Goal: Task Accomplishment & Management: Use online tool/utility

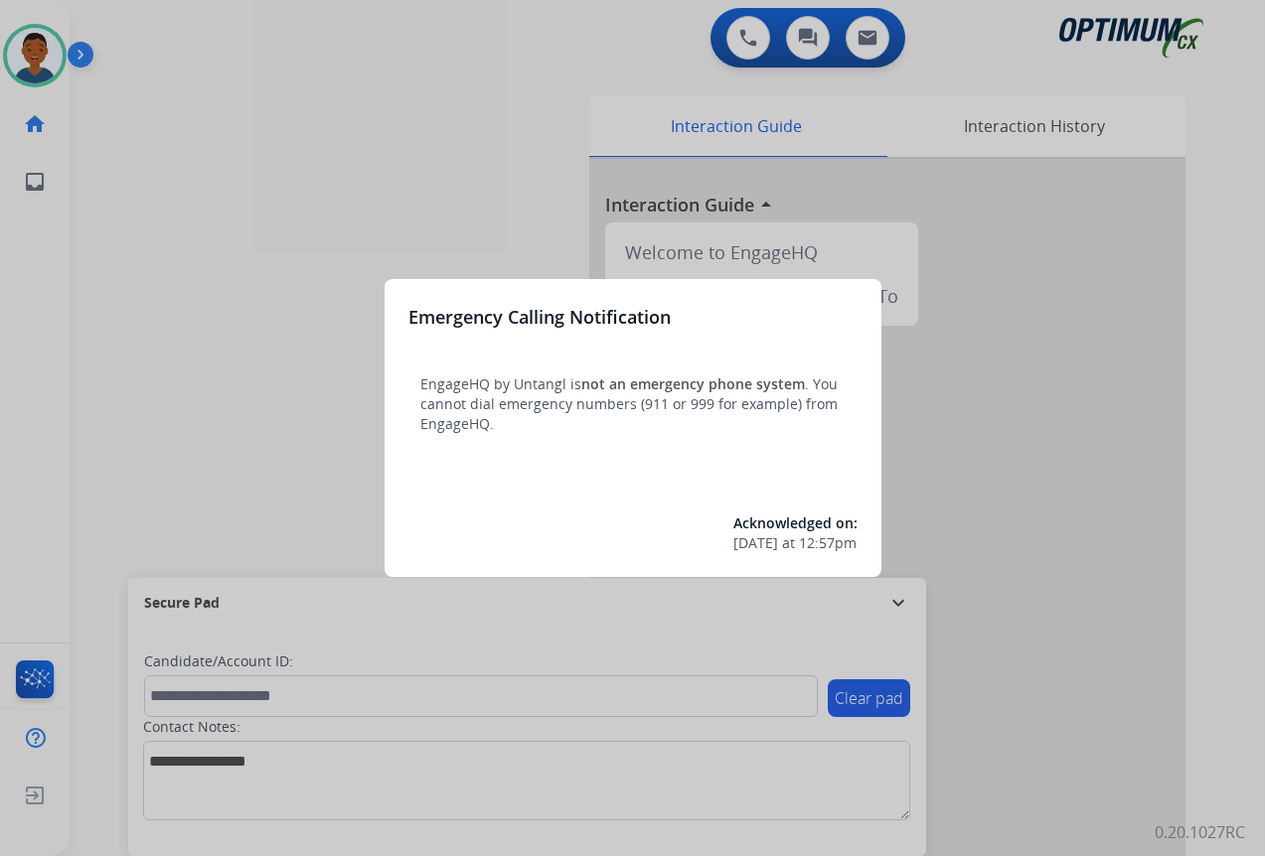
click at [982, 579] on div at bounding box center [632, 428] width 1265 height 856
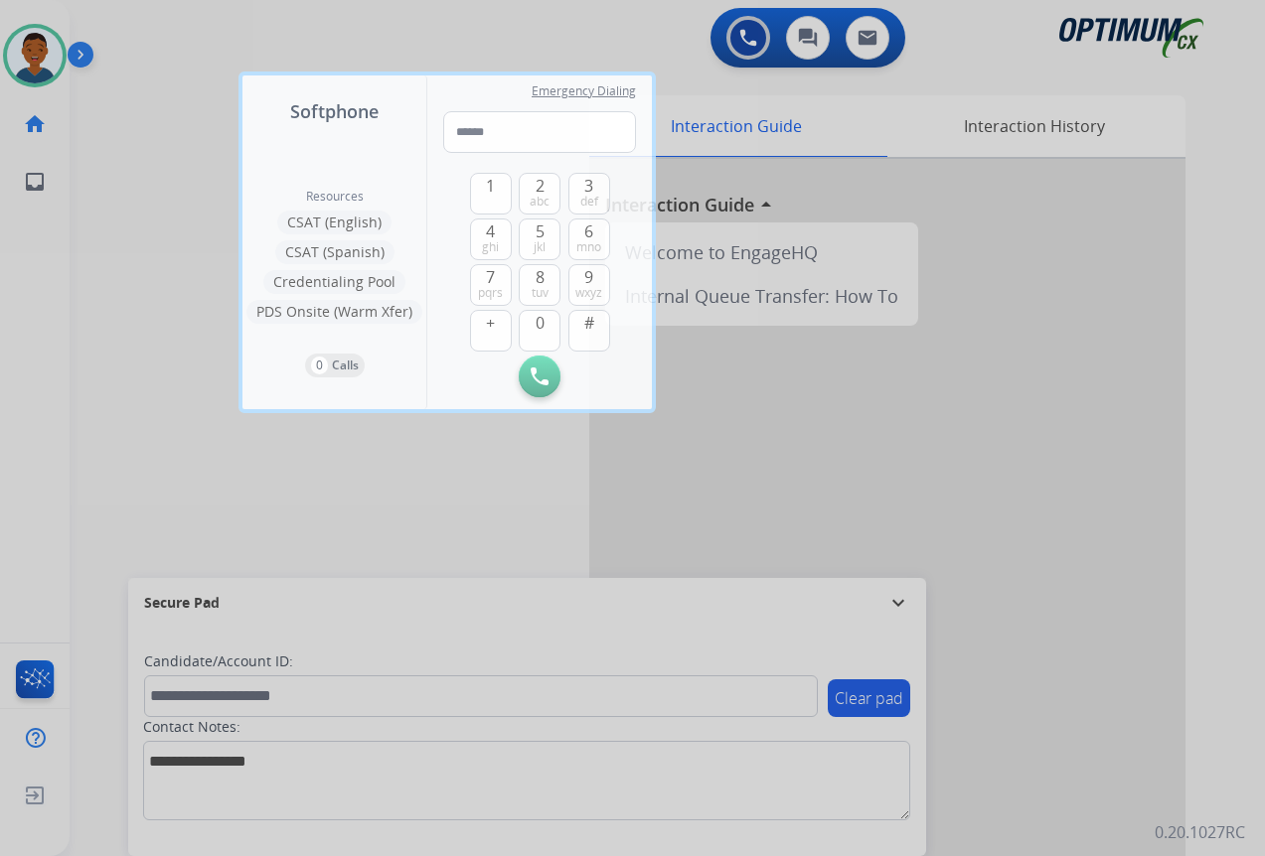
click at [983, 579] on div at bounding box center [632, 428] width 1265 height 856
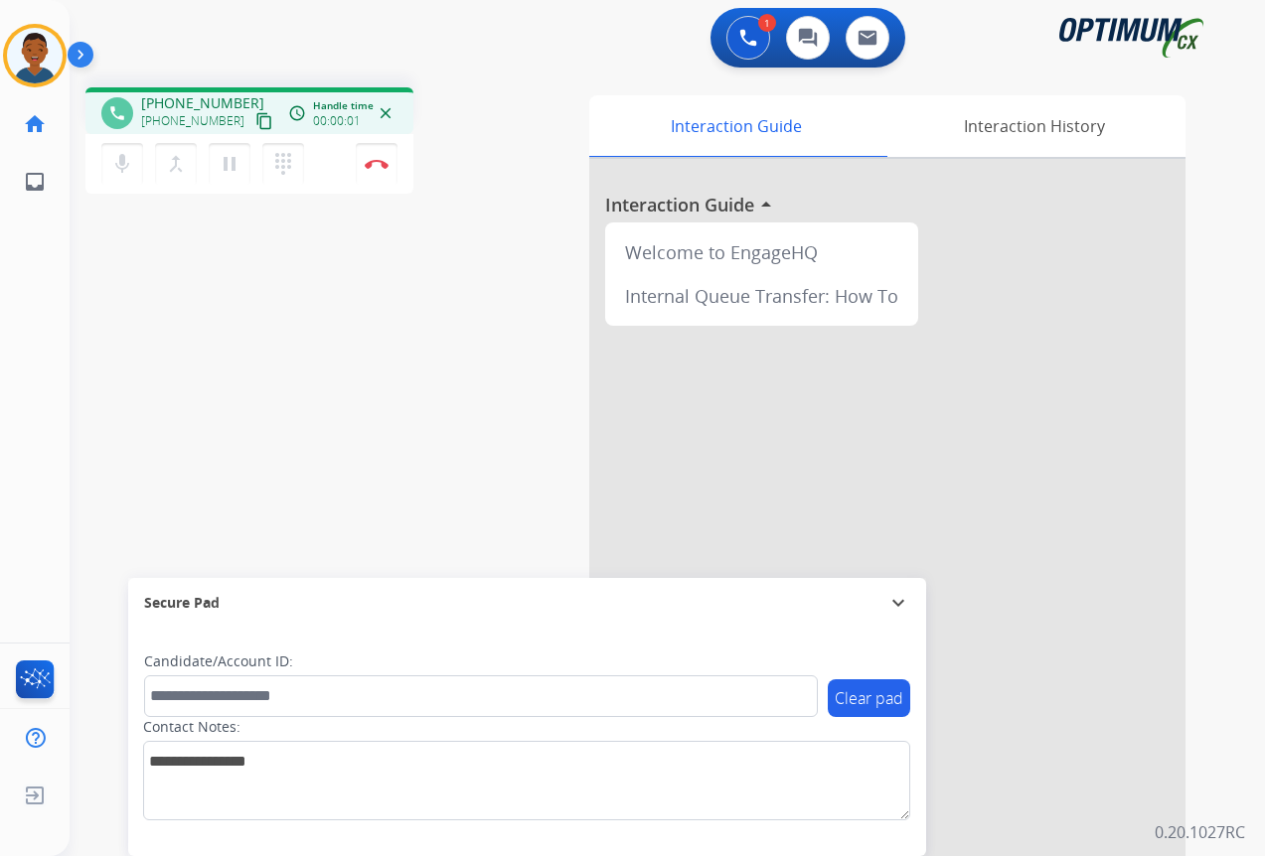
click at [255, 121] on mat-icon "content_copy" at bounding box center [264, 121] width 18 height 18
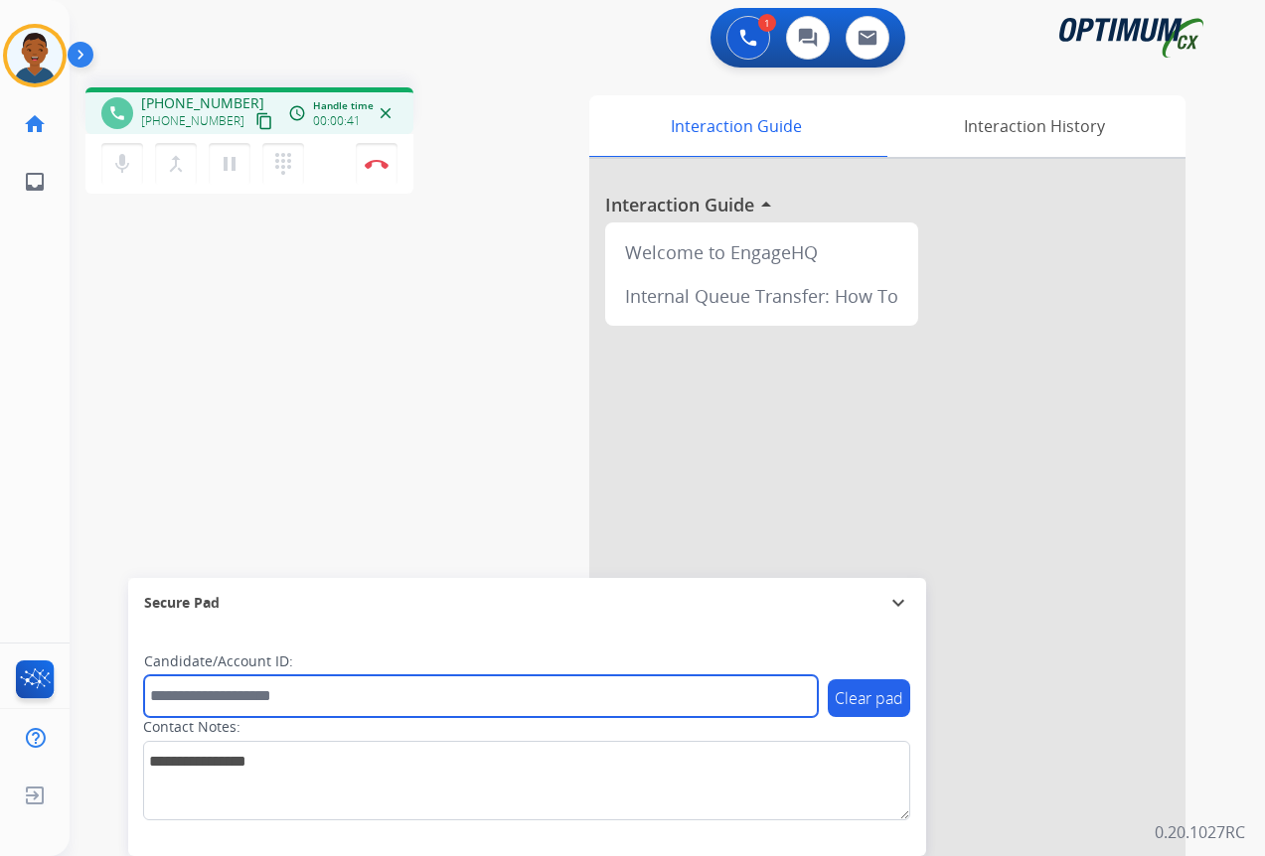
click at [170, 706] on input "text" at bounding box center [481, 697] width 674 height 42
paste input "*******"
type input "*******"
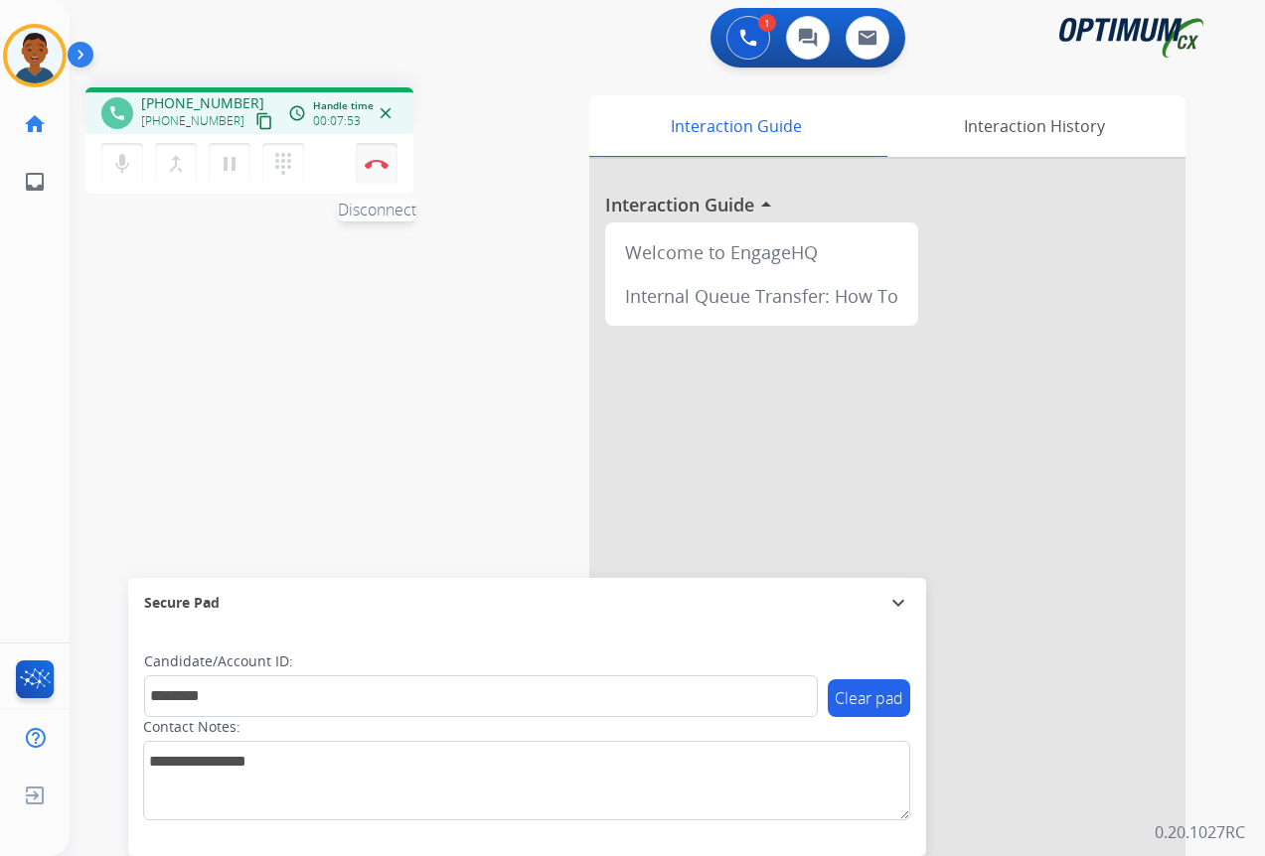
click at [379, 168] on img at bounding box center [377, 164] width 24 height 10
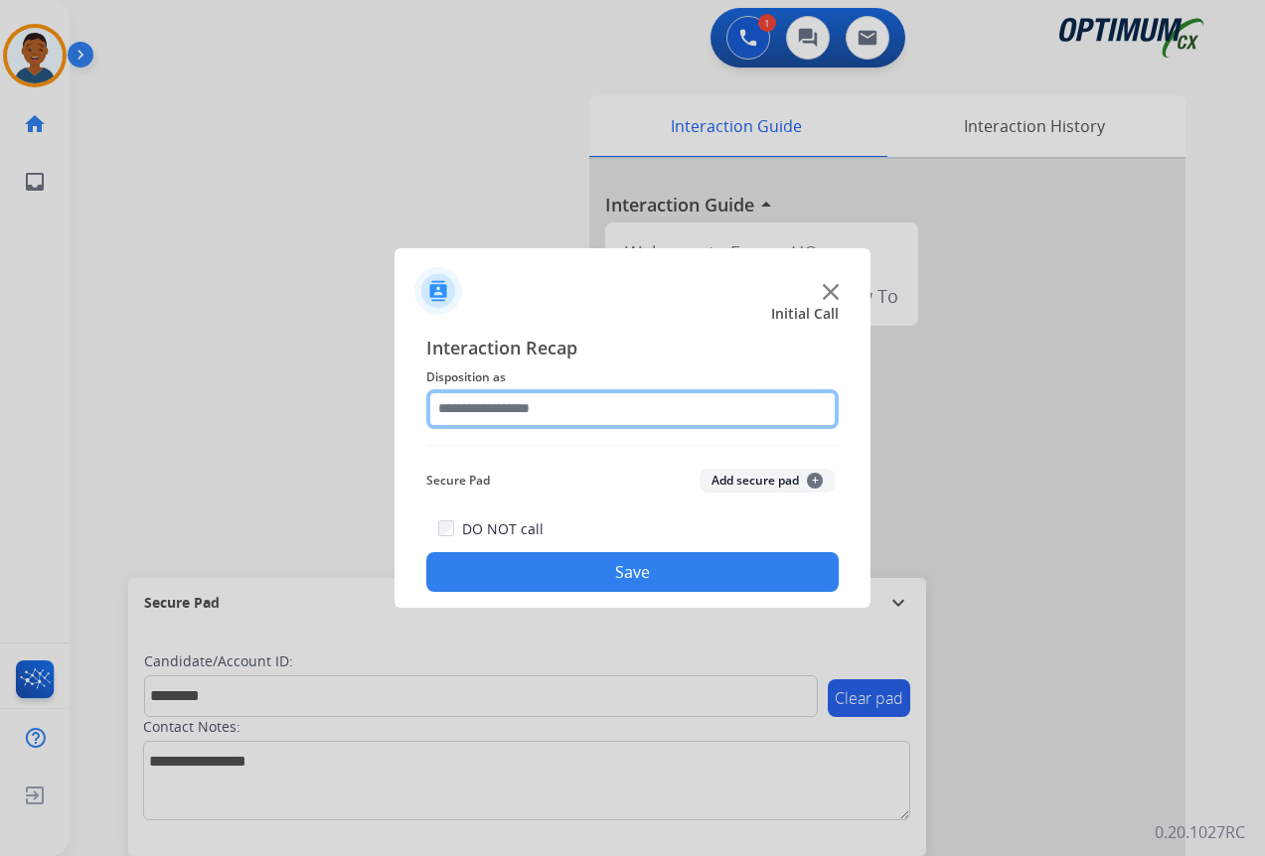
click at [479, 405] on input "text" at bounding box center [632, 409] width 412 height 40
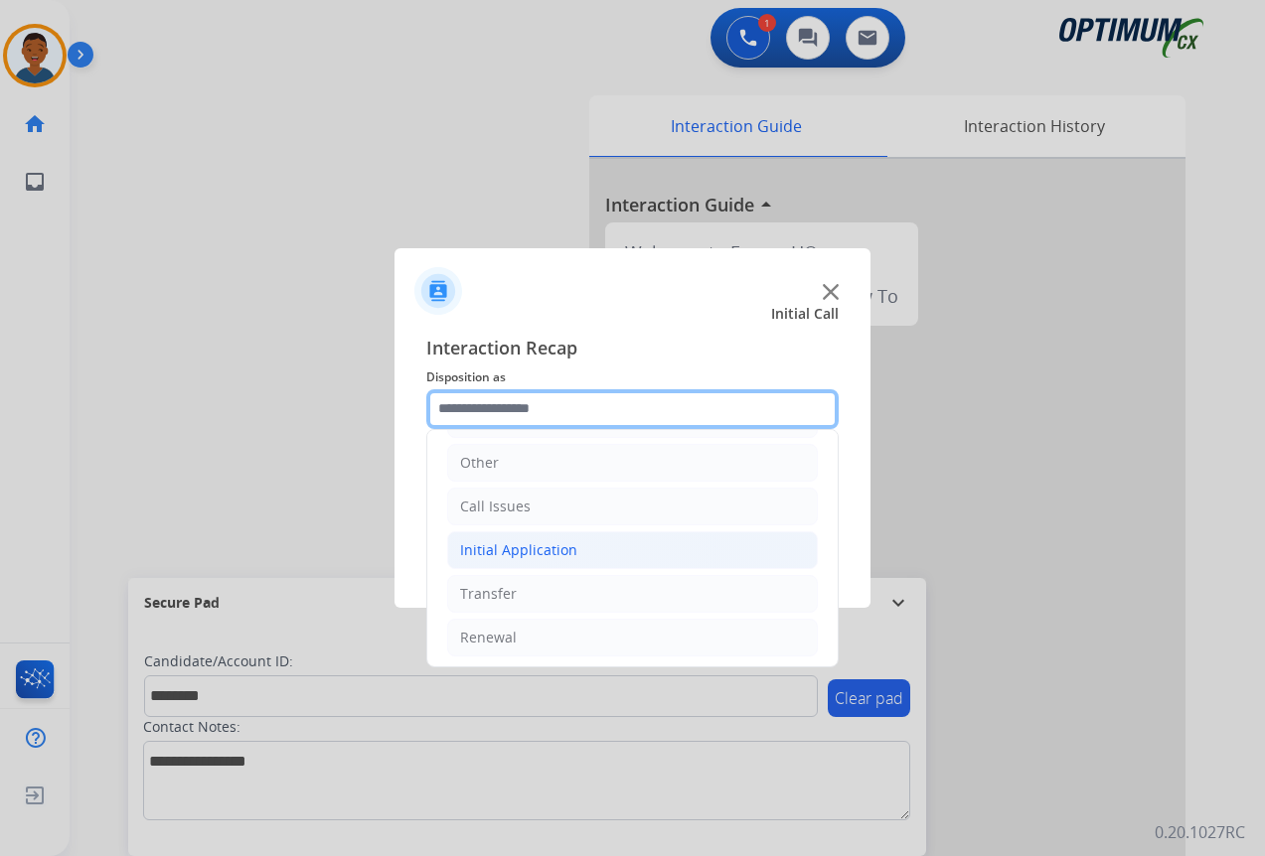
scroll to position [135, 0]
click at [488, 545] on div "Initial Application" at bounding box center [518, 546] width 117 height 20
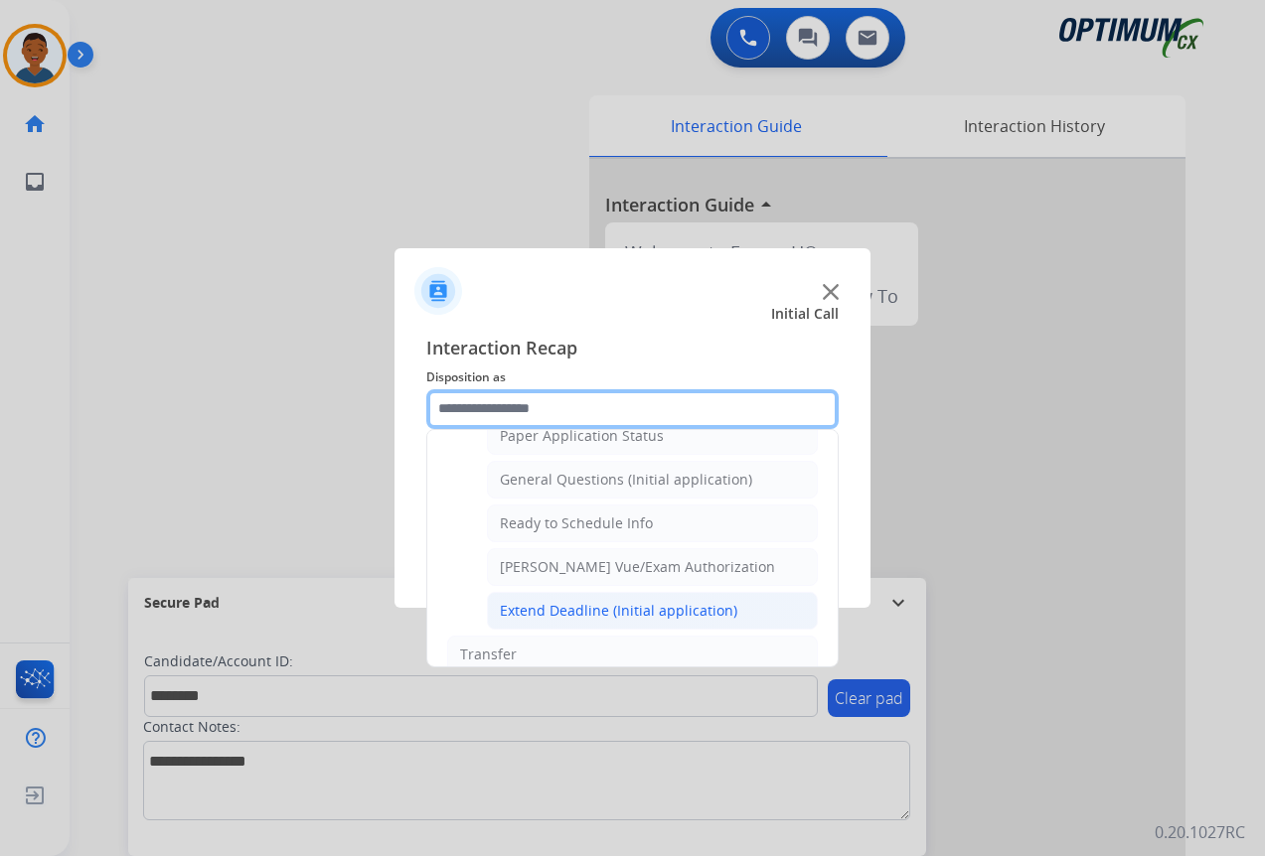
scroll to position [1105, 0]
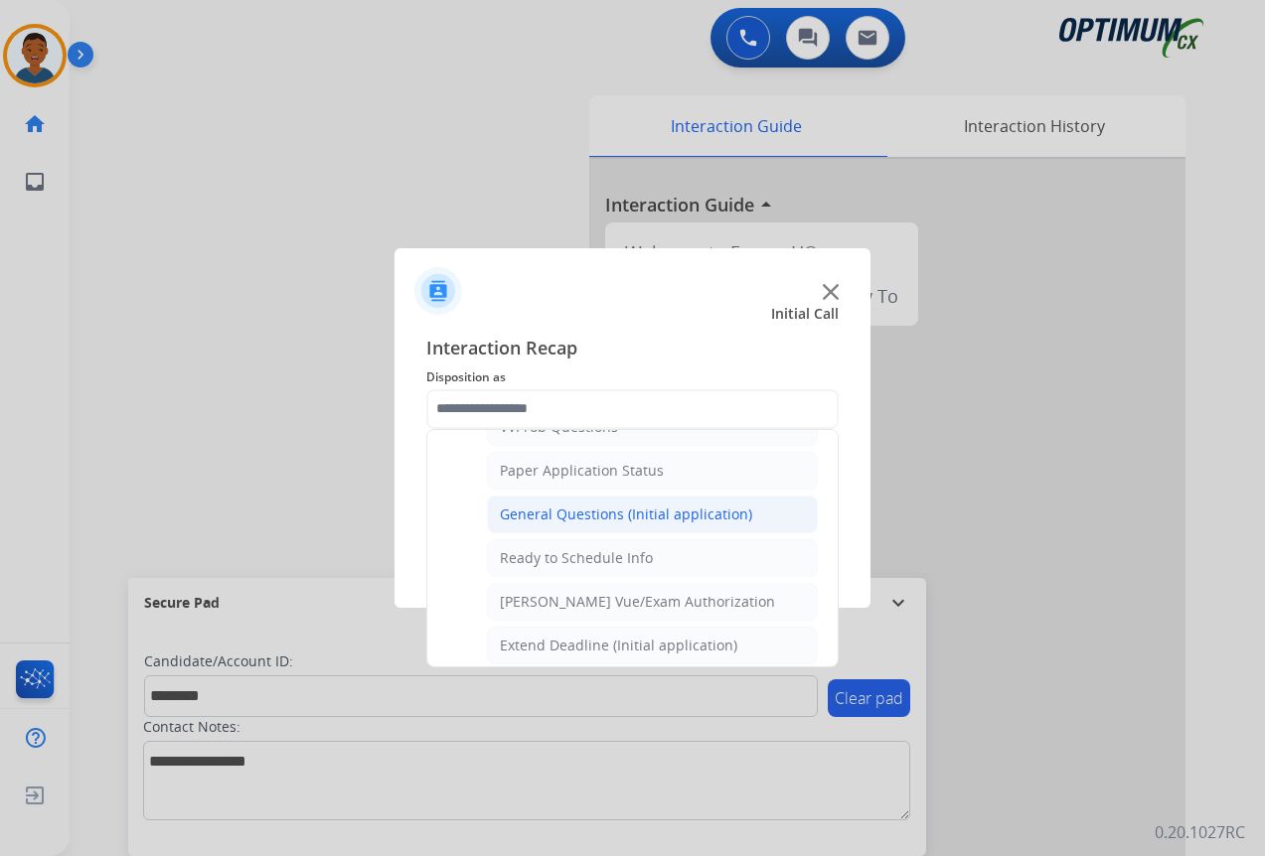
click at [531, 517] on div "General Questions (Initial application)" at bounding box center [626, 515] width 252 height 20
type input "**********"
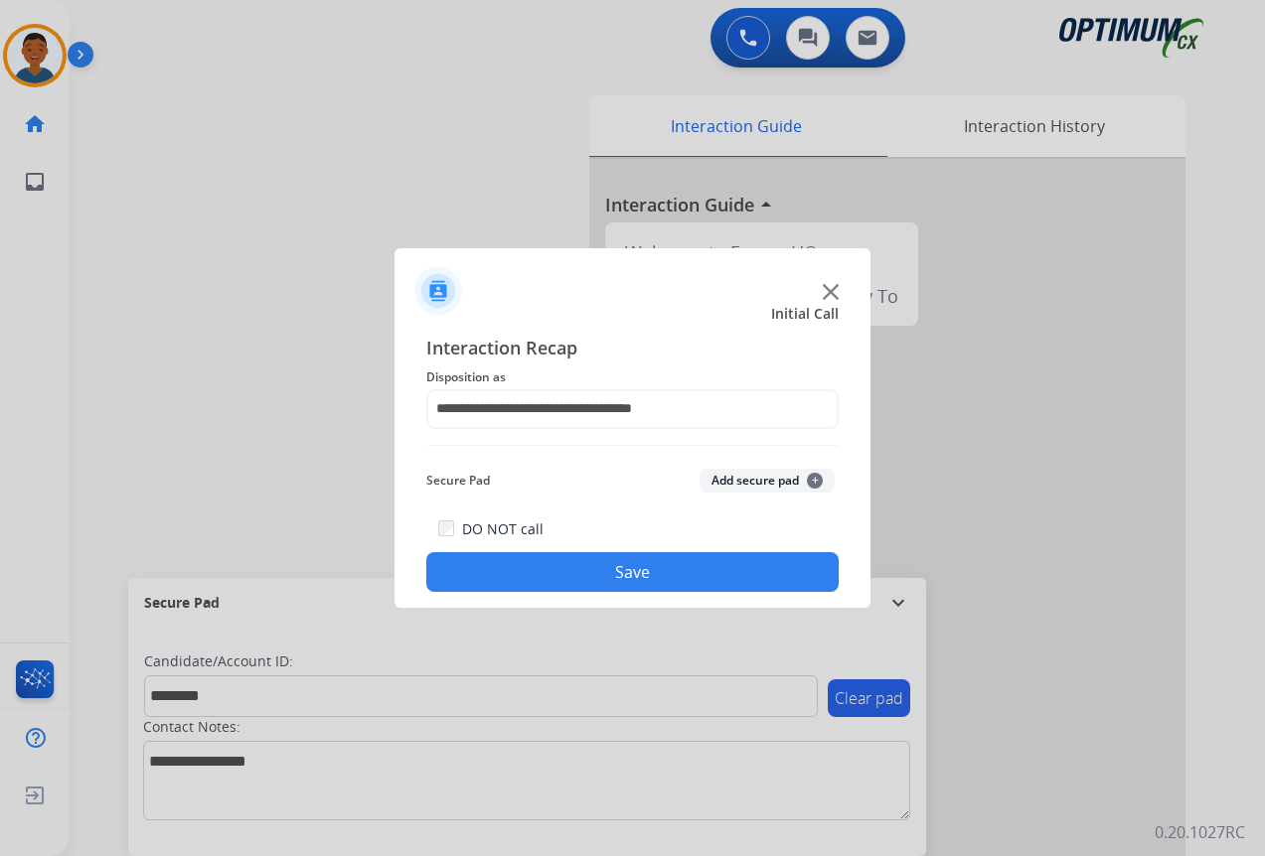
click at [743, 479] on button "Add secure pad +" at bounding box center [766, 481] width 135 height 24
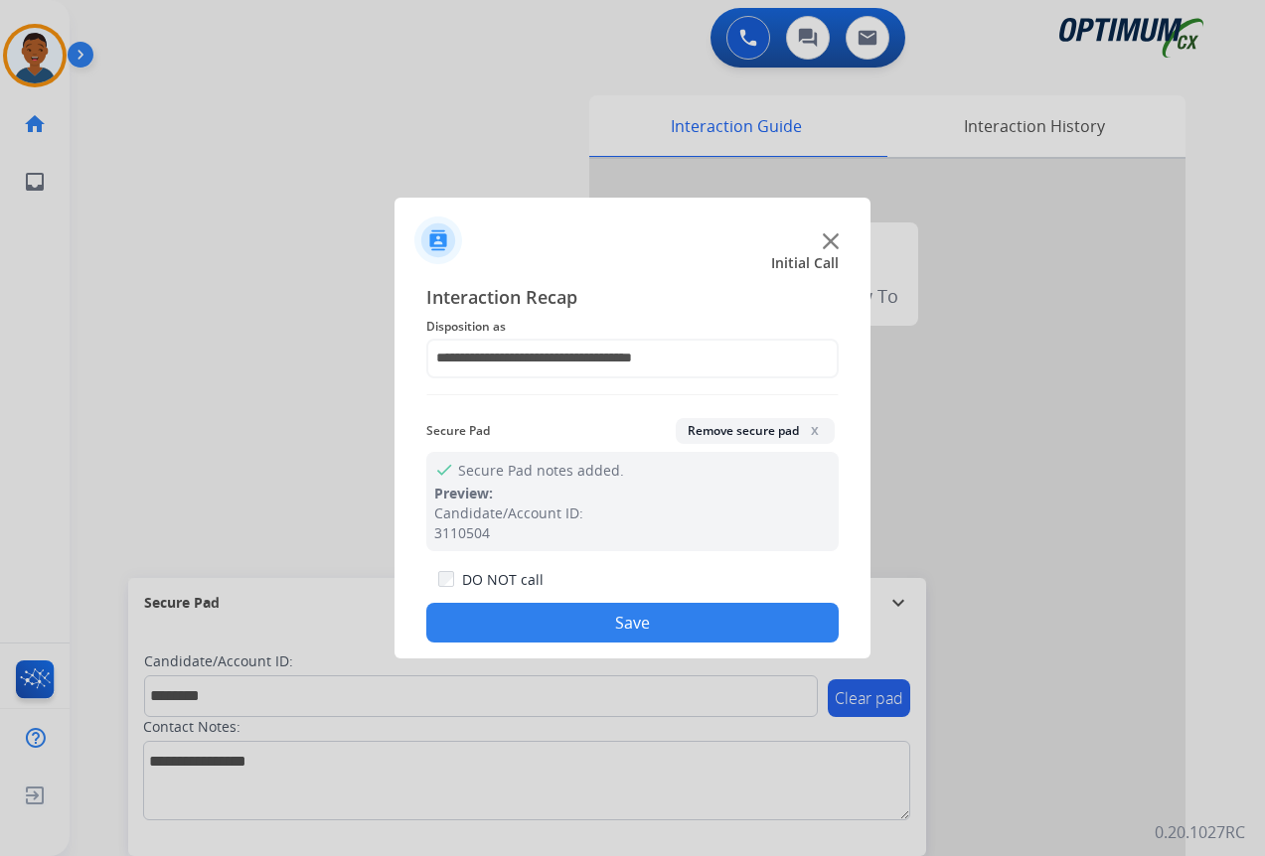
drag, startPoint x: 677, startPoint y: 611, endPoint x: 763, endPoint y: 606, distance: 85.6
click at [678, 612] on button "Save" at bounding box center [632, 623] width 412 height 40
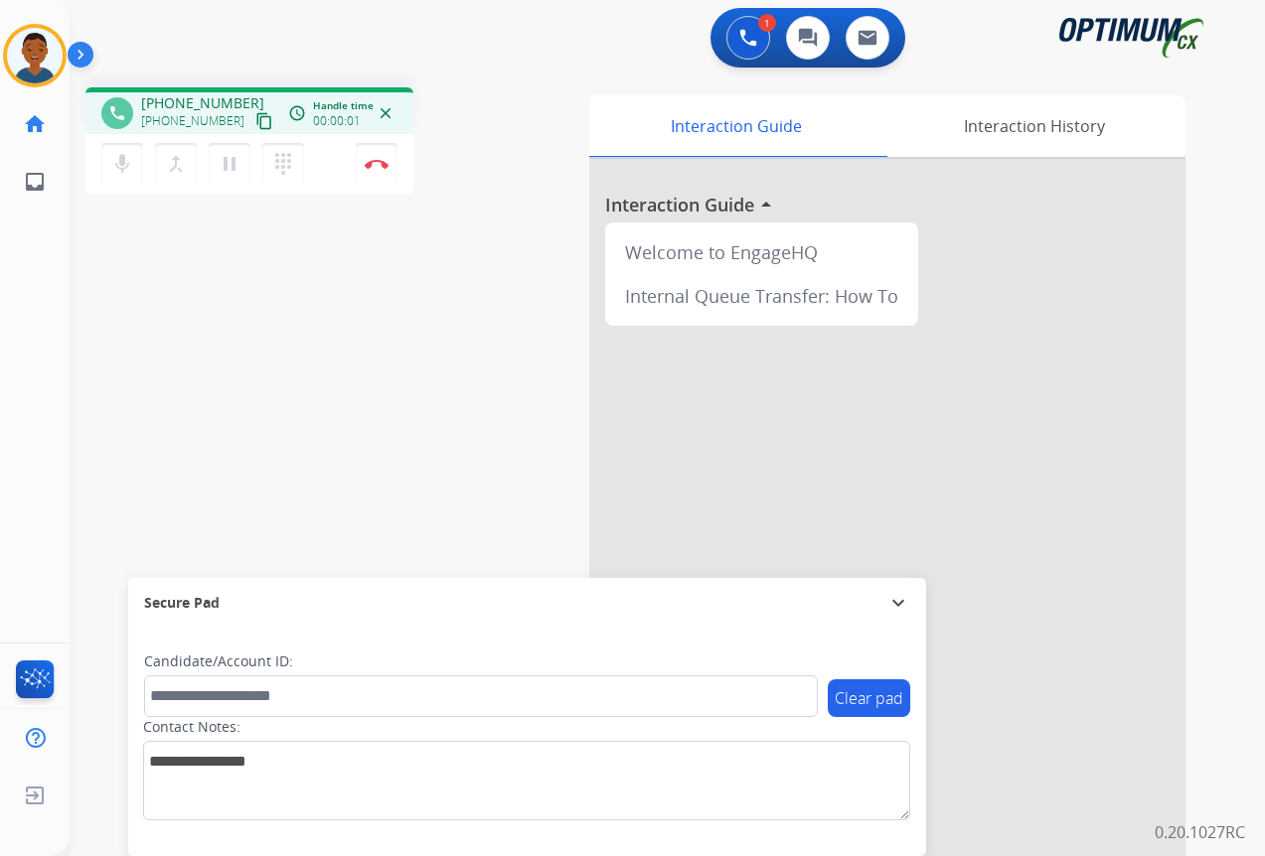
click at [255, 122] on mat-icon "content_copy" at bounding box center [264, 121] width 18 height 18
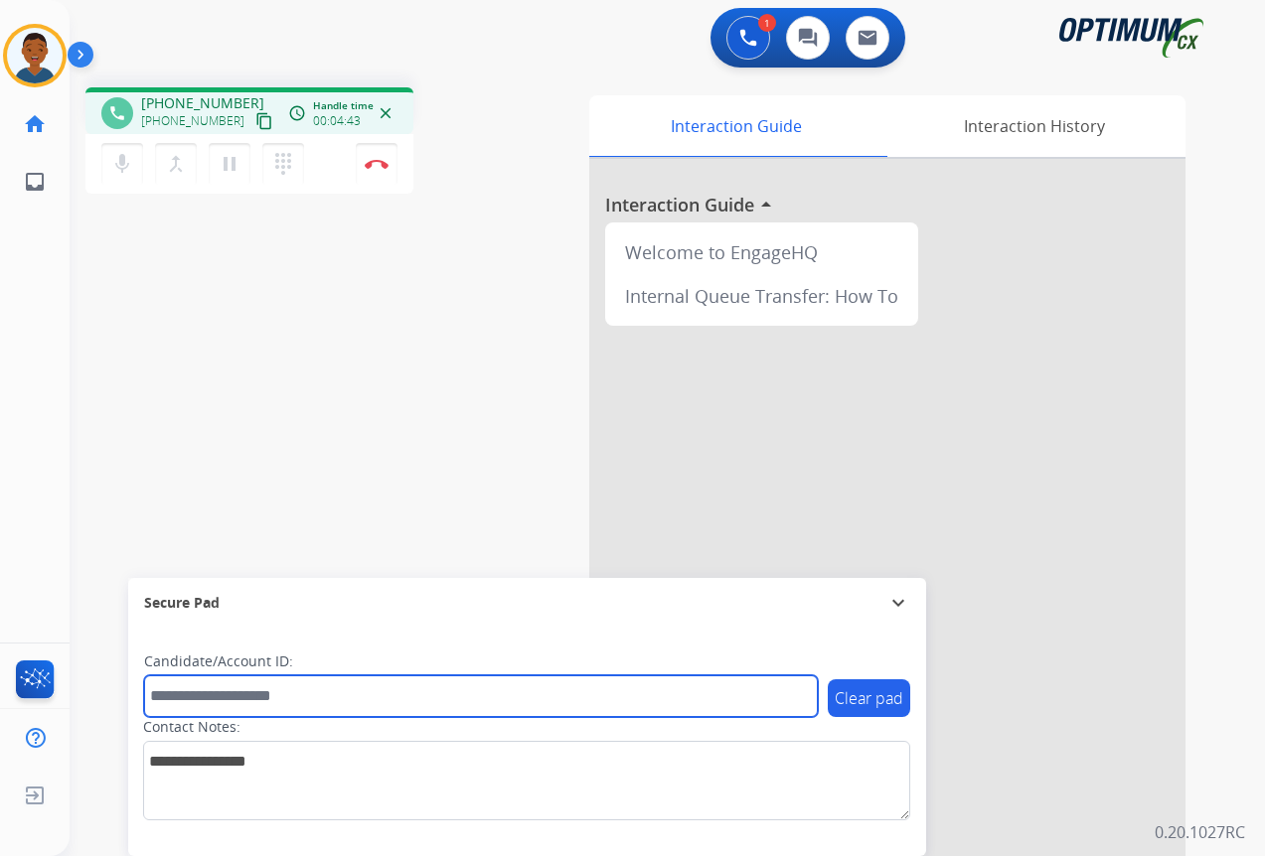
click at [231, 694] on input "text" at bounding box center [481, 697] width 674 height 42
paste input "*******"
type input "*******"
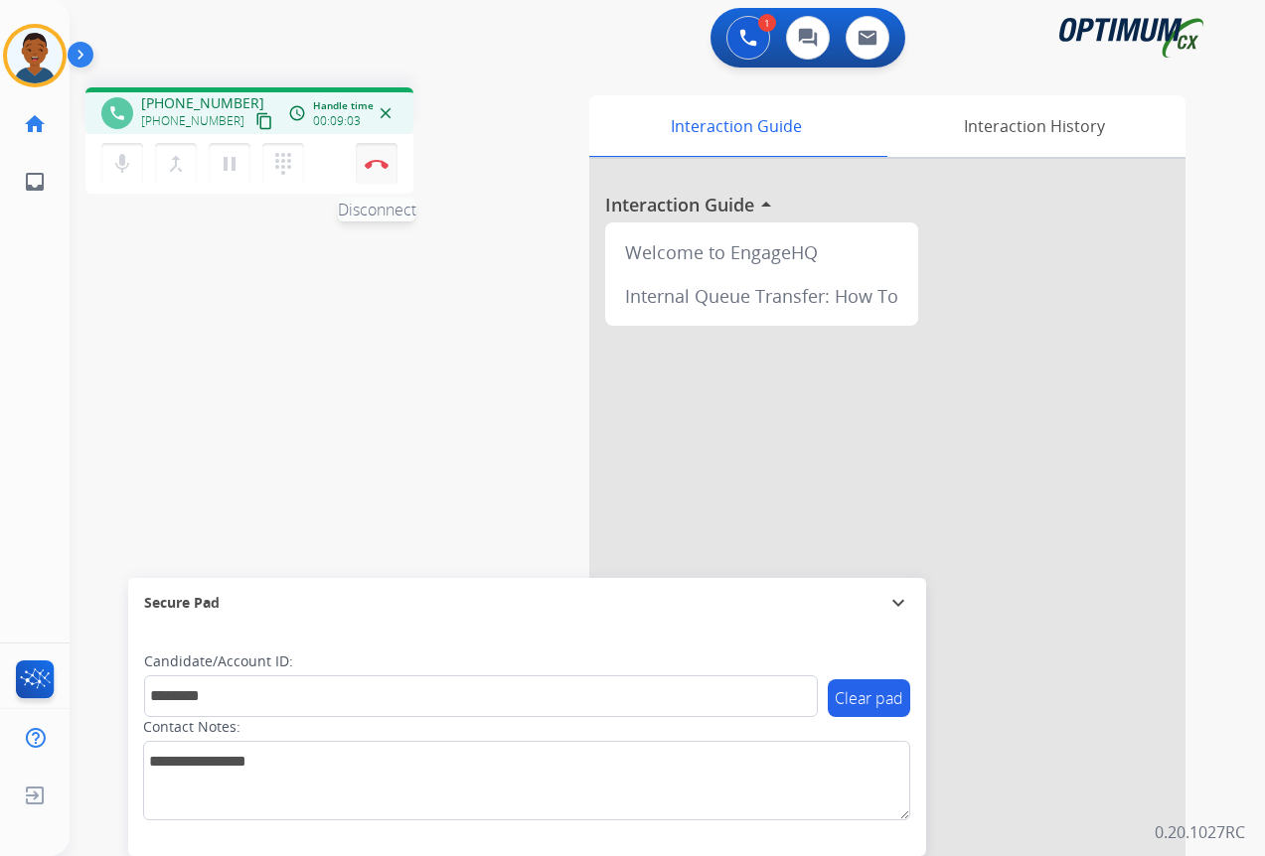
click at [377, 168] on img at bounding box center [377, 164] width 24 height 10
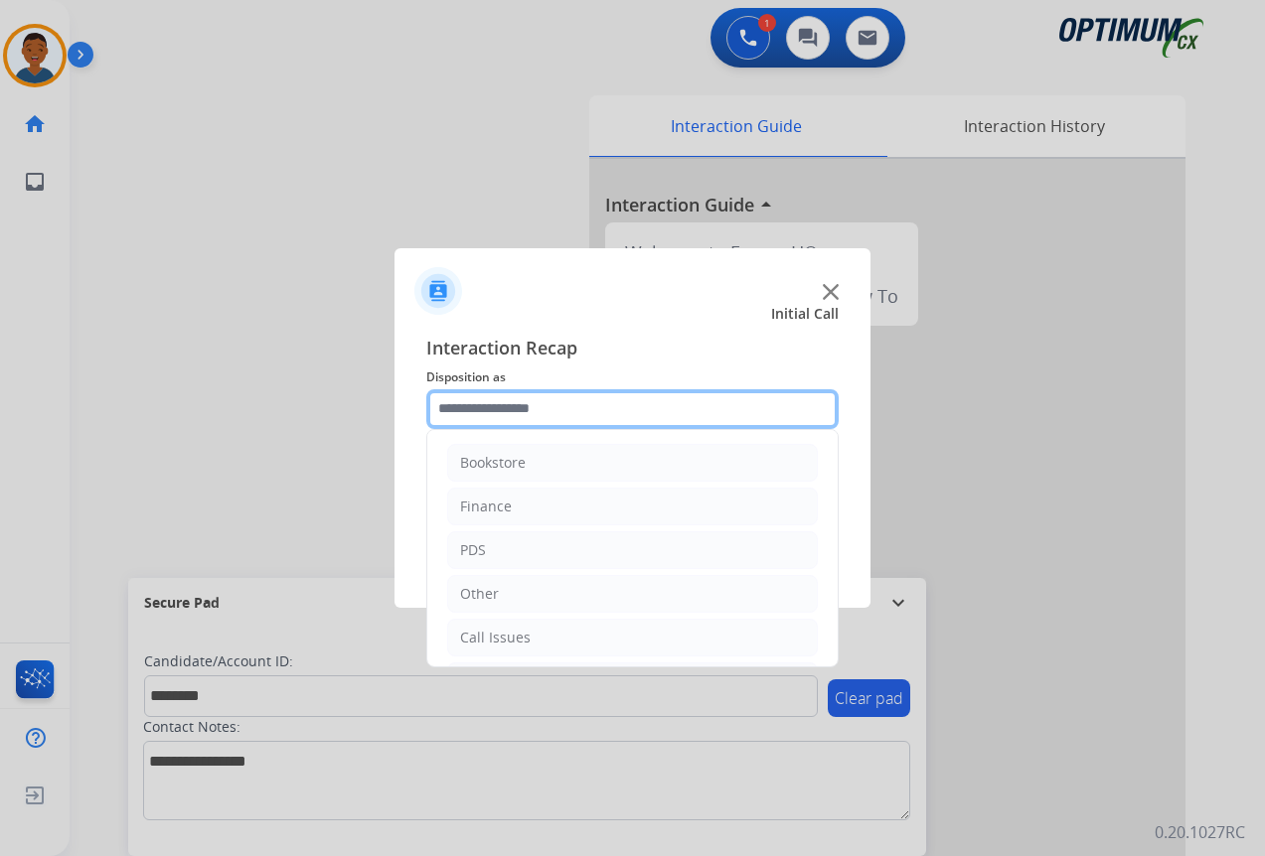
click at [469, 407] on input "text" at bounding box center [632, 409] width 412 height 40
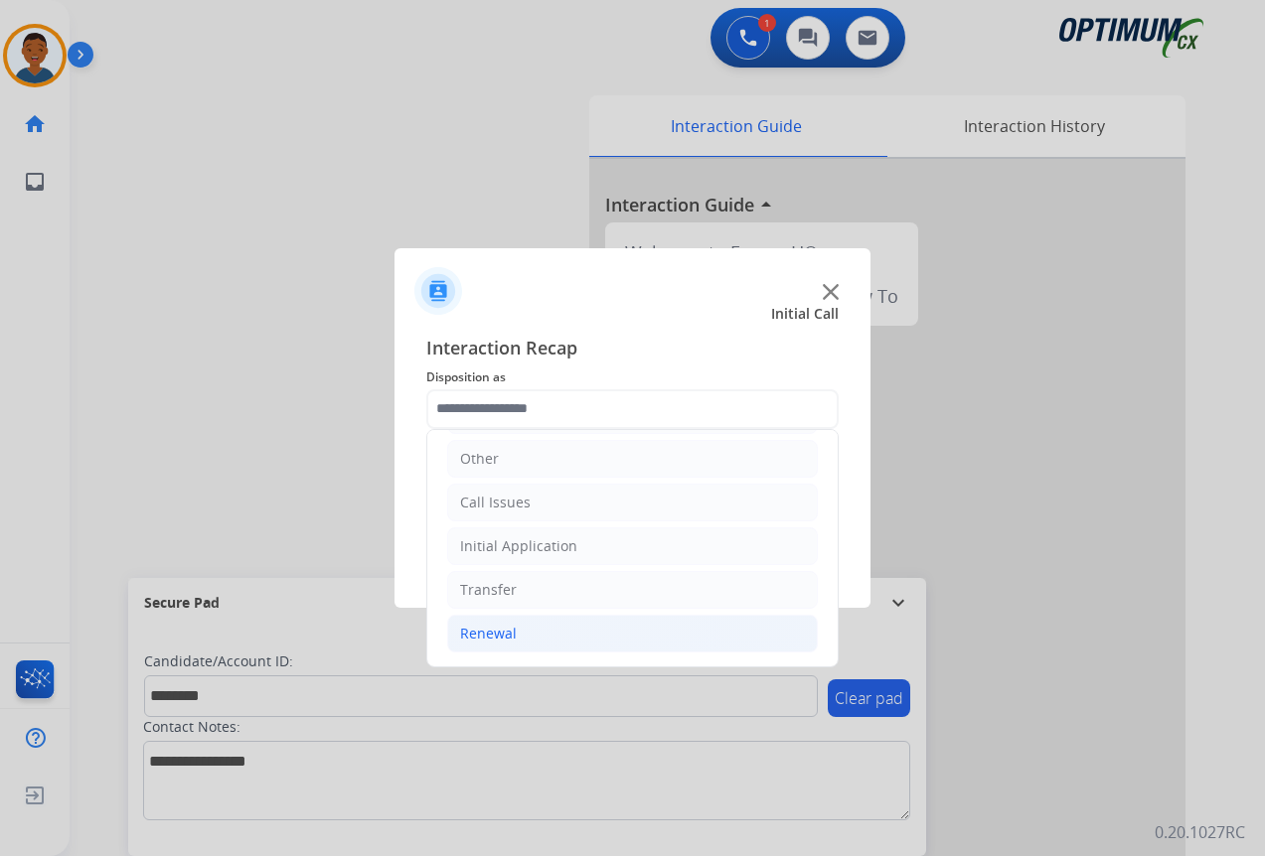
click at [471, 632] on div "Renewal" at bounding box center [488, 634] width 57 height 20
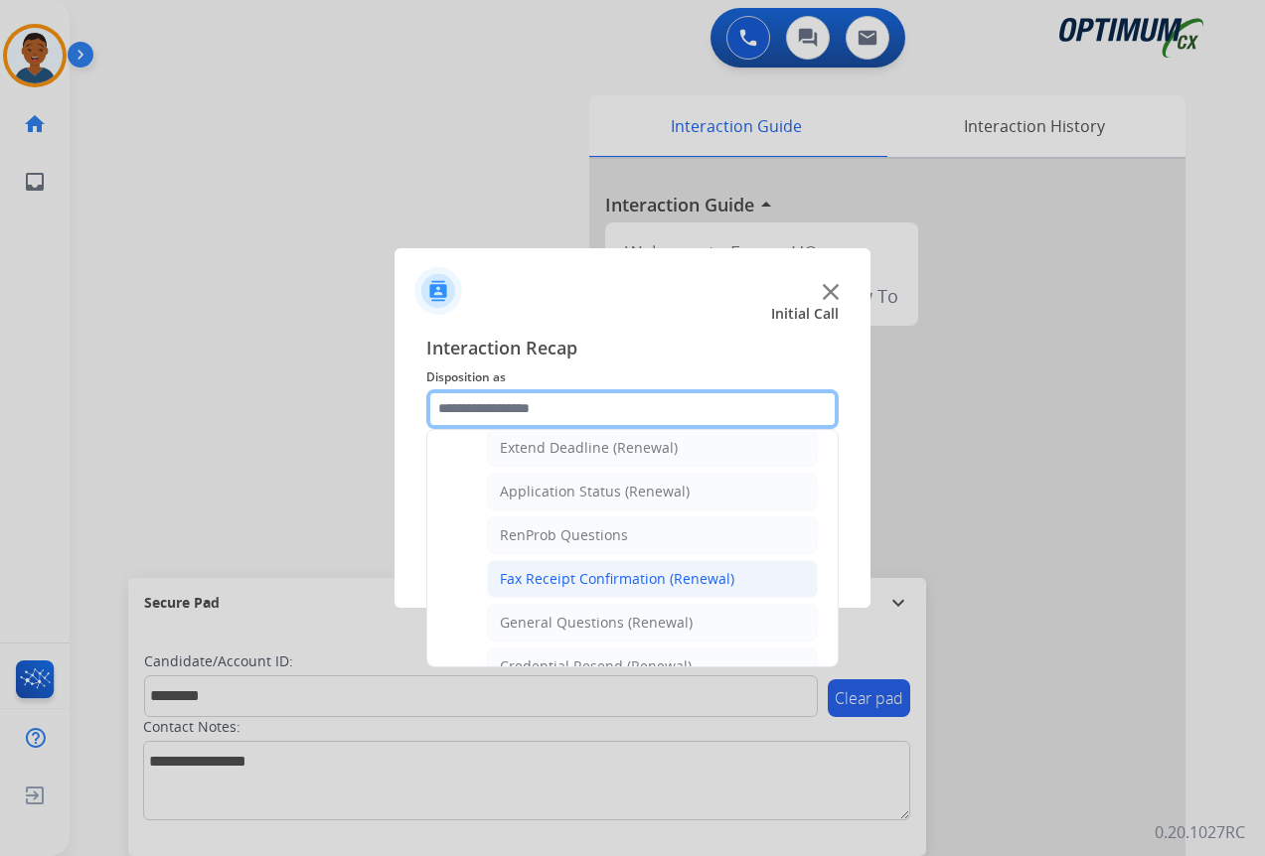
scroll to position [433, 0]
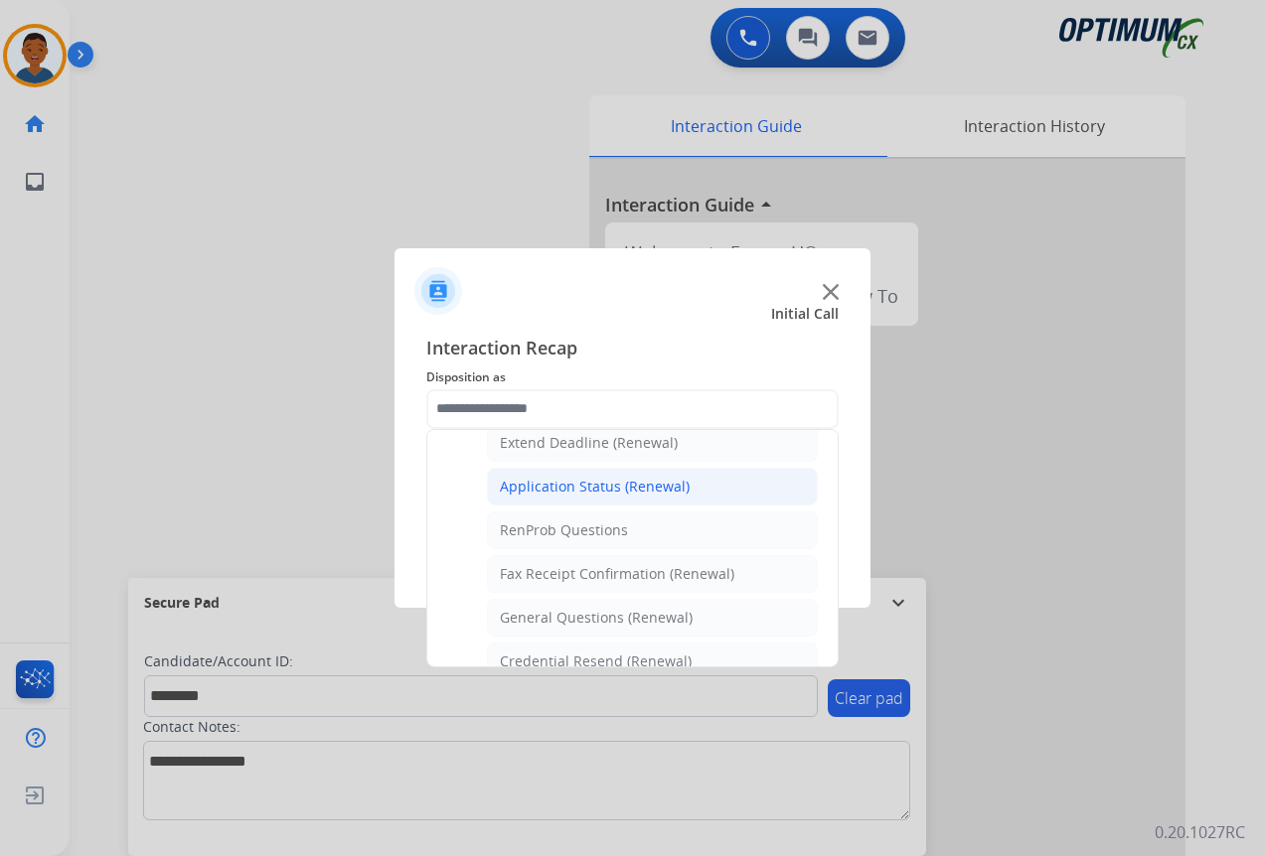
click at [523, 485] on div "Application Status (Renewal)" at bounding box center [595, 487] width 190 height 20
type input "**********"
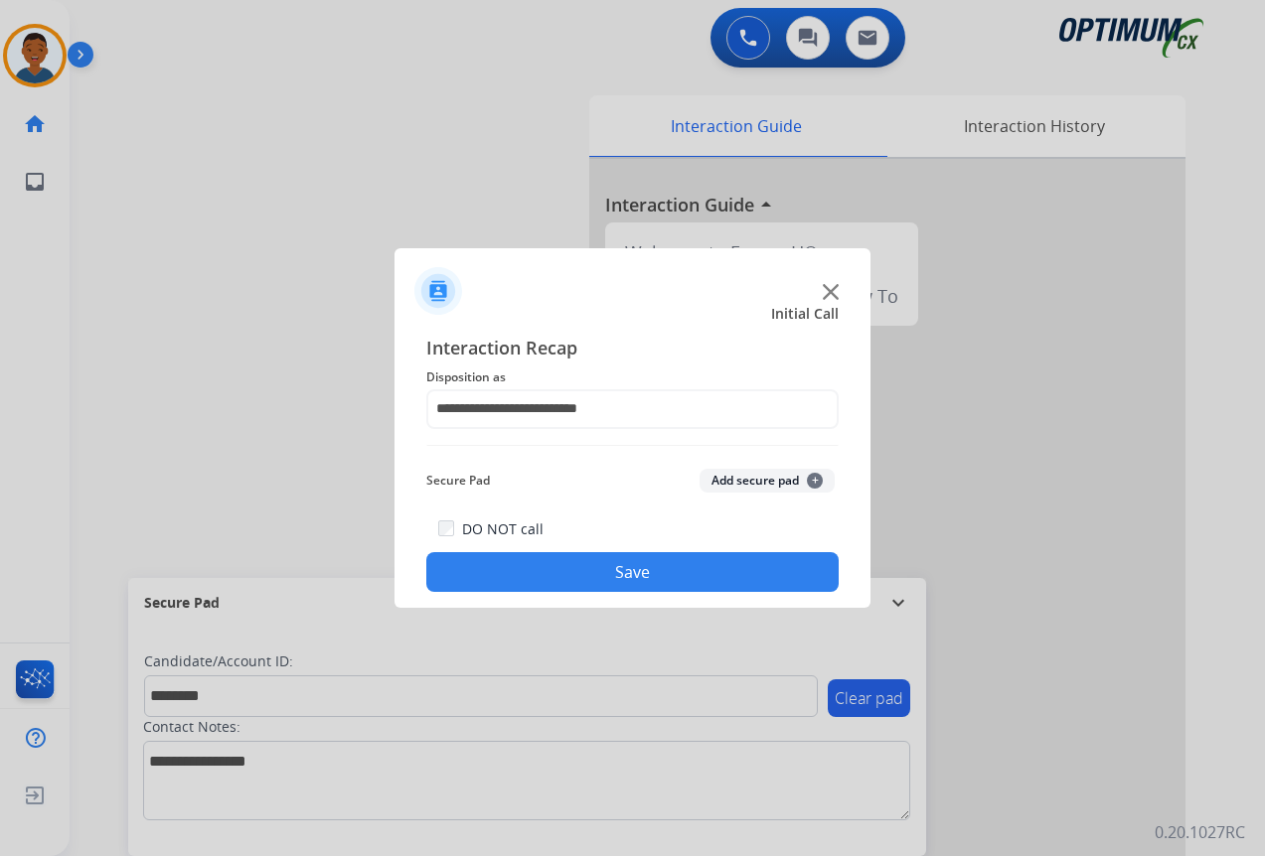
click at [743, 477] on button "Add secure pad +" at bounding box center [766, 481] width 135 height 24
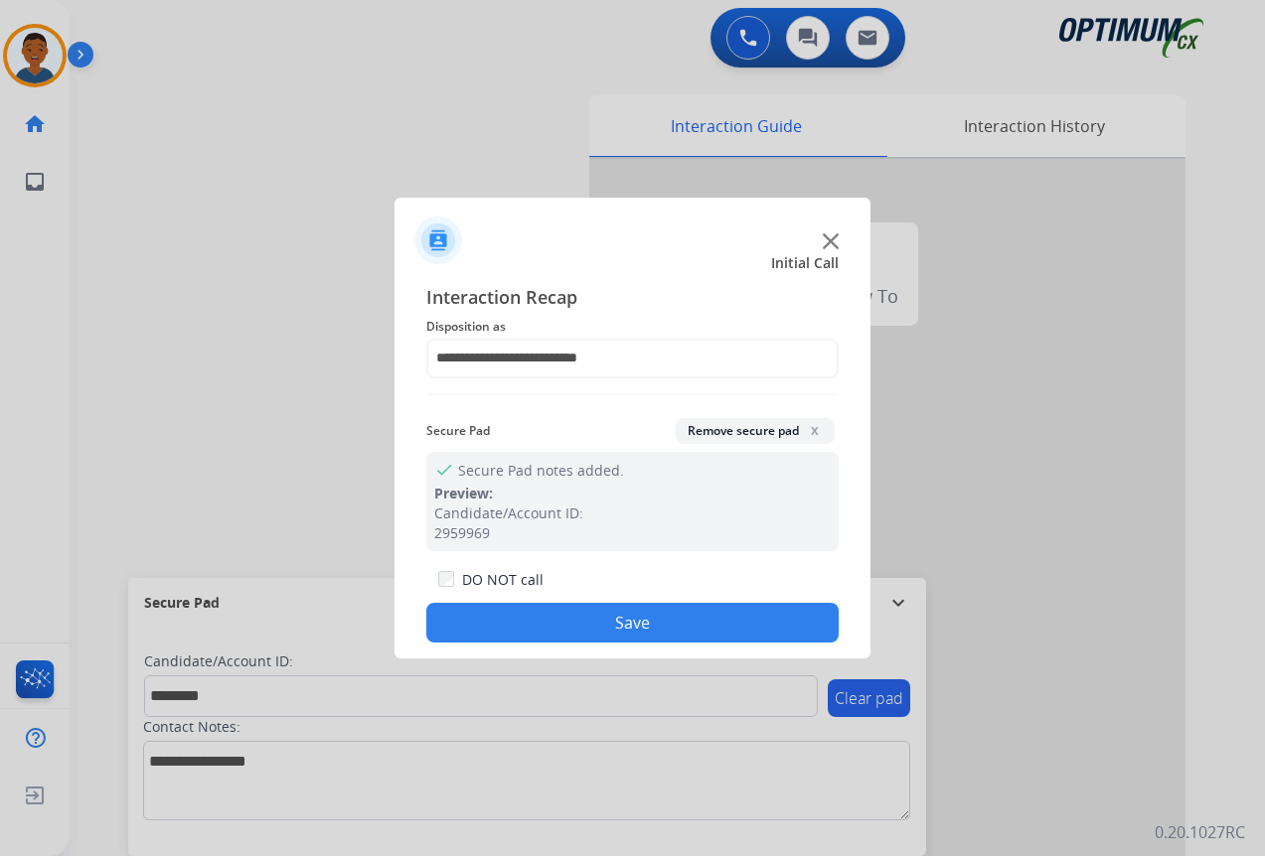
click at [700, 622] on button "Save" at bounding box center [632, 623] width 412 height 40
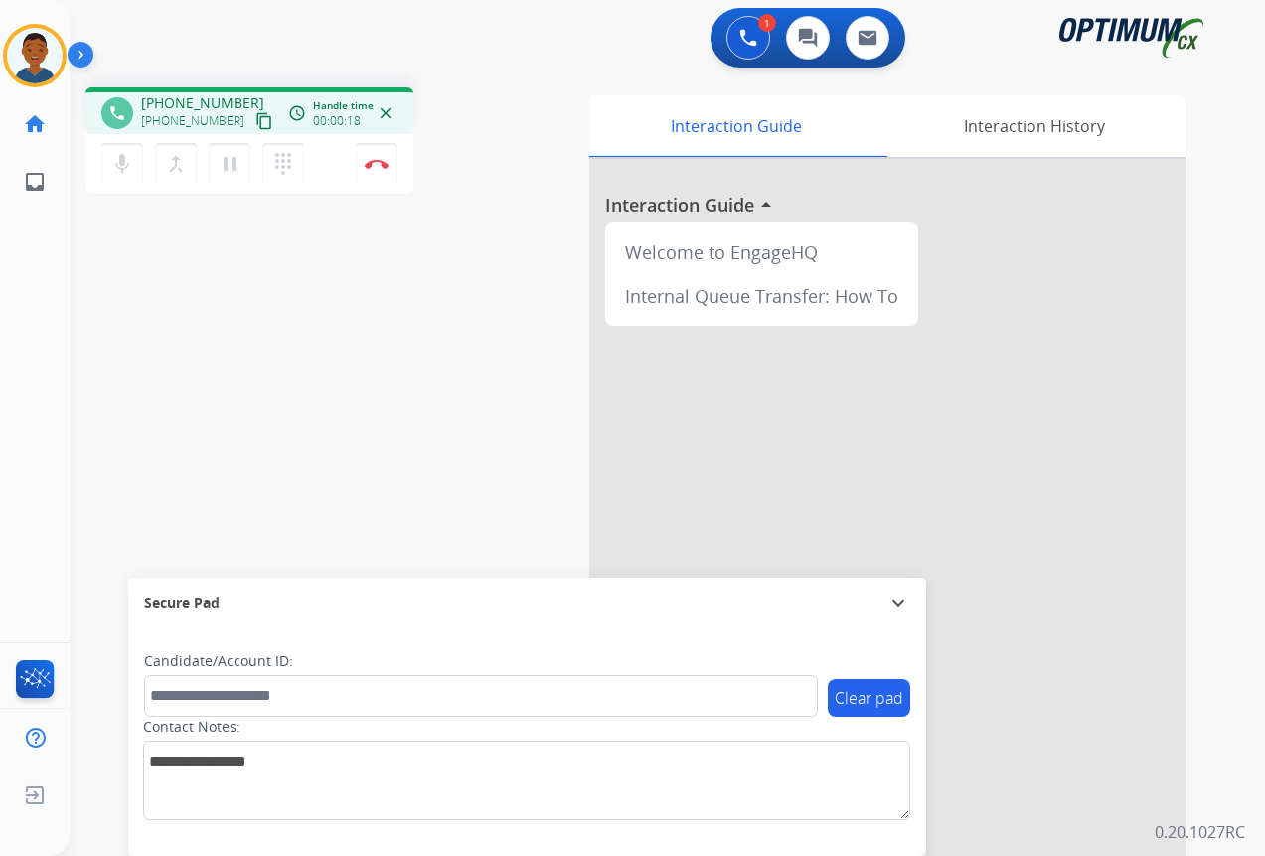
click at [255, 120] on mat-icon "content_copy" at bounding box center [264, 121] width 18 height 18
click at [373, 170] on button "Disconnect" at bounding box center [377, 164] width 42 height 42
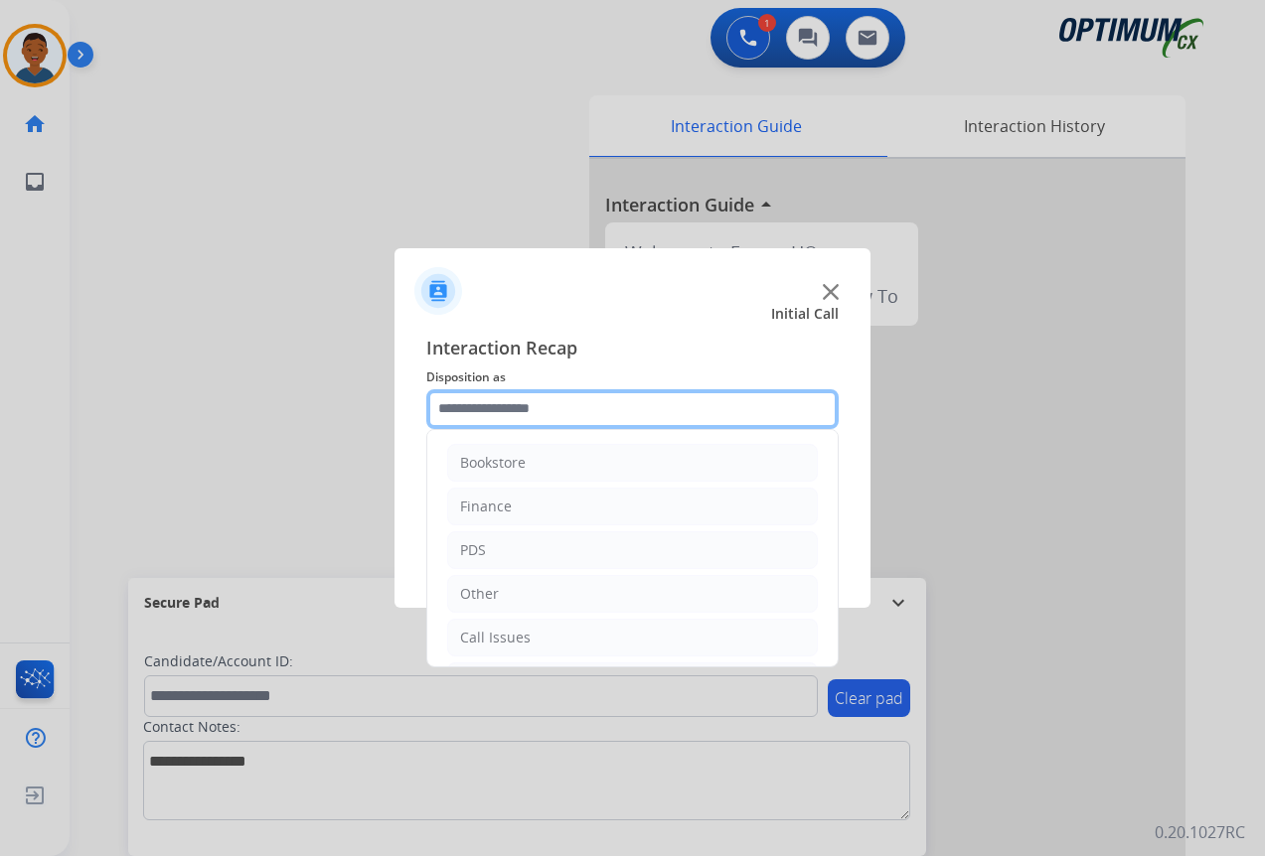
click at [495, 408] on input "text" at bounding box center [632, 409] width 412 height 40
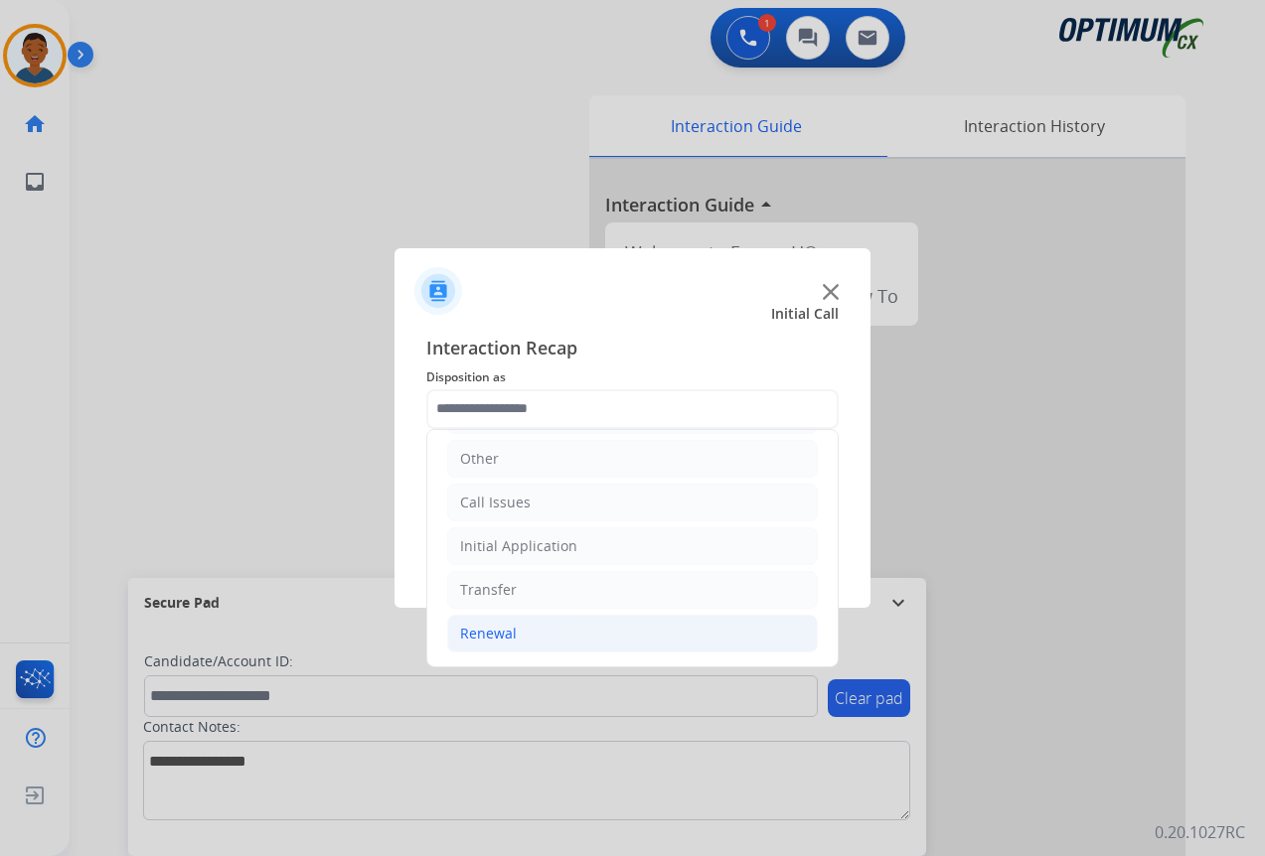
click at [471, 631] on div "Renewal" at bounding box center [488, 634] width 57 height 20
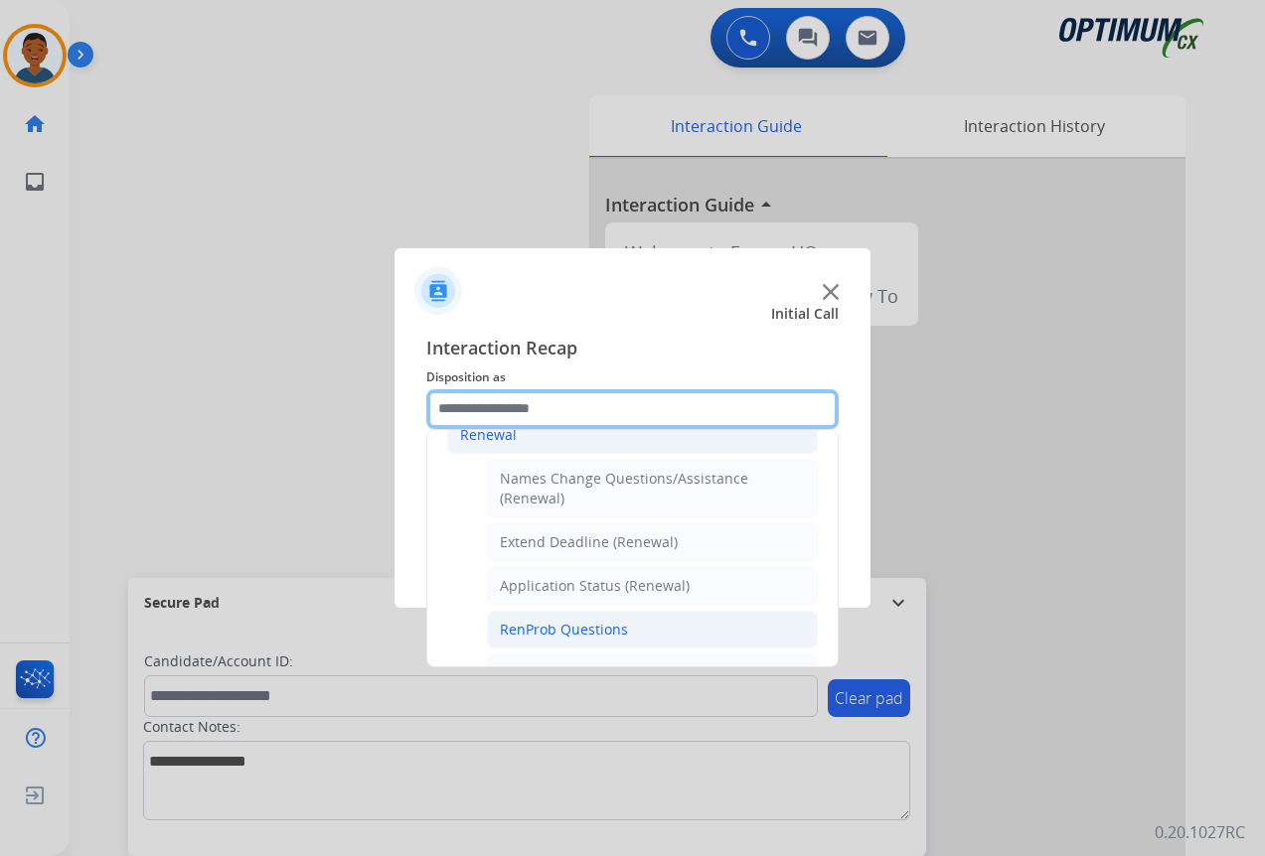
scroll to position [532, 0]
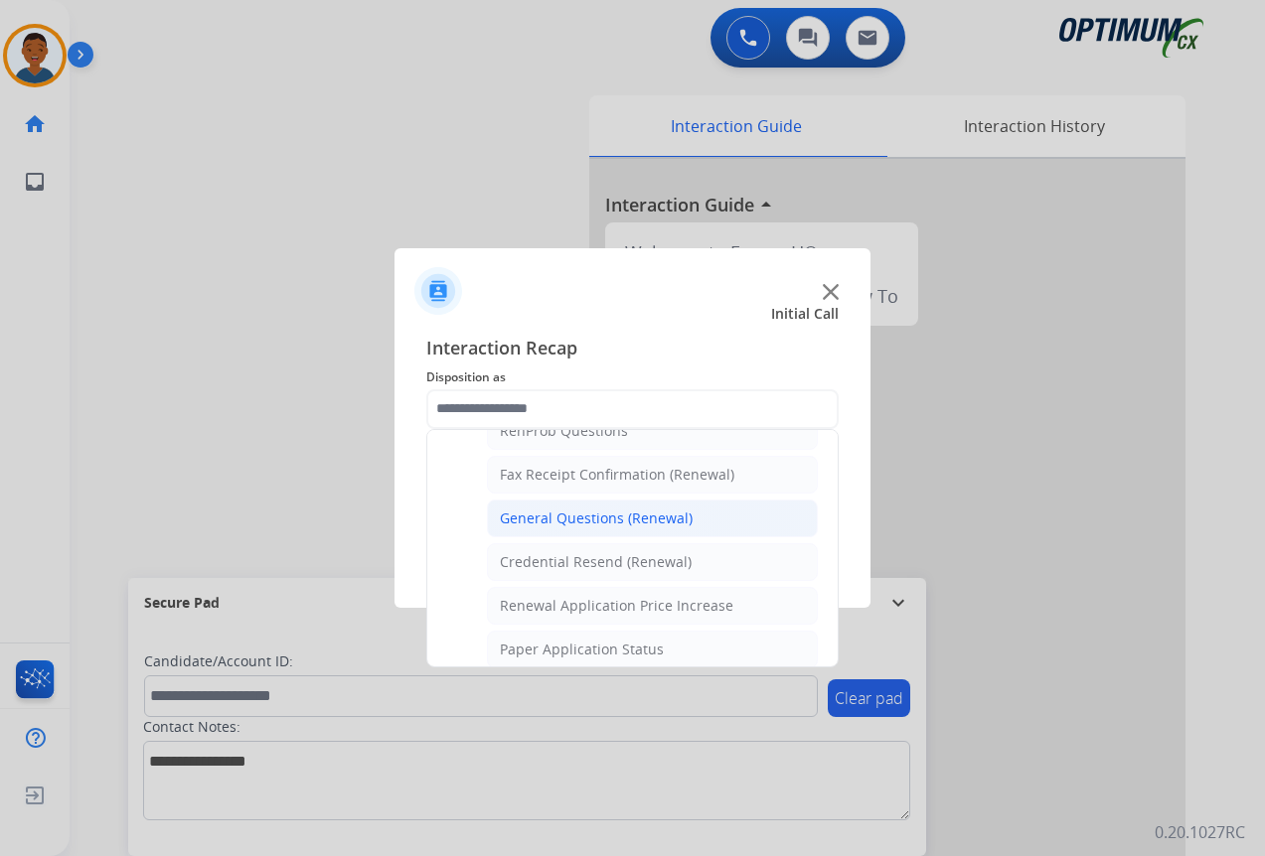
click at [551, 517] on div "General Questions (Renewal)" at bounding box center [596, 519] width 193 height 20
type input "**********"
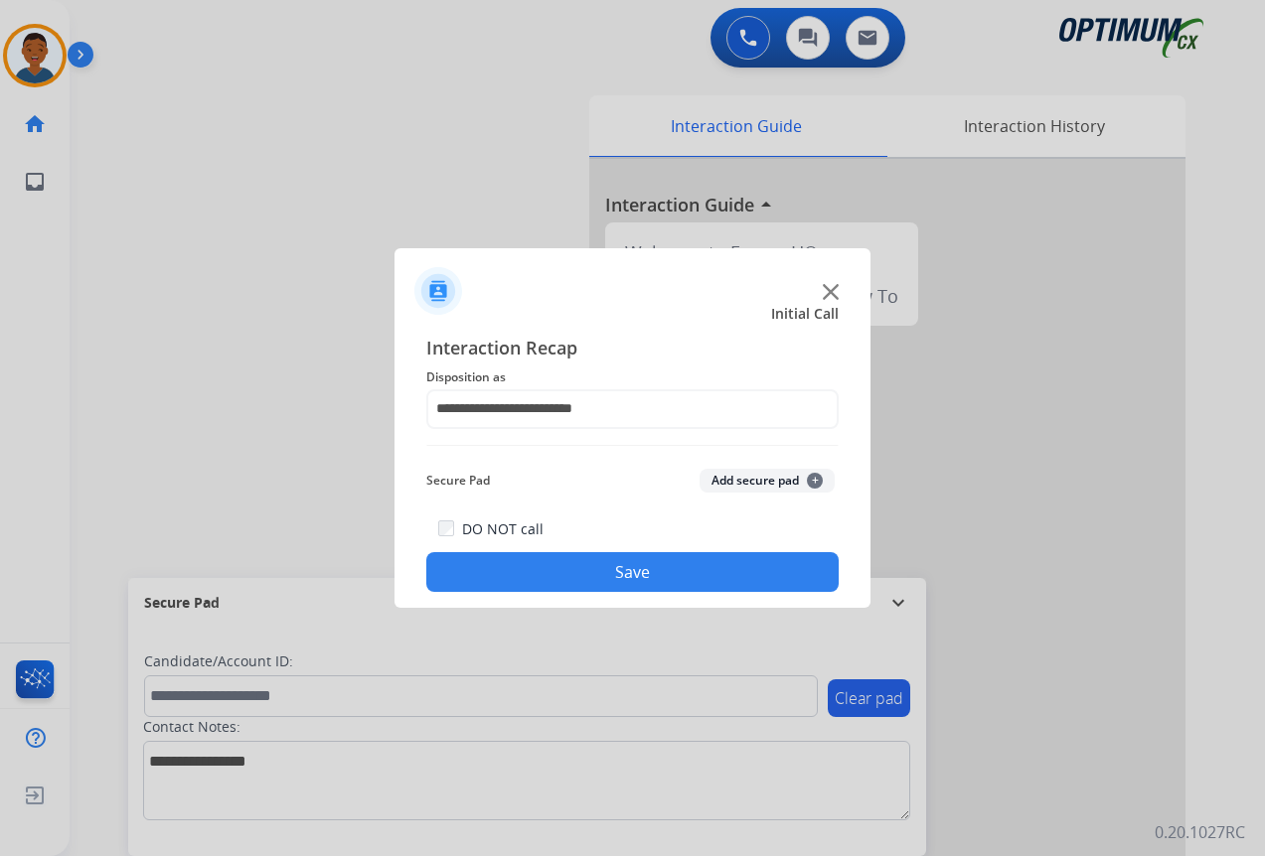
click at [580, 566] on button "Save" at bounding box center [632, 572] width 412 height 40
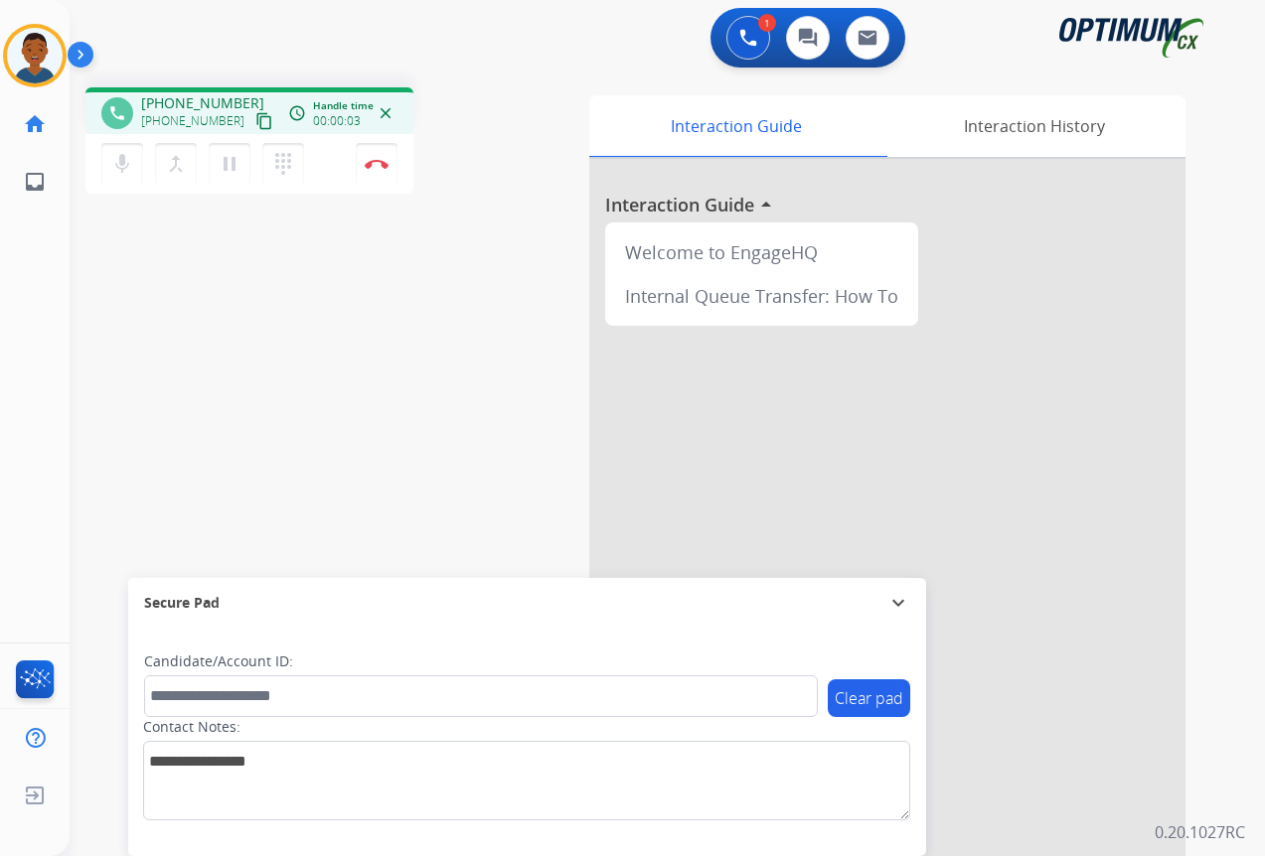
click at [255, 121] on mat-icon "content_copy" at bounding box center [264, 121] width 18 height 18
click at [374, 170] on button "Disconnect" at bounding box center [377, 164] width 42 height 42
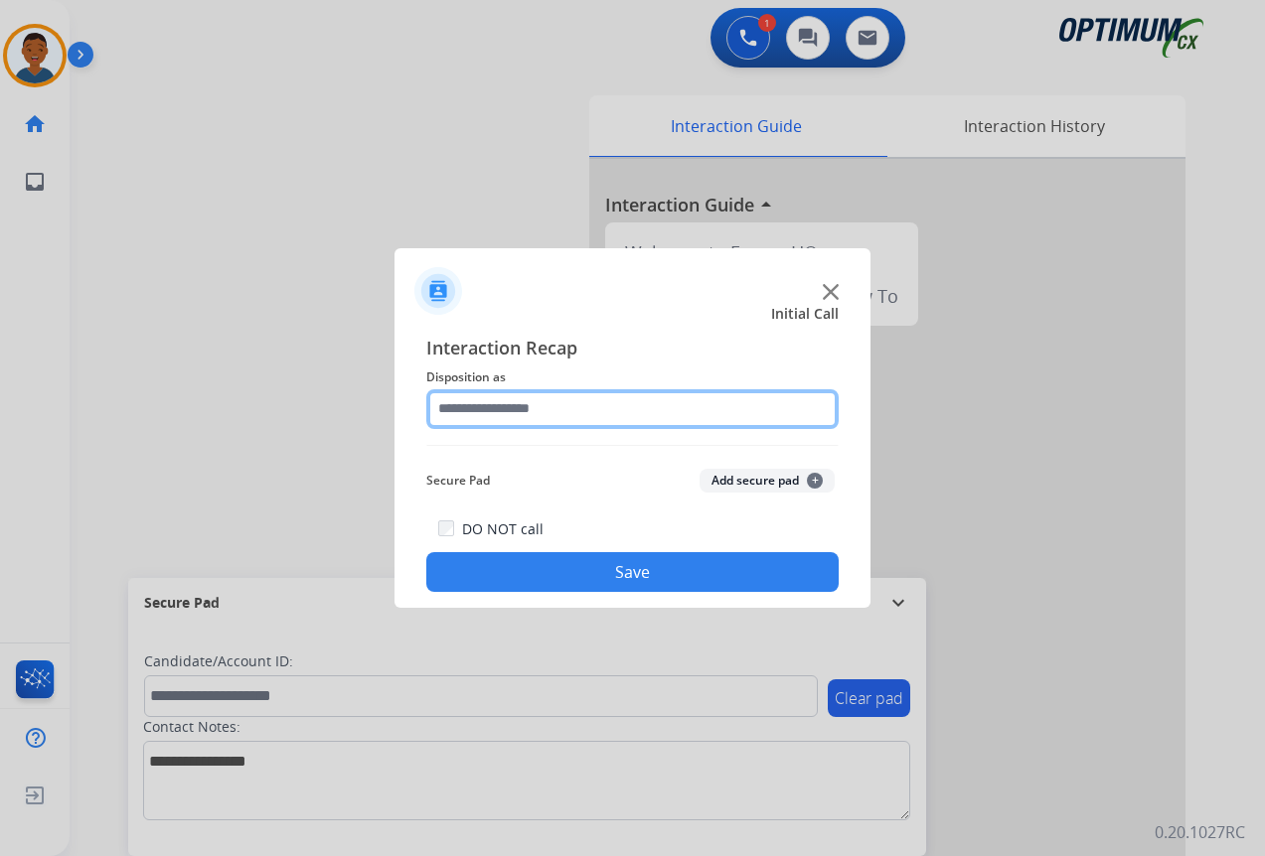
click at [480, 404] on input "text" at bounding box center [632, 409] width 412 height 40
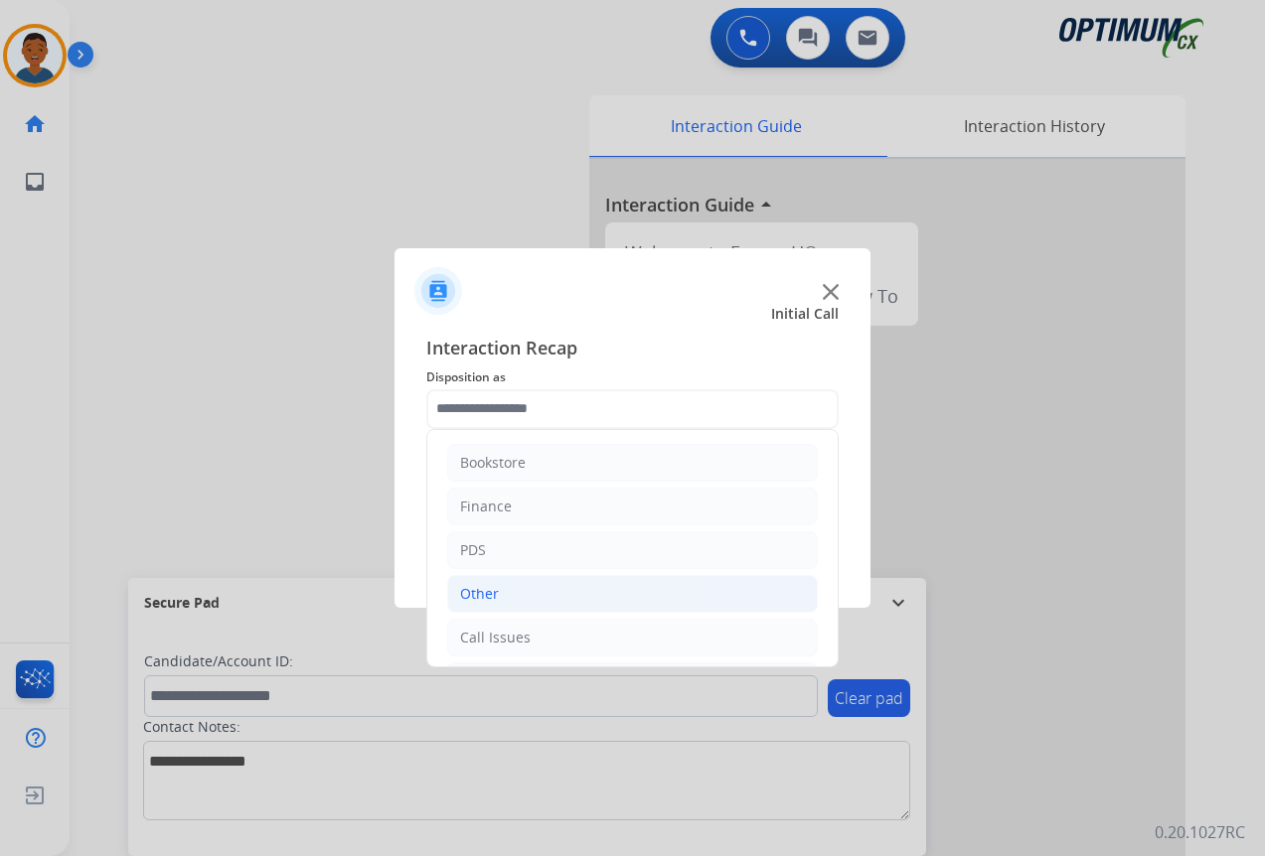
click at [467, 595] on div "Other" at bounding box center [479, 594] width 39 height 20
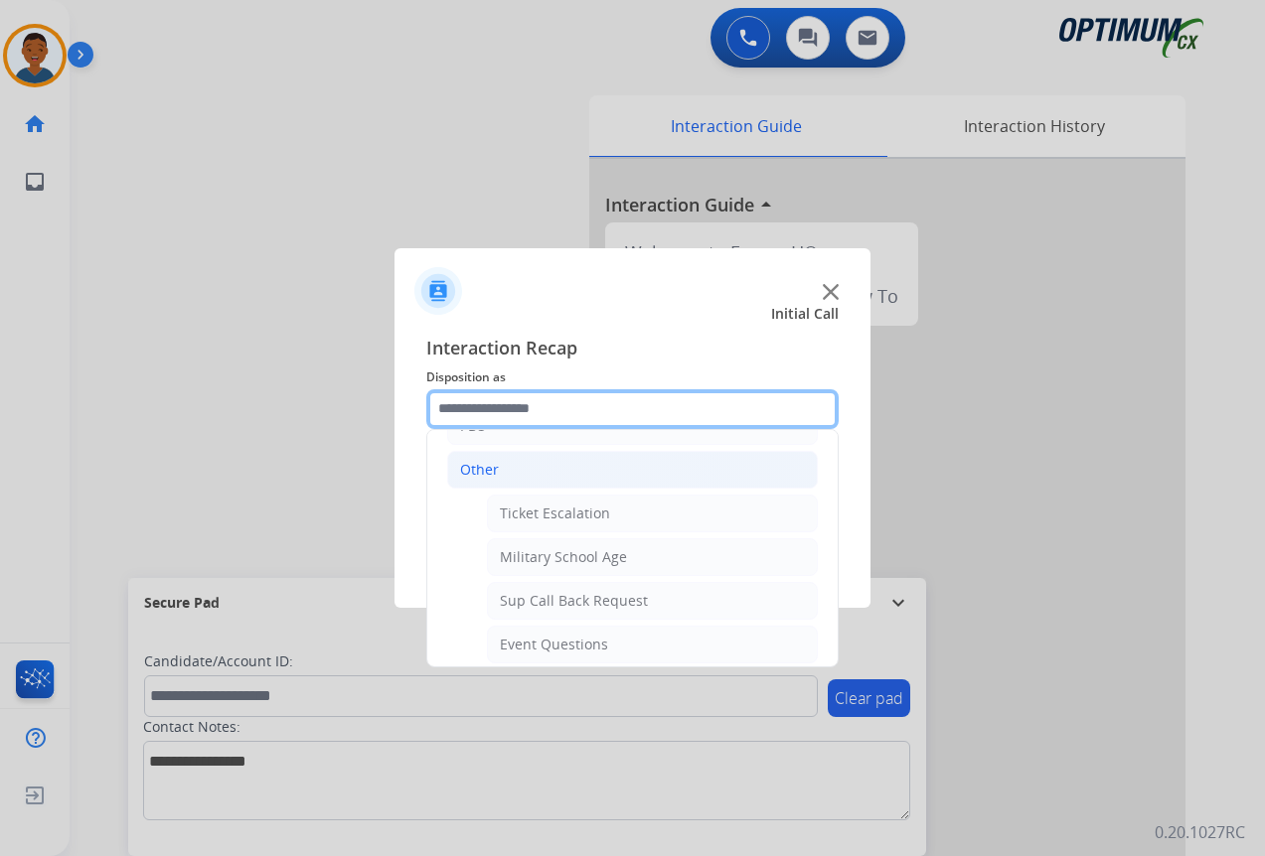
scroll to position [99, 0]
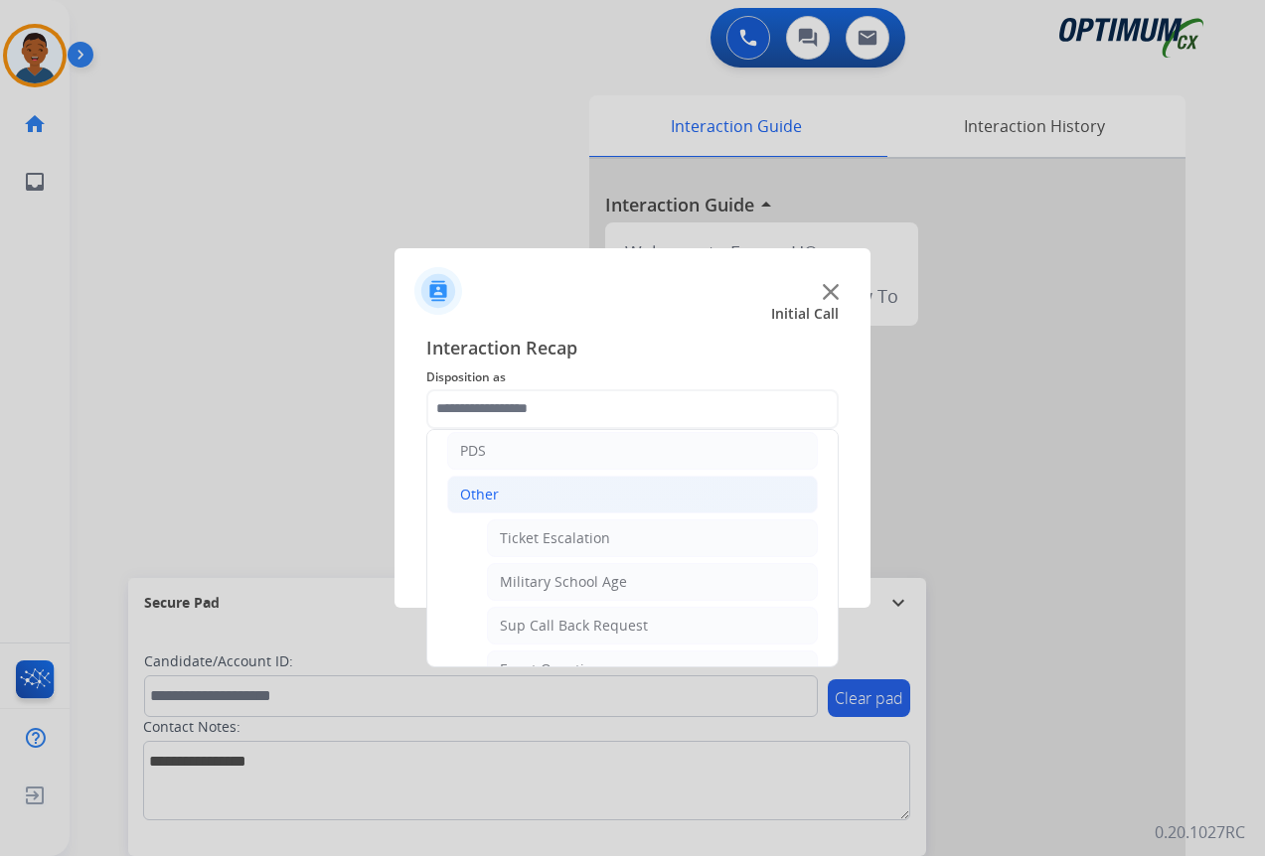
click at [475, 497] on div "Other" at bounding box center [479, 495] width 39 height 20
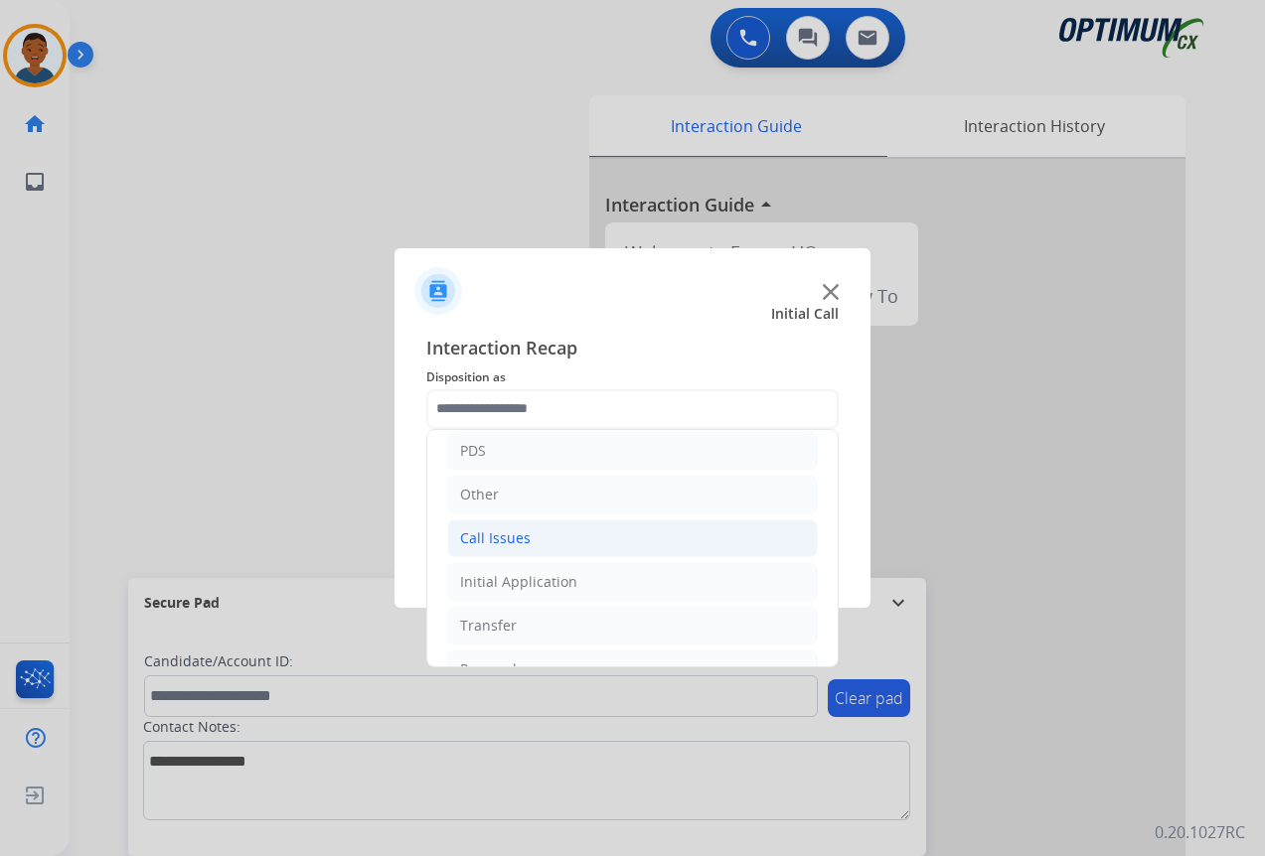
click at [475, 541] on div "Call Issues" at bounding box center [495, 538] width 71 height 20
click at [564, 626] on div "Wrong Number/Wrong Department" at bounding box center [618, 626] width 236 height 20
type input "**********"
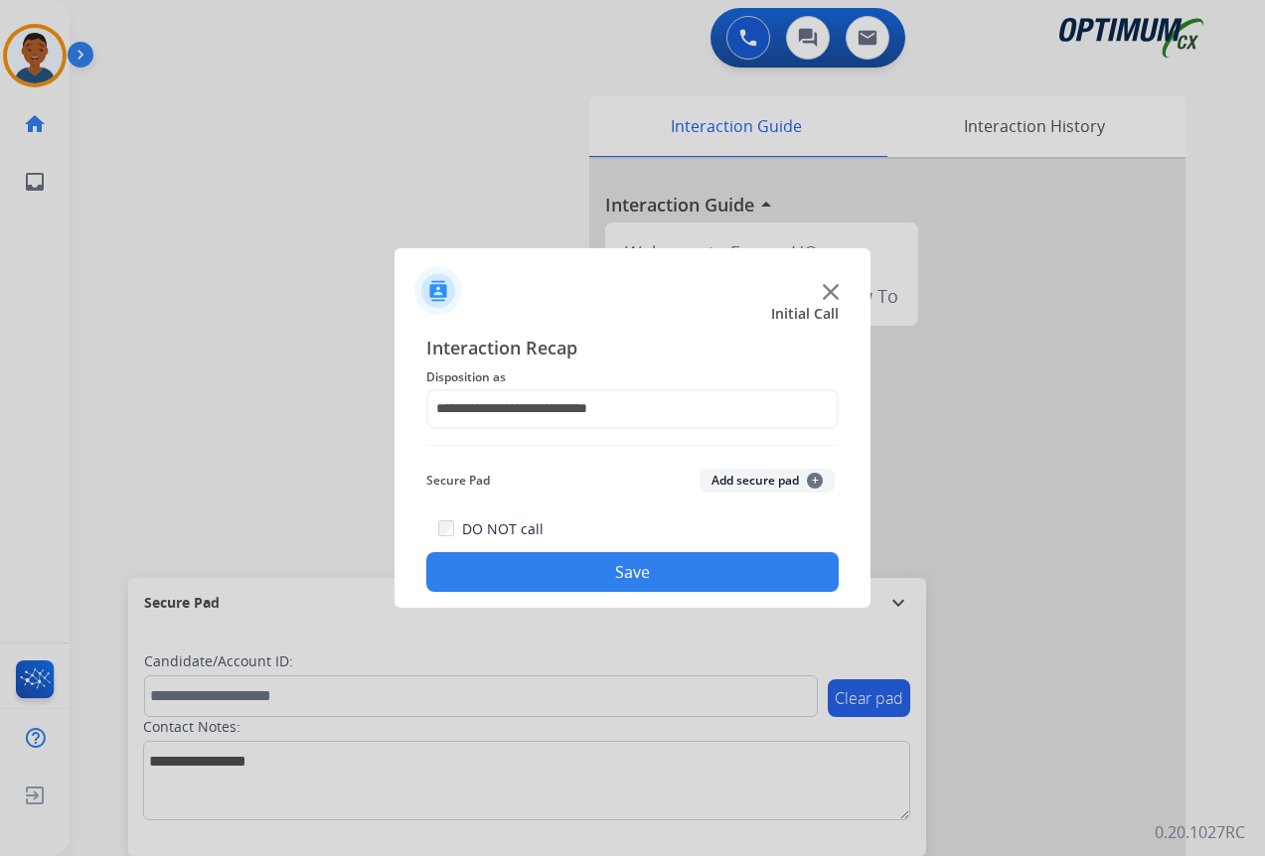
click at [604, 570] on button "Save" at bounding box center [632, 572] width 412 height 40
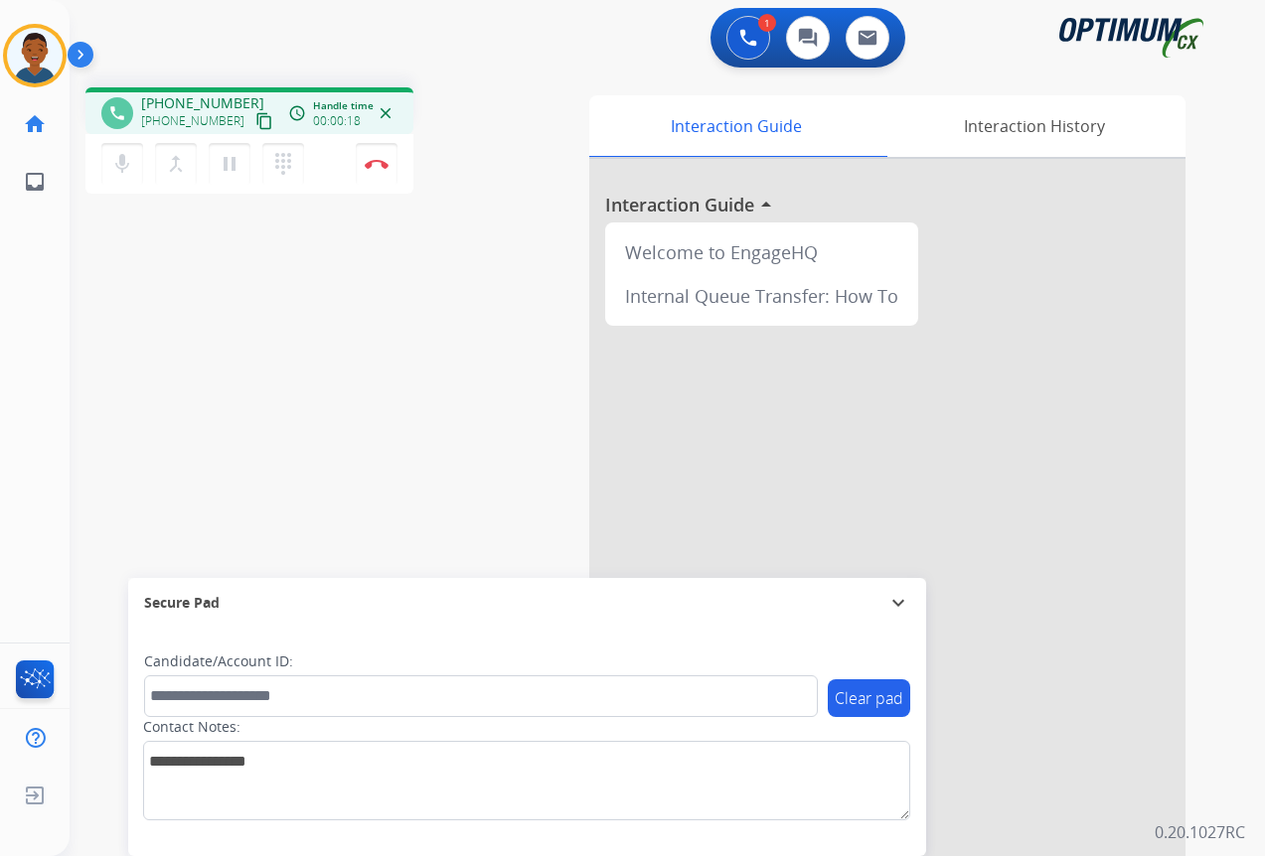
click at [255, 122] on mat-icon "content_copy" at bounding box center [264, 121] width 18 height 18
click at [376, 165] on img at bounding box center [377, 164] width 24 height 10
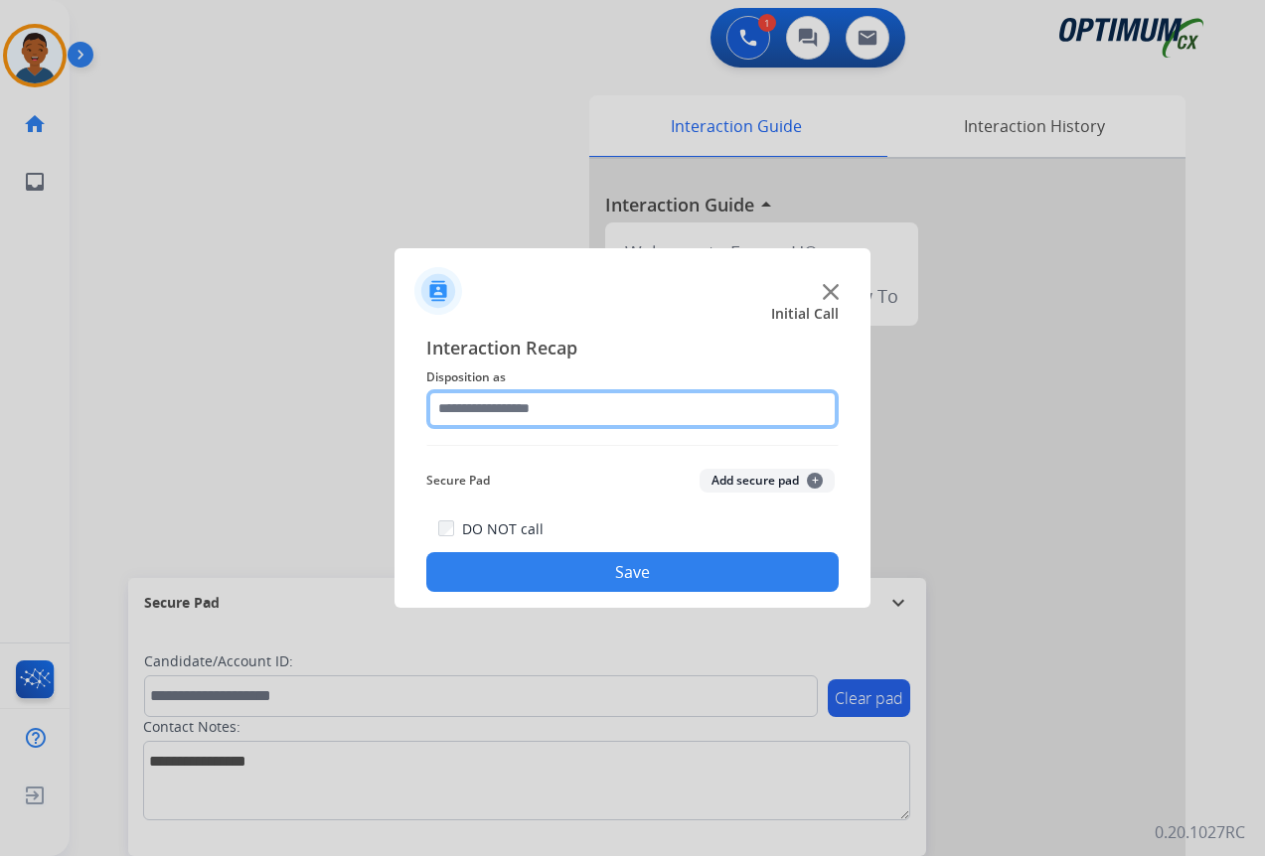
click at [486, 410] on input "text" at bounding box center [632, 409] width 412 height 40
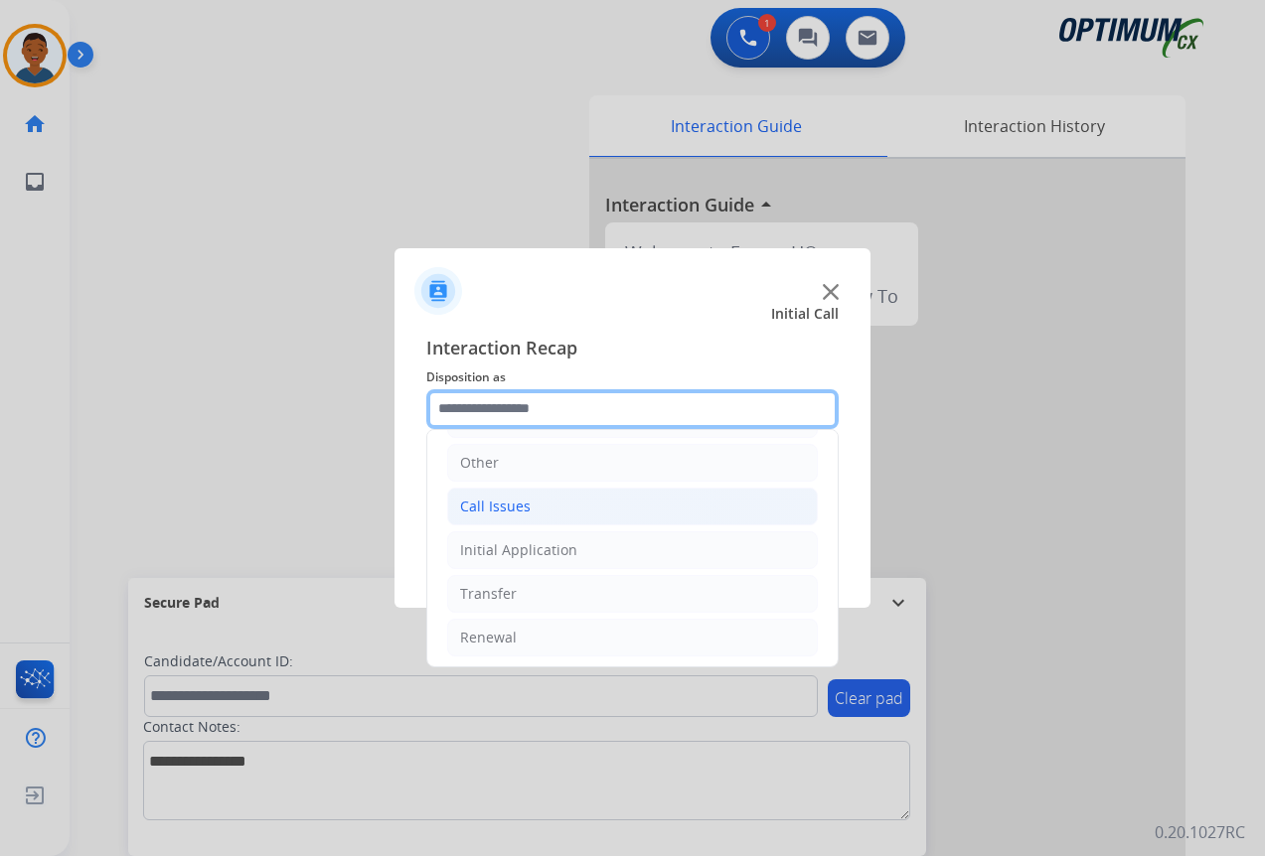
scroll to position [135, 0]
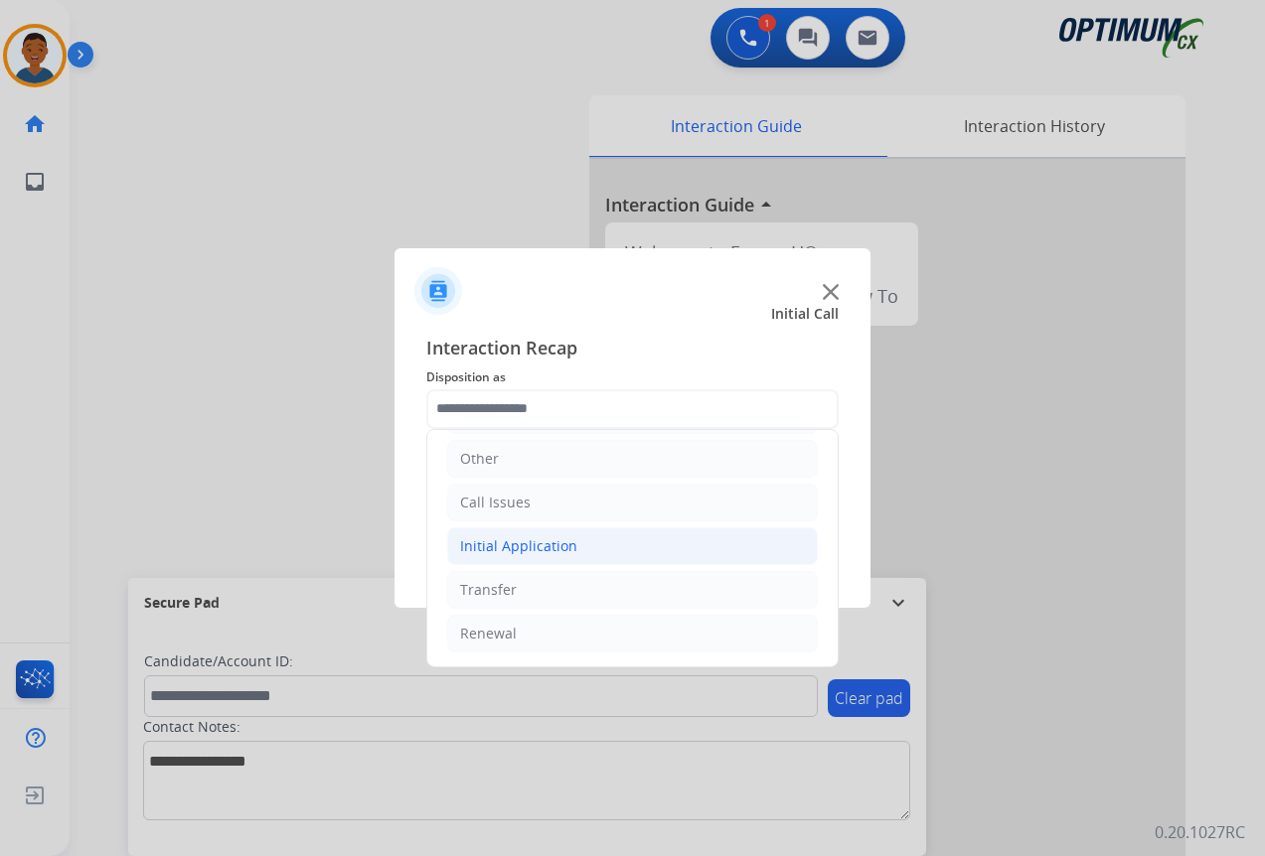
click at [496, 549] on div "Initial Application" at bounding box center [518, 546] width 117 height 20
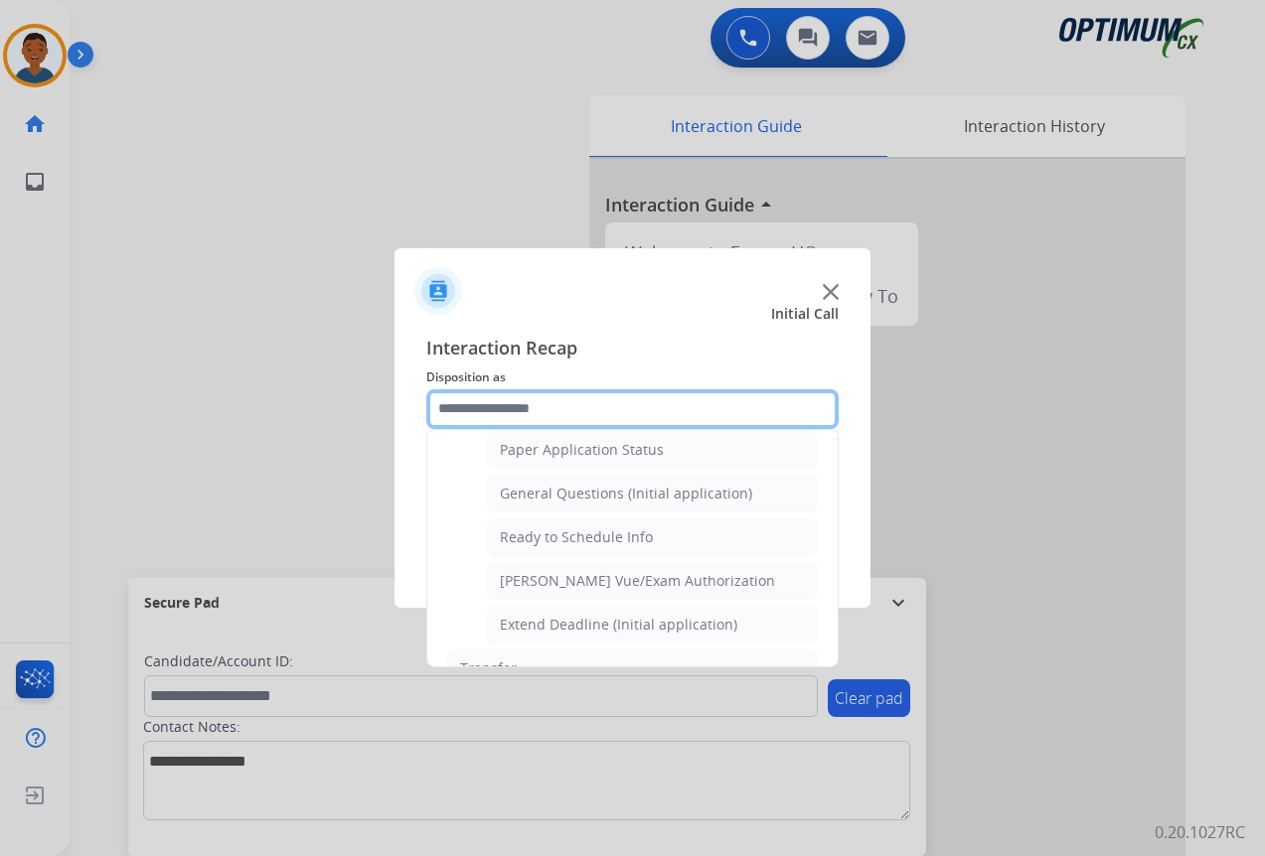
scroll to position [1128, 0]
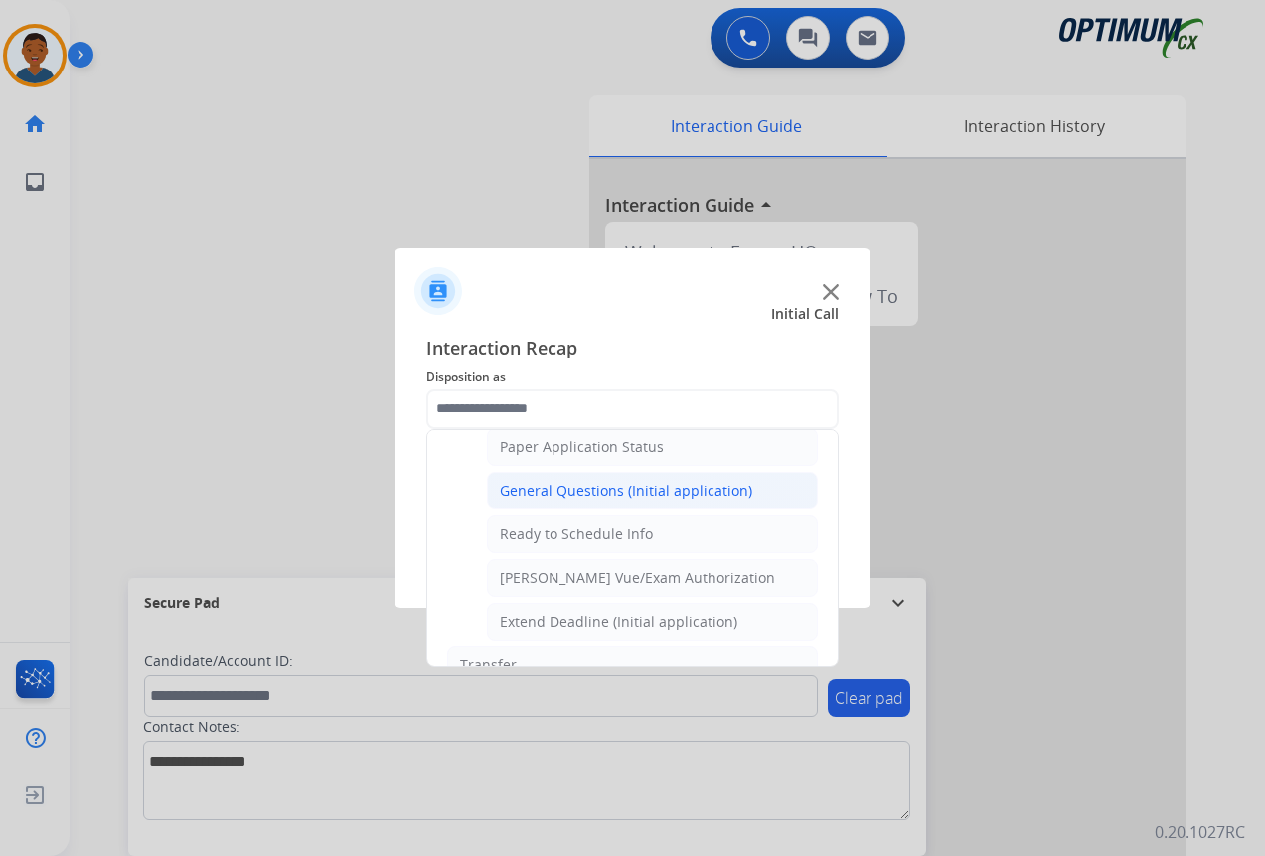
click at [539, 489] on div "General Questions (Initial application)" at bounding box center [626, 491] width 252 height 20
type input "**********"
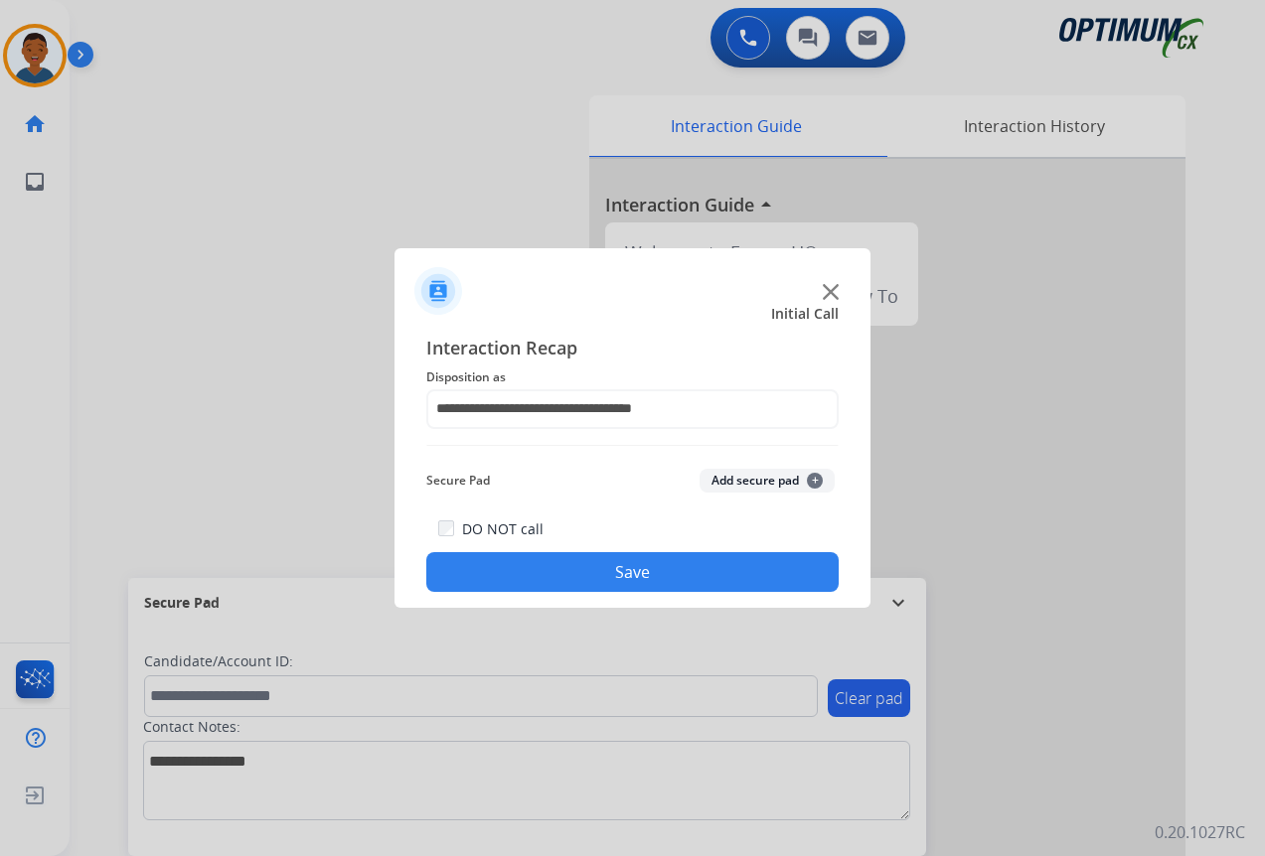
click at [579, 566] on button "Save" at bounding box center [632, 572] width 412 height 40
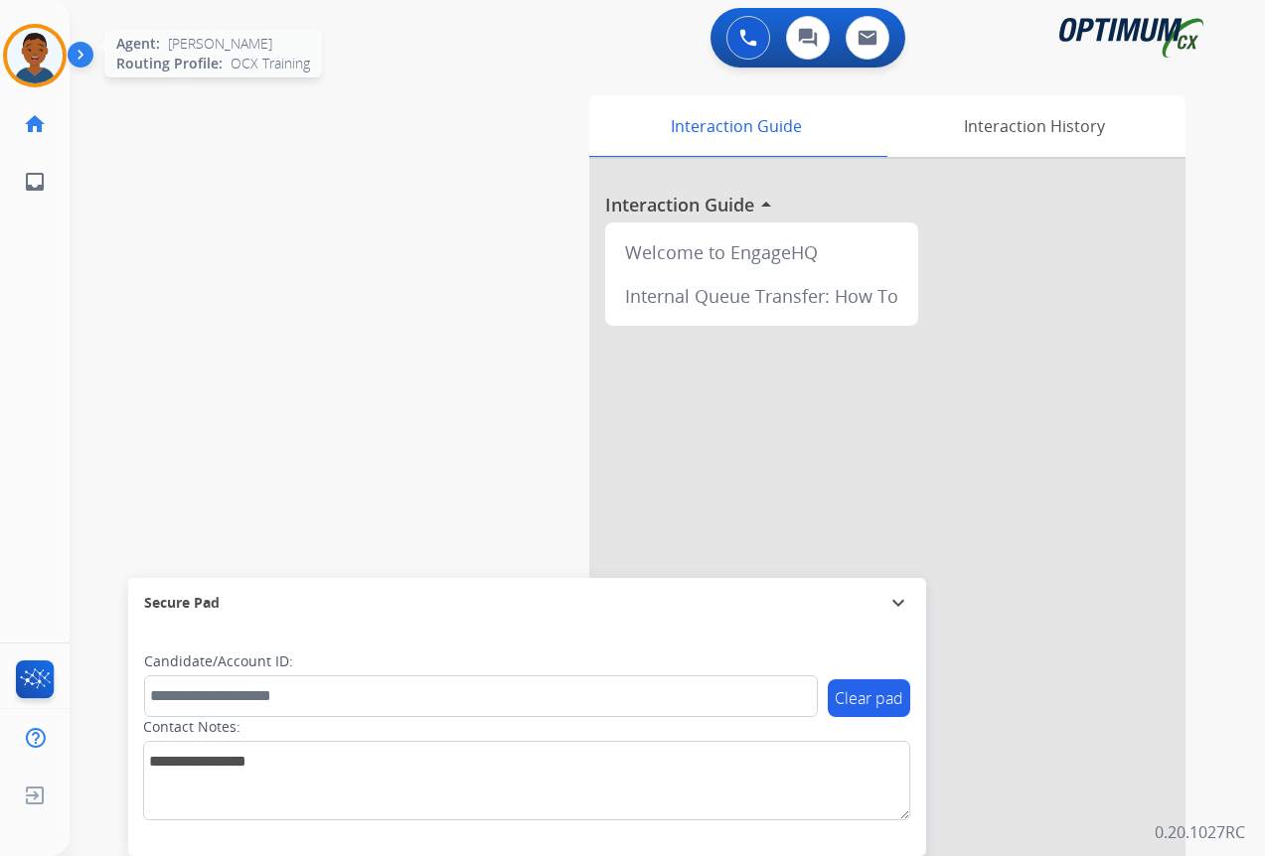
click at [42, 66] on img at bounding box center [35, 56] width 56 height 56
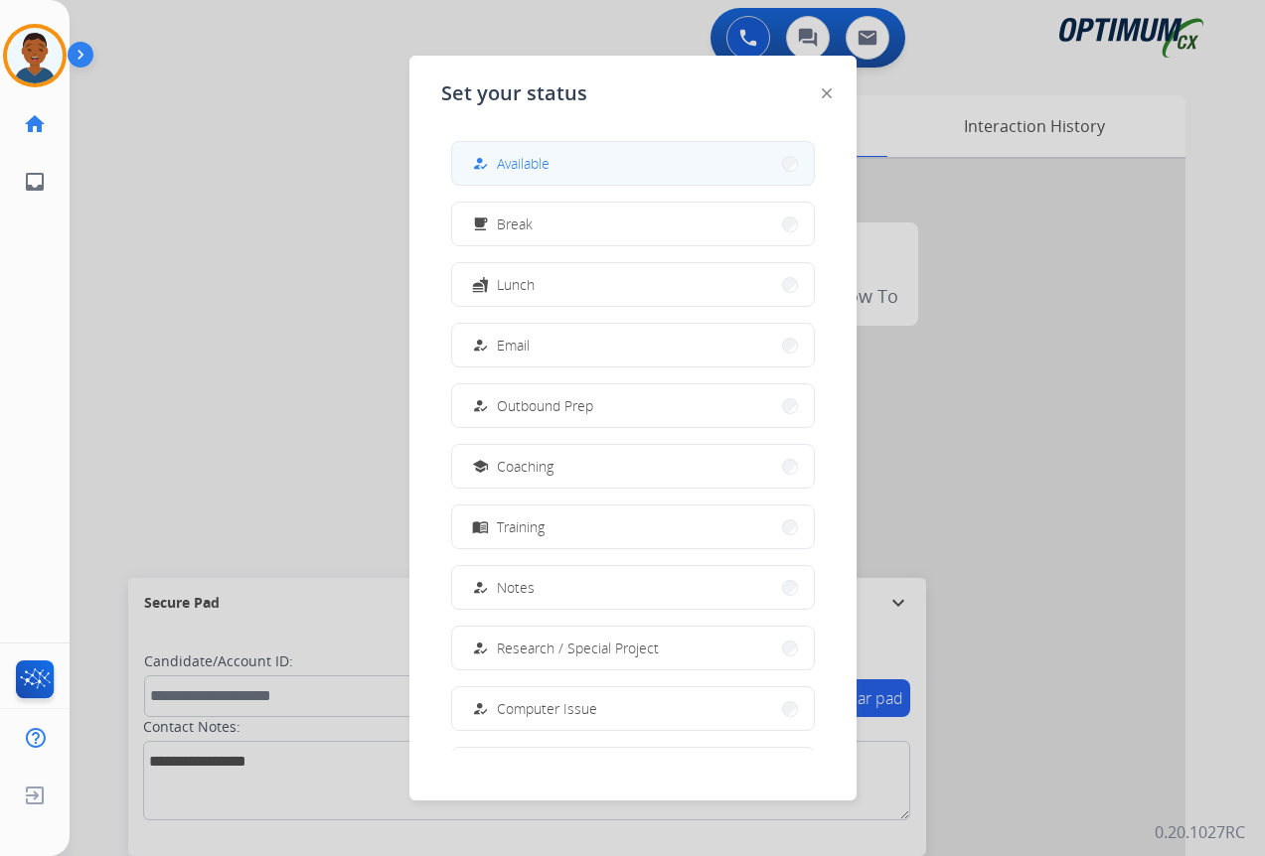
click at [512, 171] on span "Available" at bounding box center [523, 163] width 53 height 21
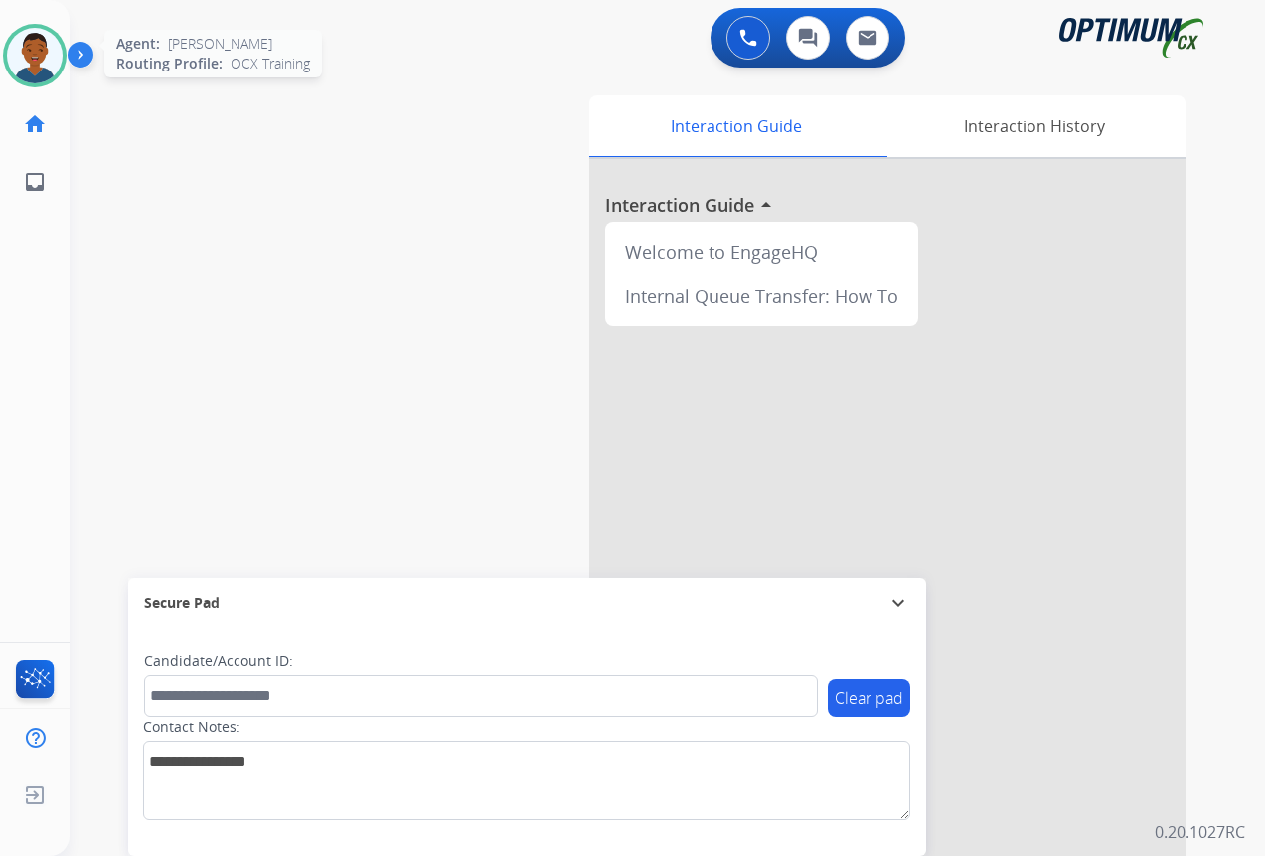
click at [23, 52] on img at bounding box center [35, 56] width 56 height 56
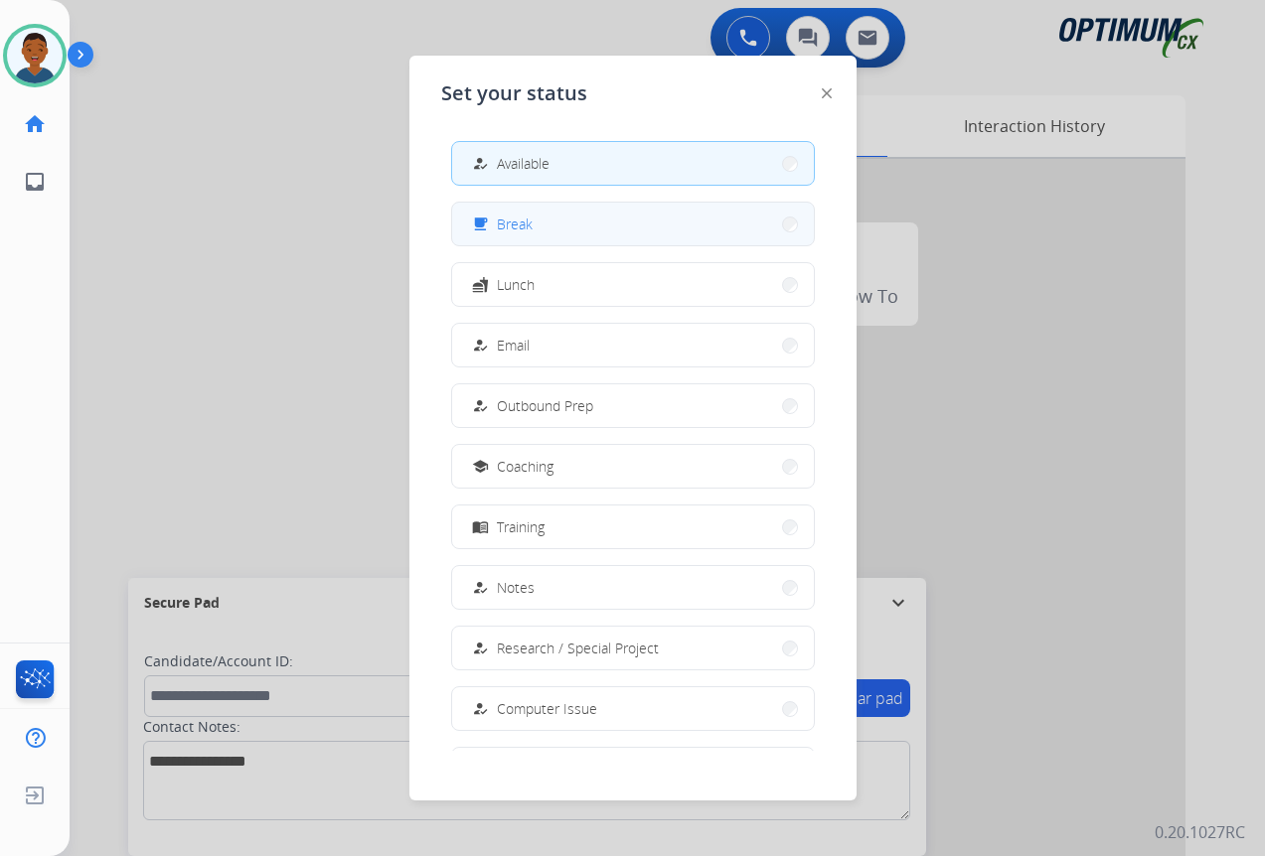
click at [519, 226] on span "Break" at bounding box center [515, 224] width 36 height 21
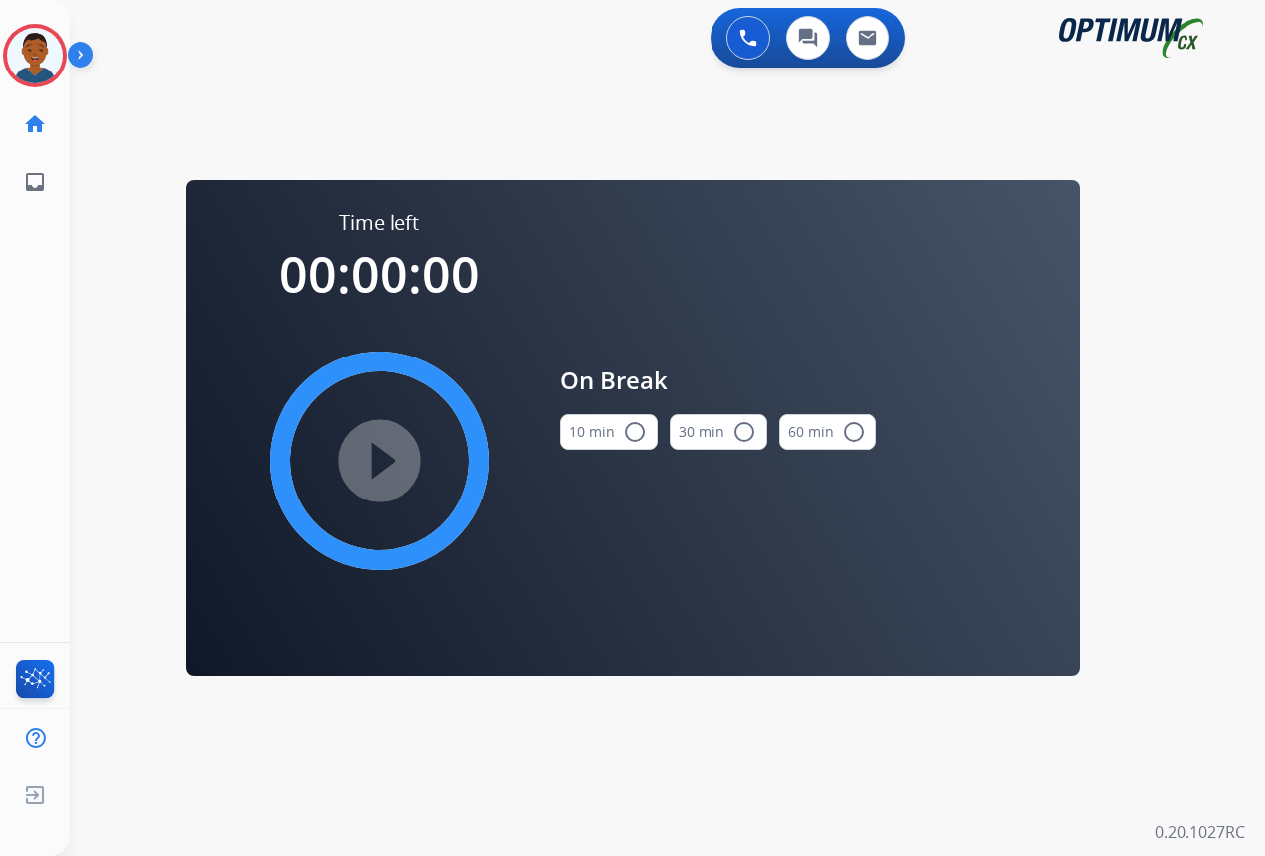
click at [632, 429] on mat-icon "radio_button_unchecked" at bounding box center [635, 432] width 24 height 24
click at [378, 462] on mat-icon "play_circle_filled" at bounding box center [380, 461] width 24 height 24
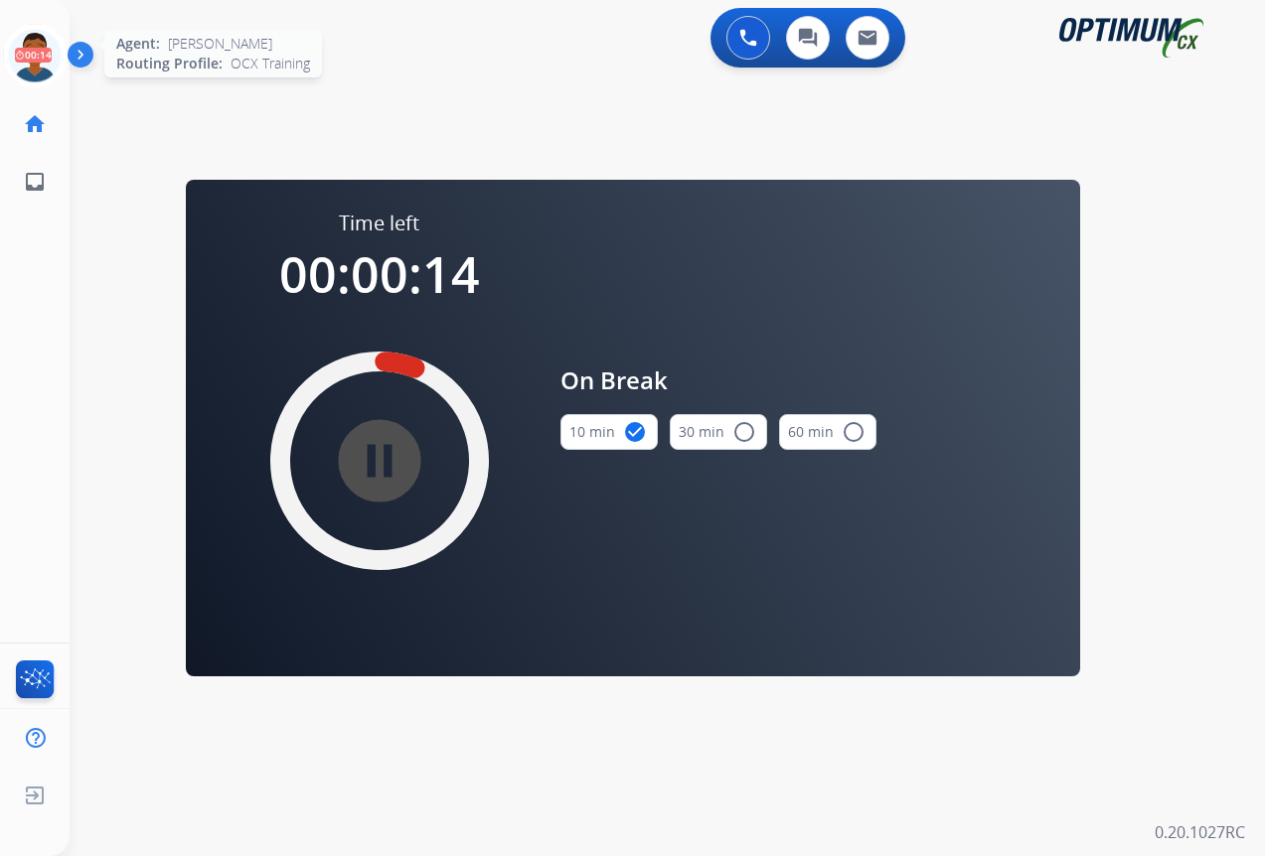
click at [41, 59] on icon at bounding box center [35, 56] width 65 height 65
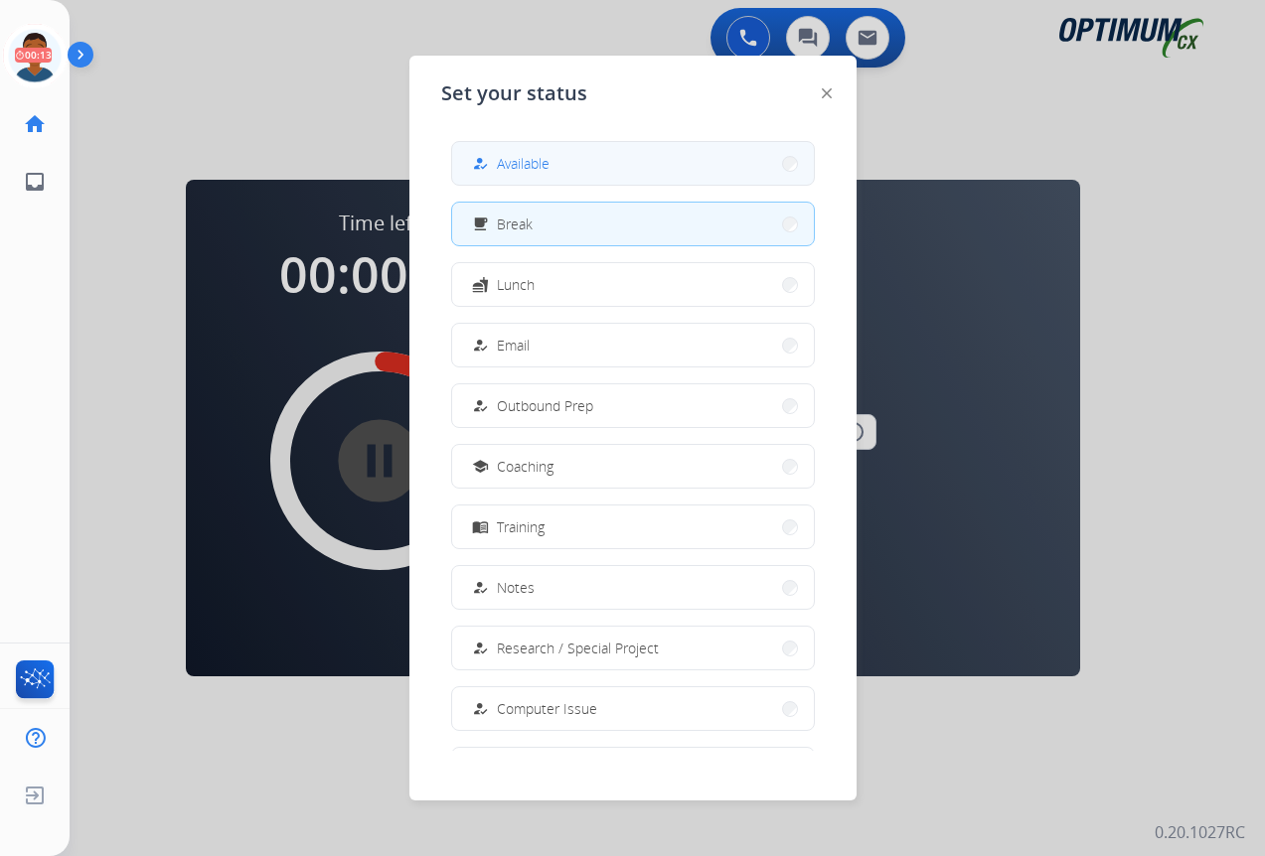
click at [515, 162] on span "Available" at bounding box center [523, 163] width 53 height 21
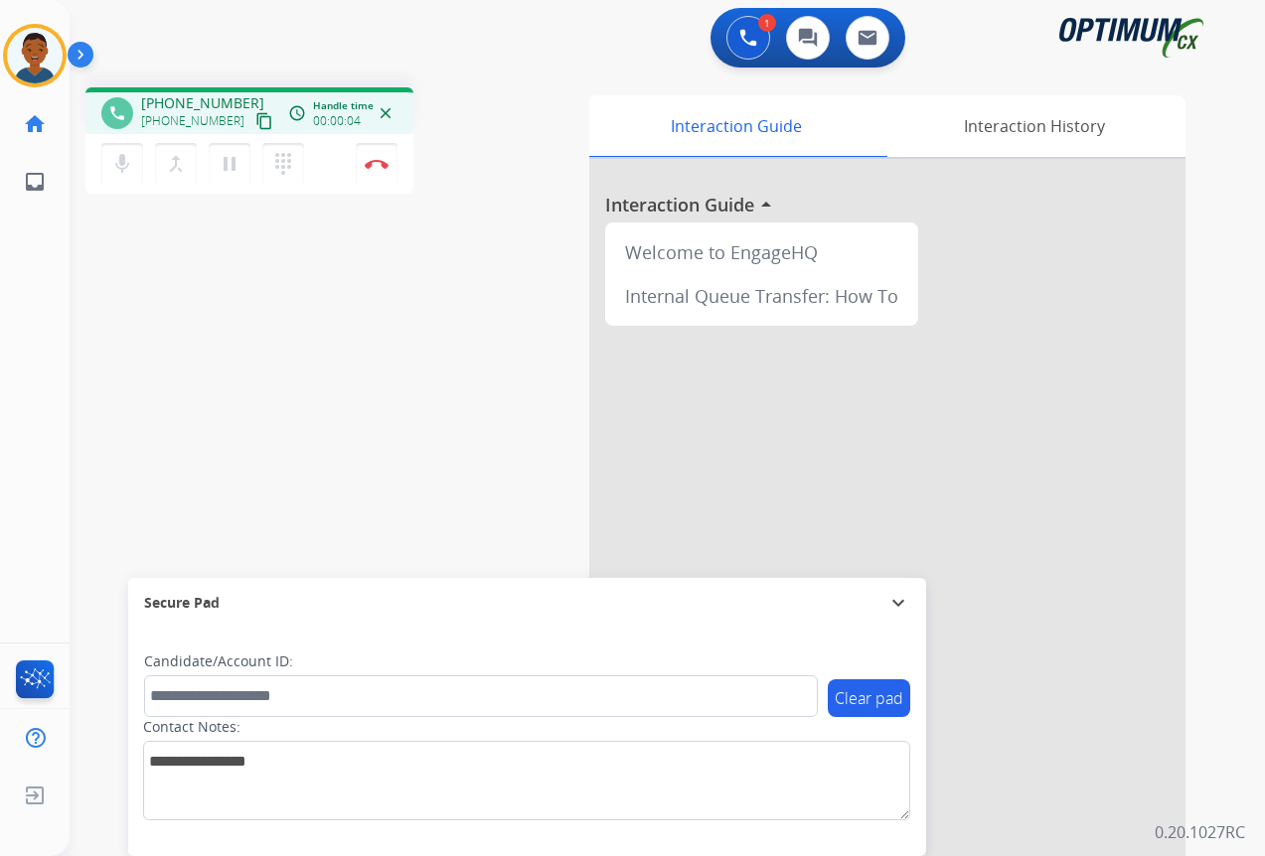
click at [255, 123] on mat-icon "content_copy" at bounding box center [264, 121] width 18 height 18
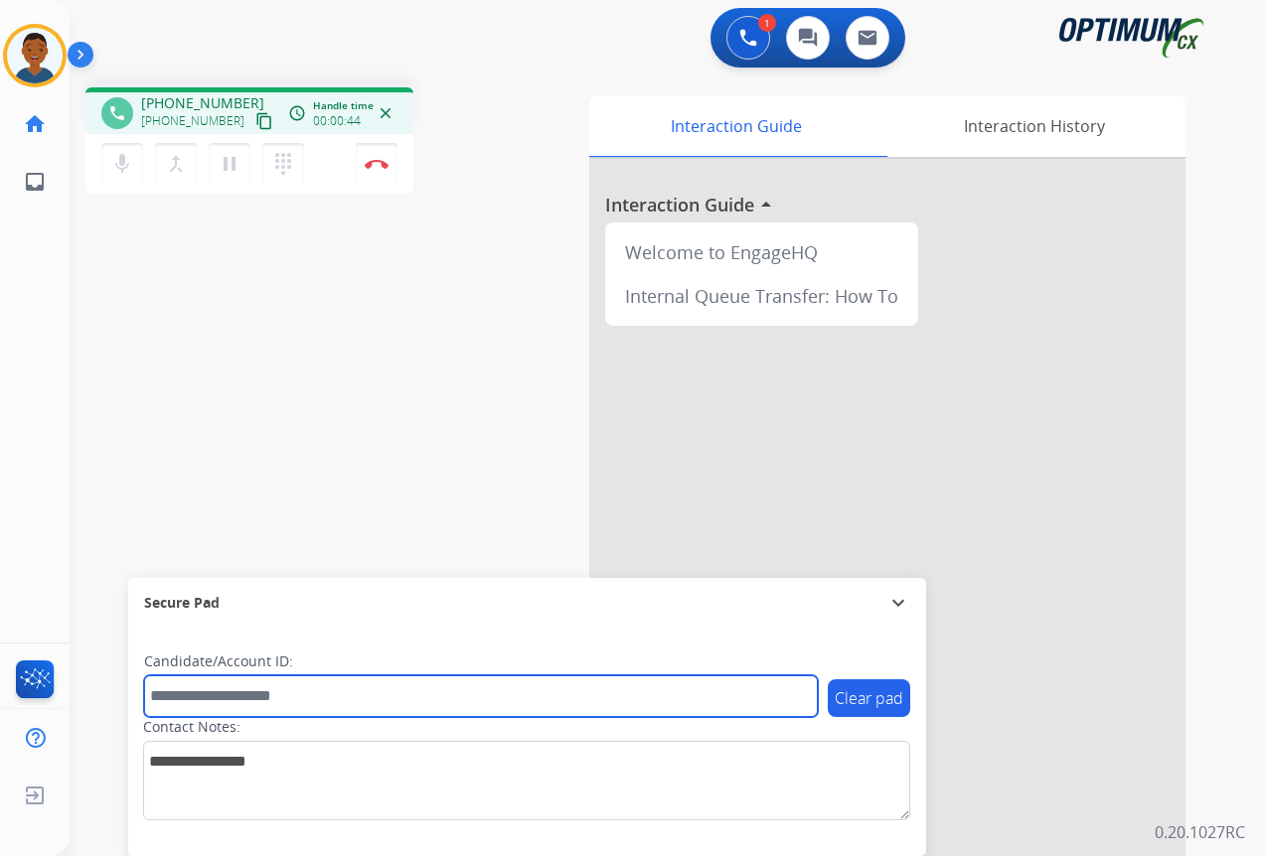
click at [219, 702] on input "text" at bounding box center [481, 697] width 674 height 42
paste input "*******"
type input "*******"
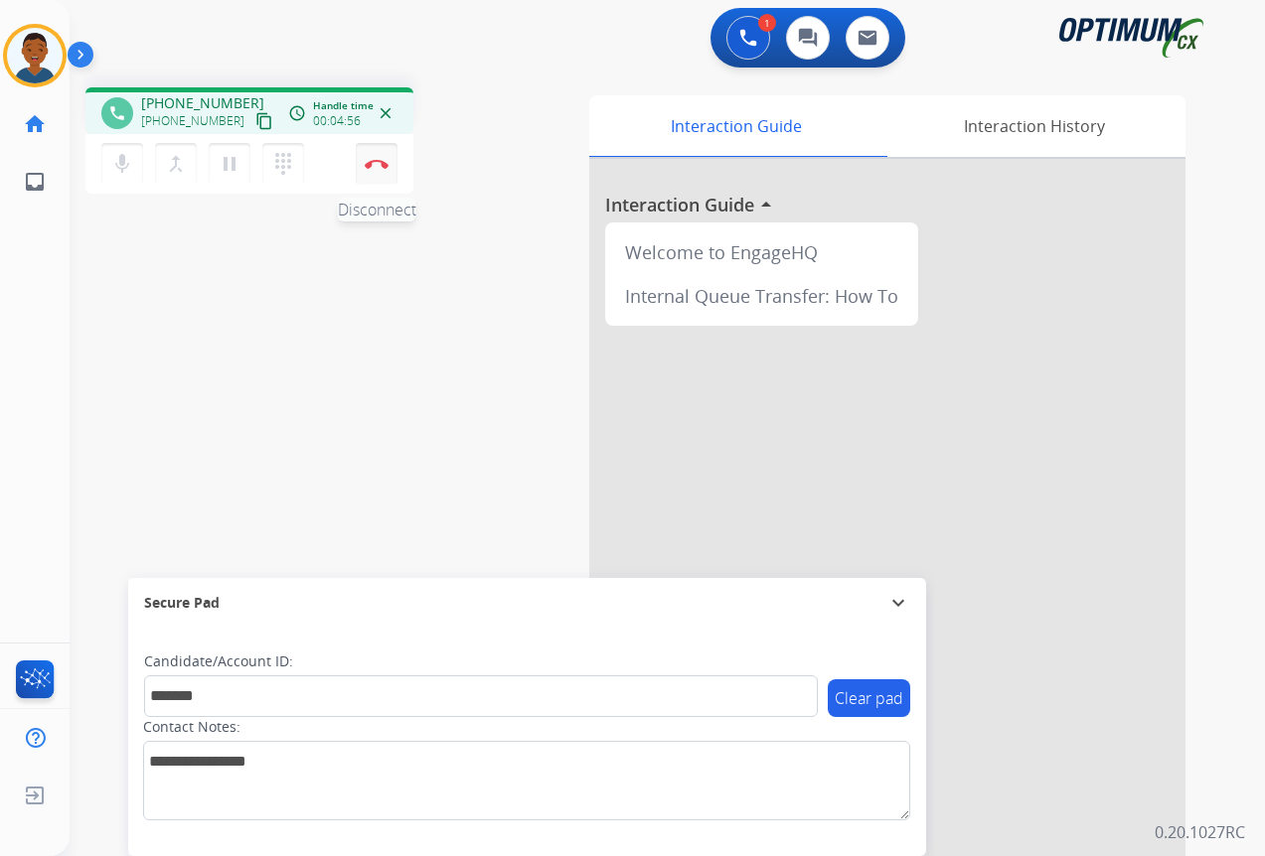
click at [375, 164] on img at bounding box center [377, 164] width 24 height 10
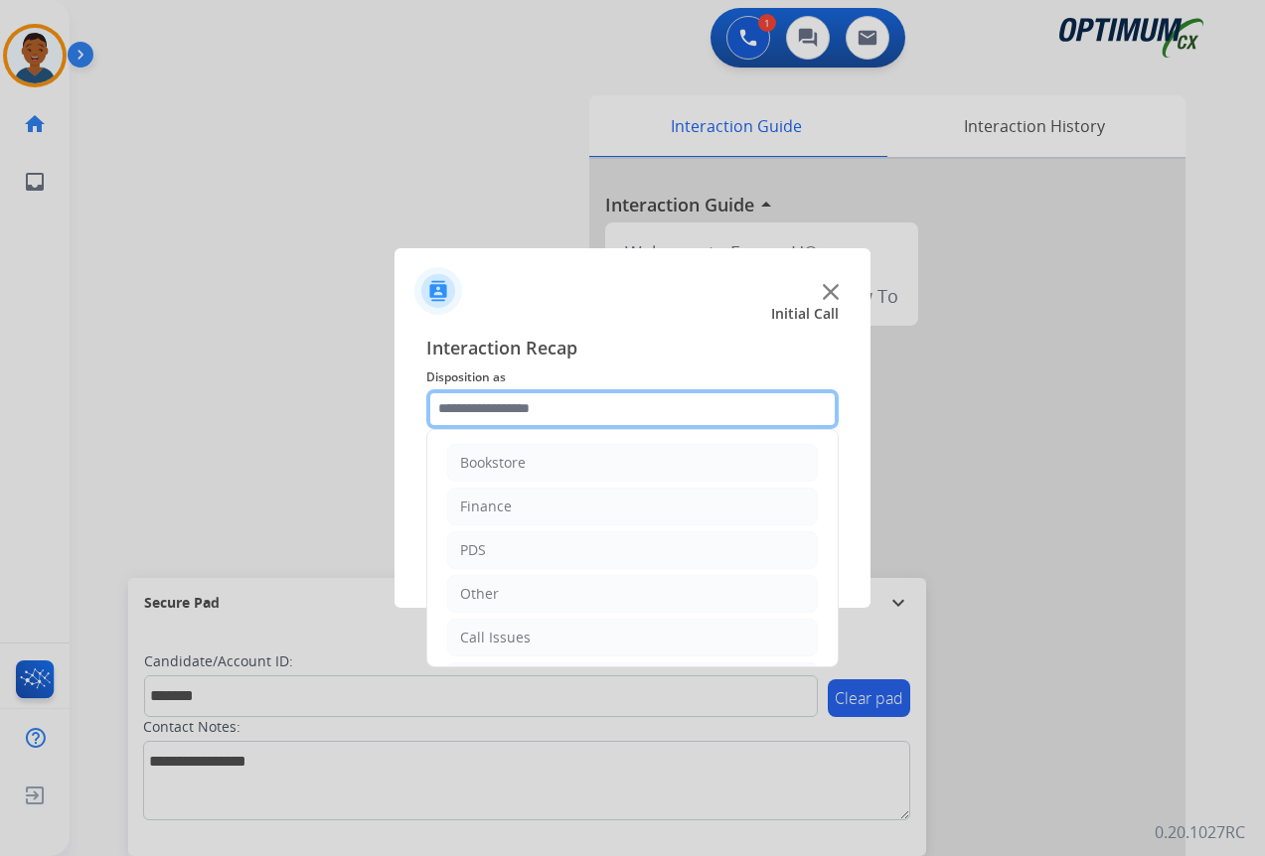
click at [488, 412] on input "text" at bounding box center [632, 409] width 412 height 40
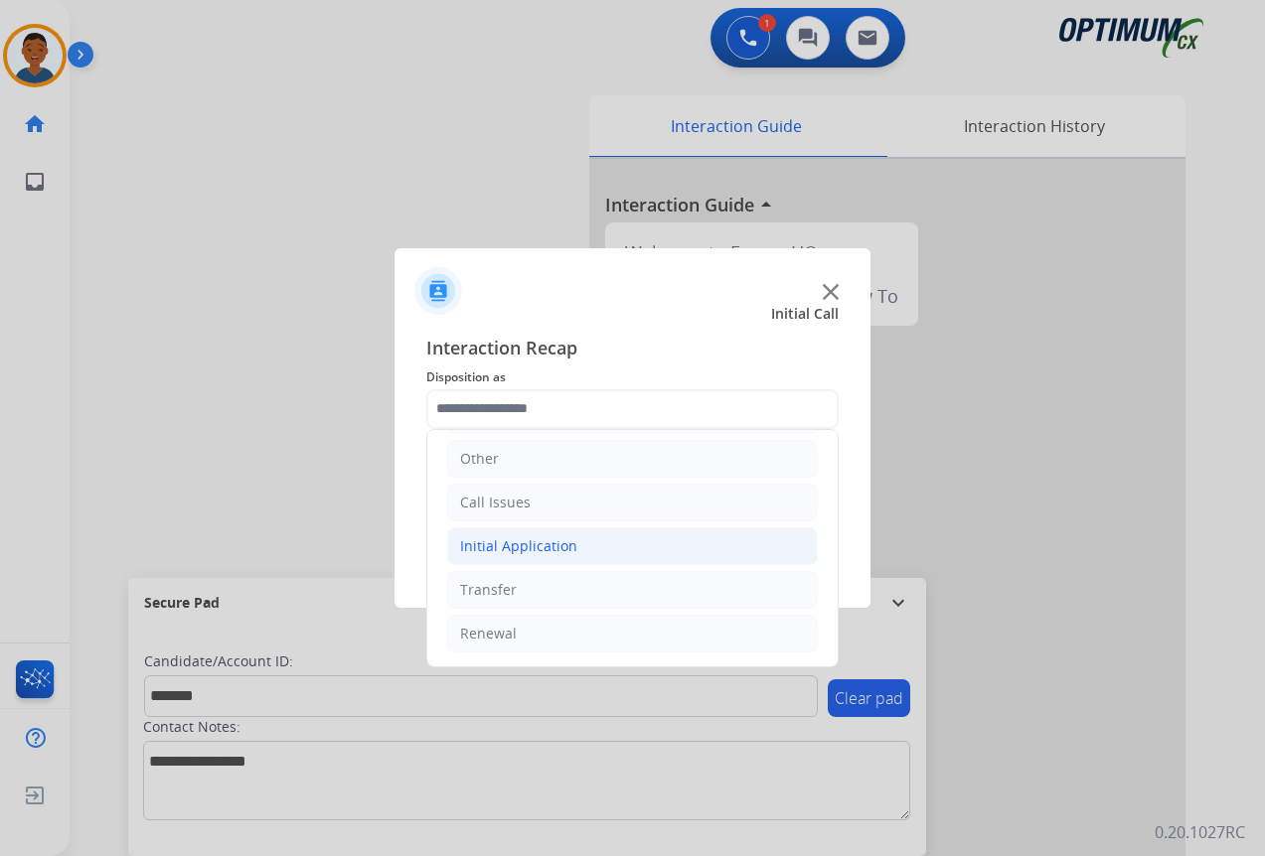
click at [498, 545] on div "Initial Application" at bounding box center [518, 546] width 117 height 20
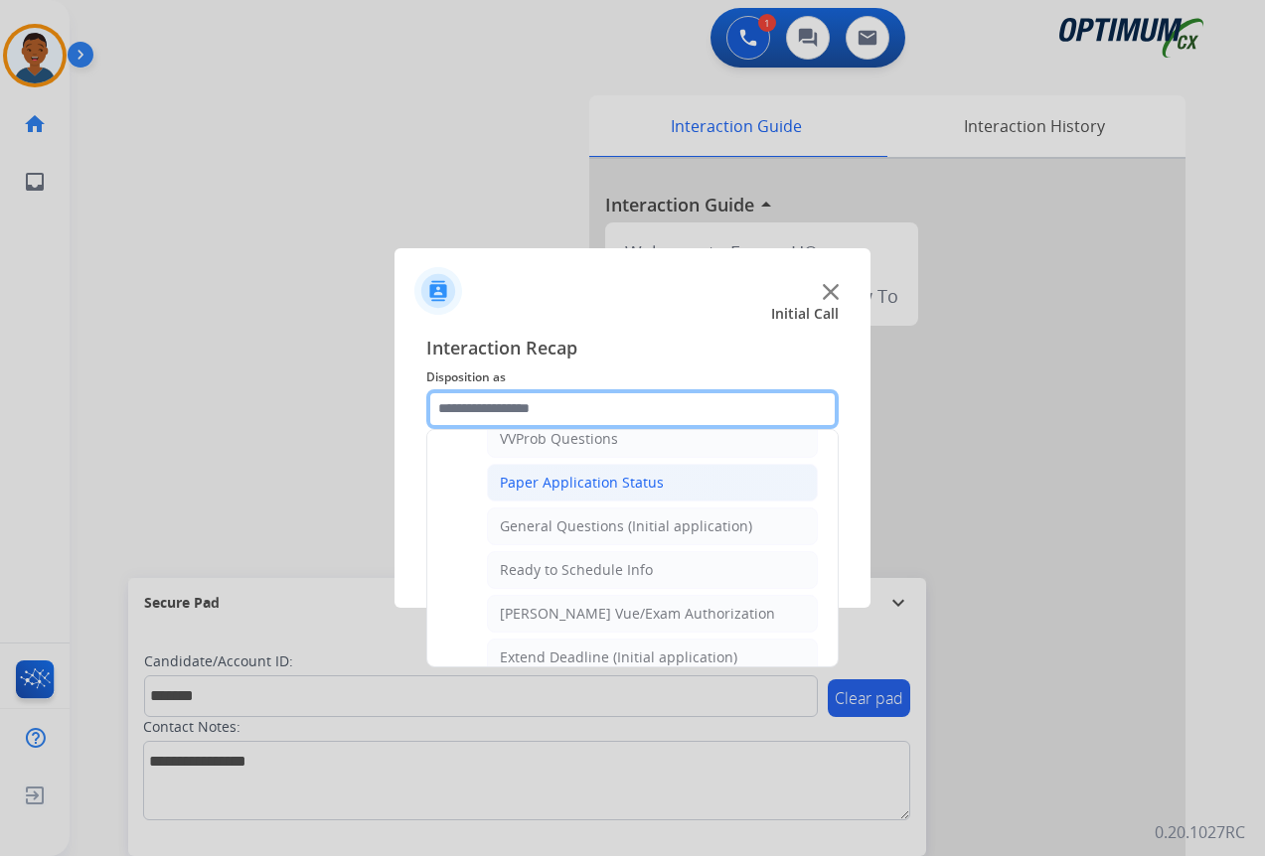
scroll to position [1128, 0]
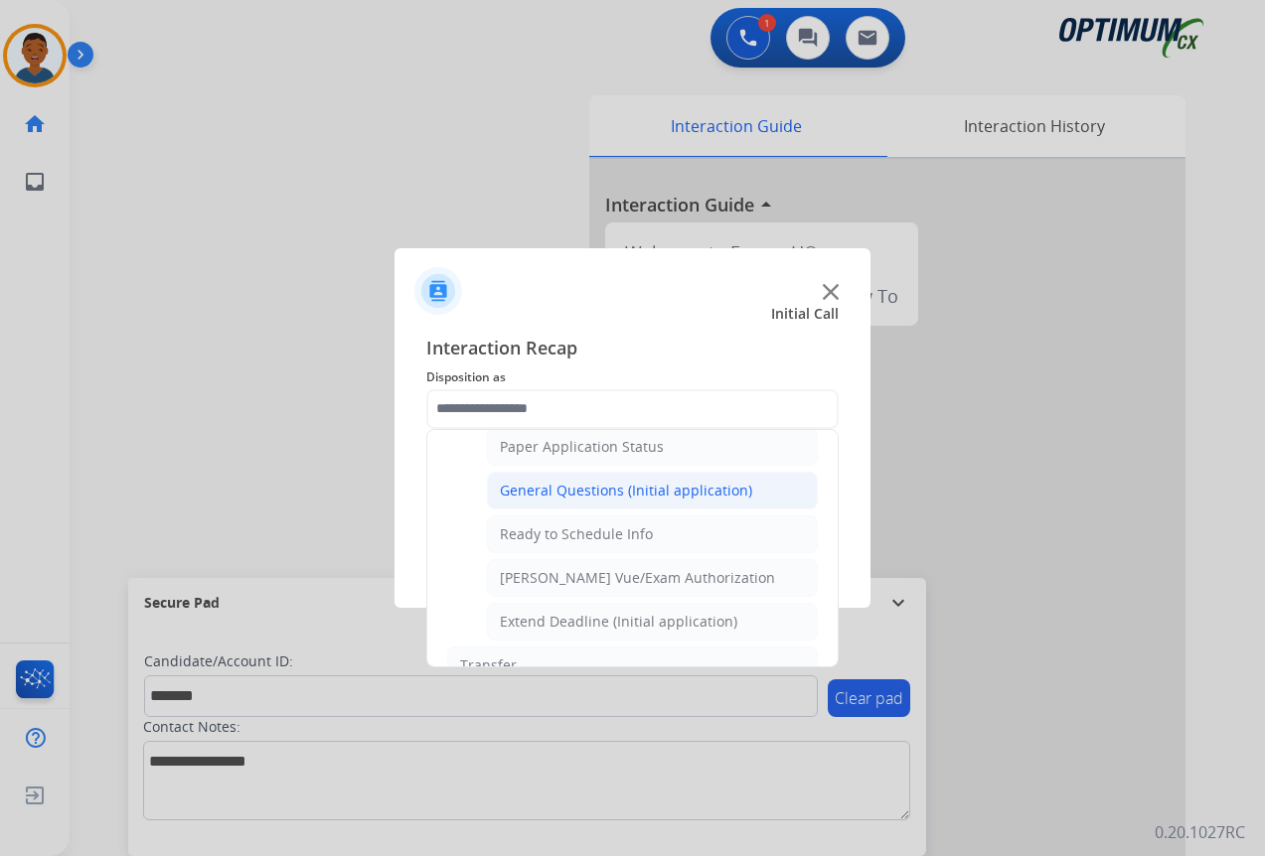
click at [538, 494] on div "General Questions (Initial application)" at bounding box center [626, 491] width 252 height 20
type input "**********"
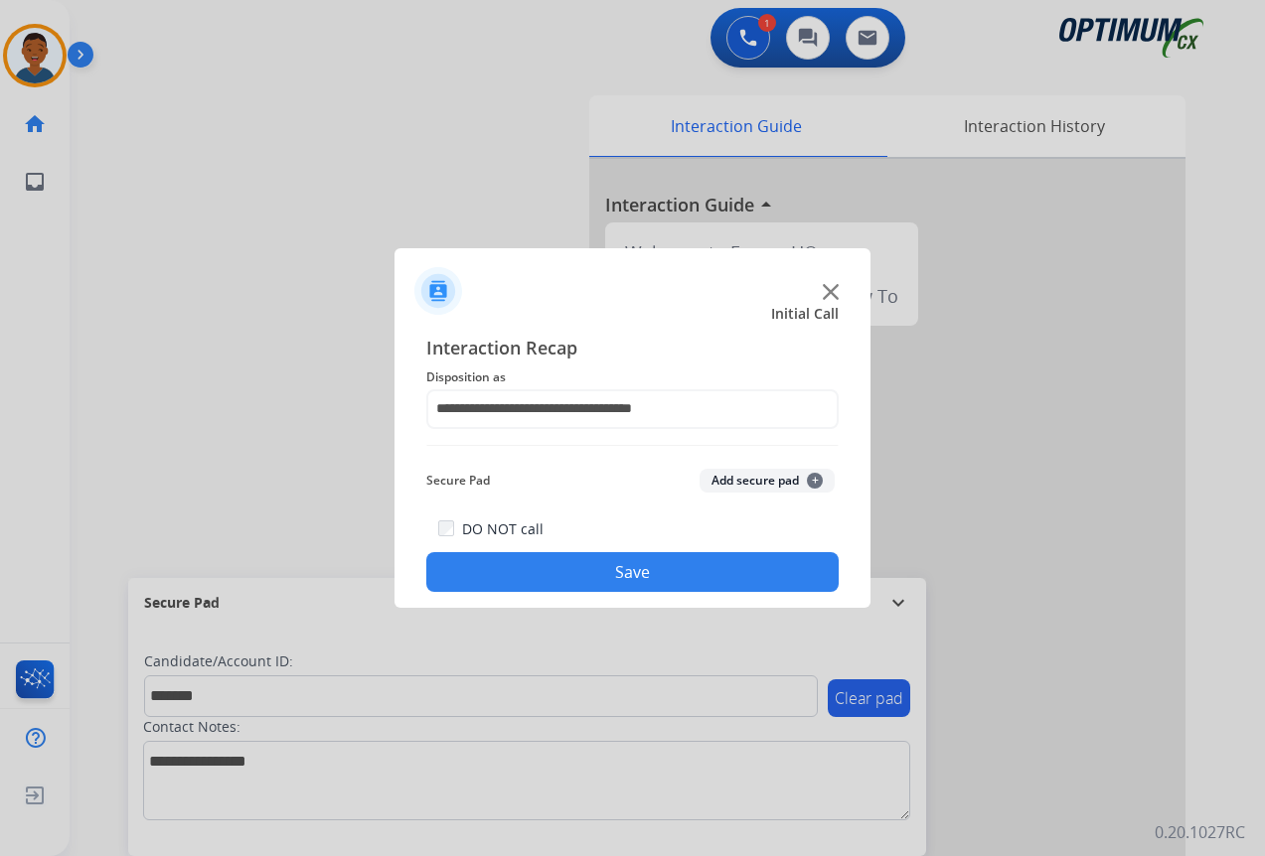
click at [735, 482] on button "Add secure pad +" at bounding box center [766, 481] width 135 height 24
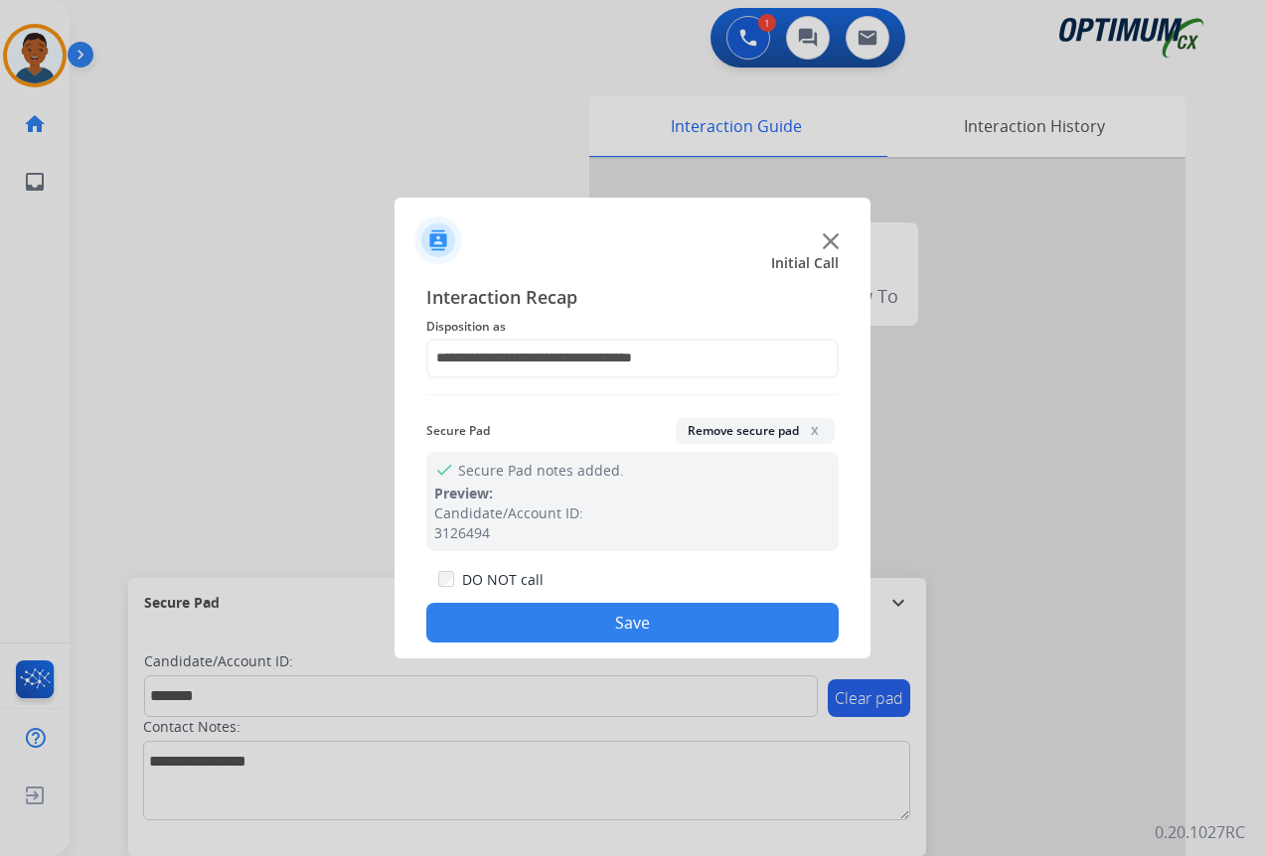
drag, startPoint x: 682, startPoint y: 613, endPoint x: 793, endPoint y: 605, distance: 110.6
click at [685, 611] on button "Save" at bounding box center [632, 623] width 412 height 40
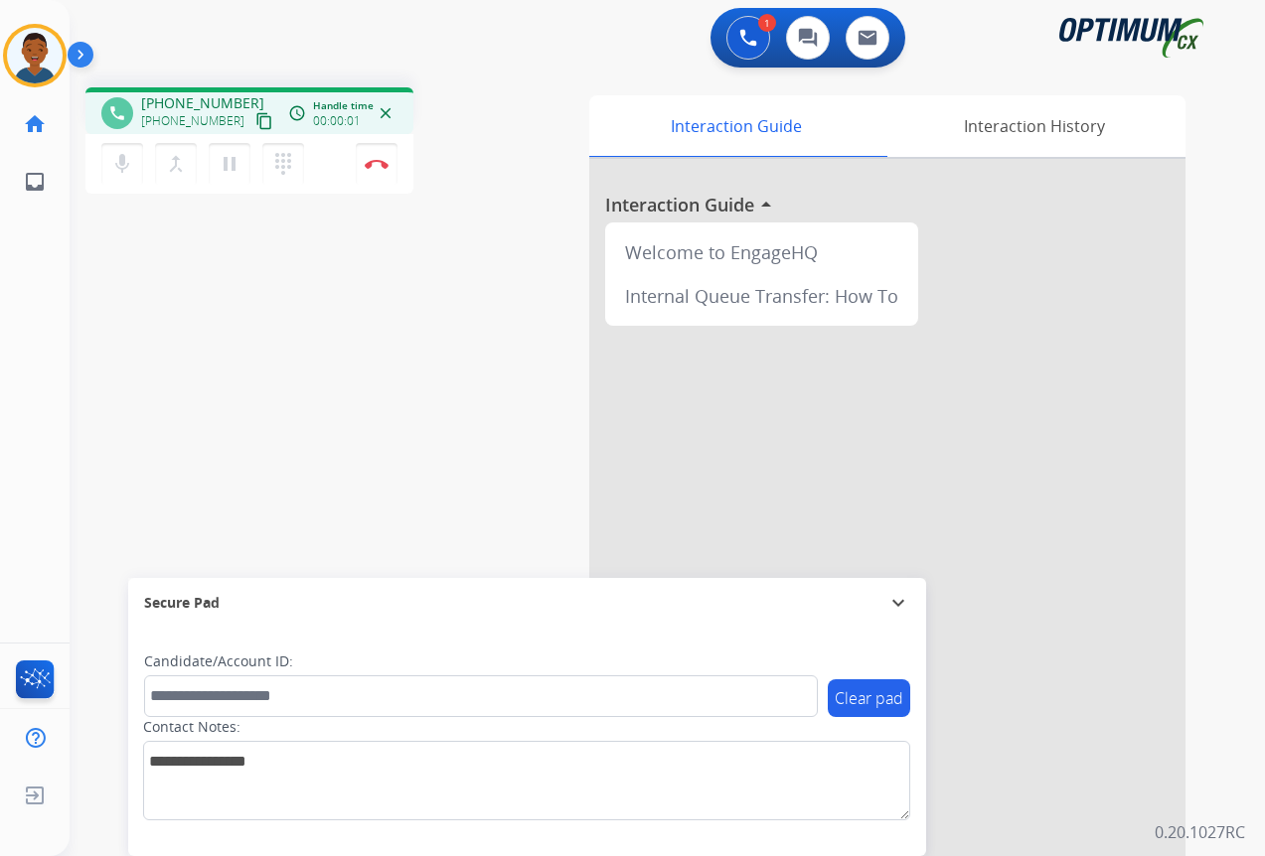
click at [255, 121] on mat-icon "content_copy" at bounding box center [264, 121] width 18 height 18
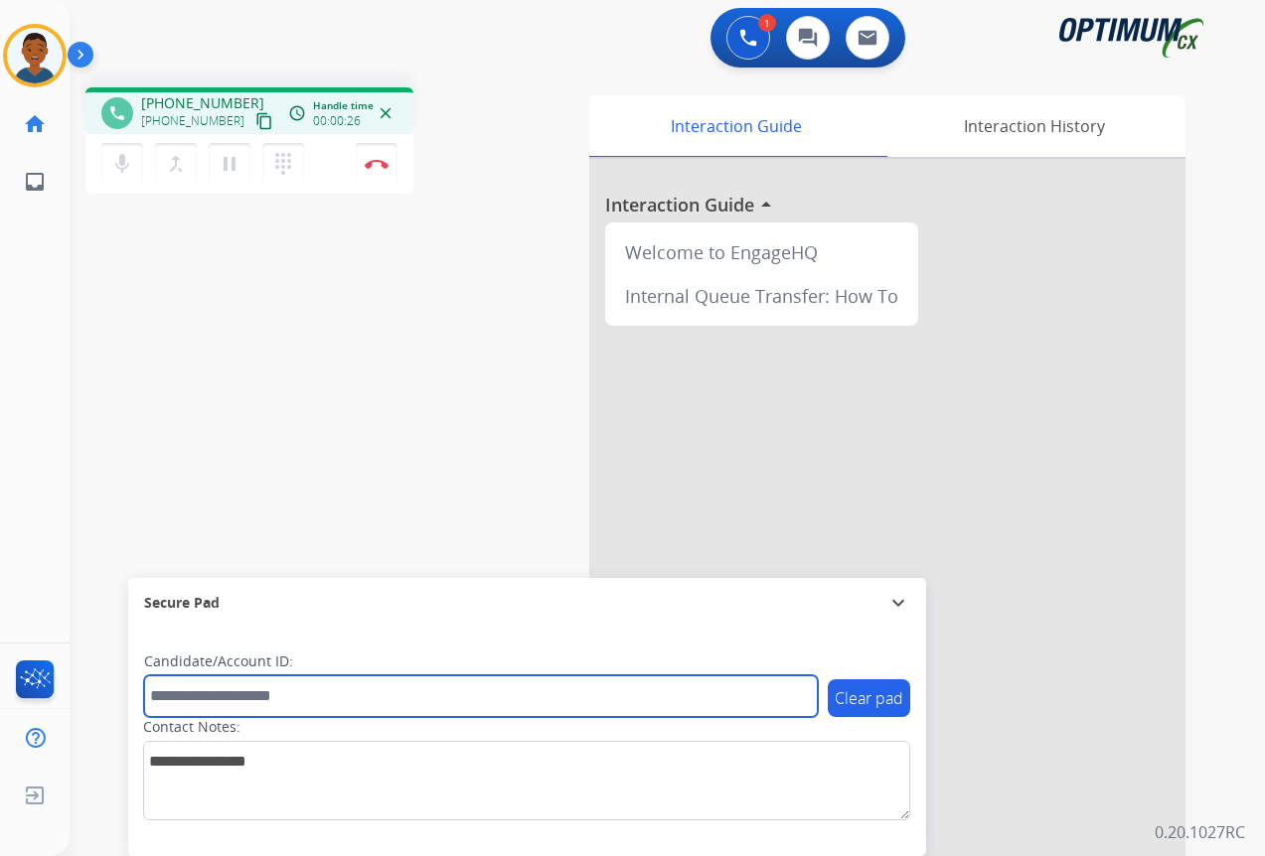
click at [200, 695] on input "text" at bounding box center [481, 697] width 674 height 42
paste input "*******"
type input "*******"
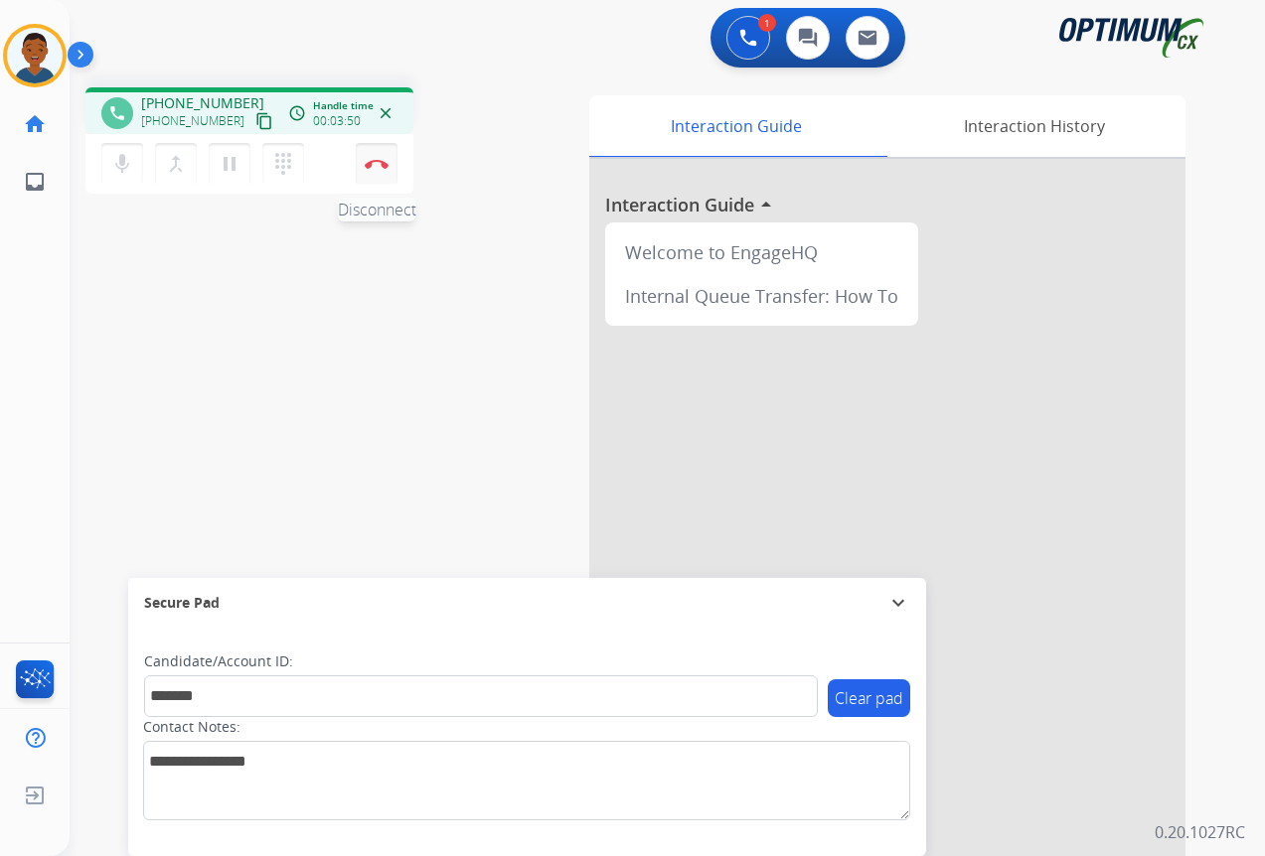
click at [370, 164] on img at bounding box center [377, 164] width 24 height 10
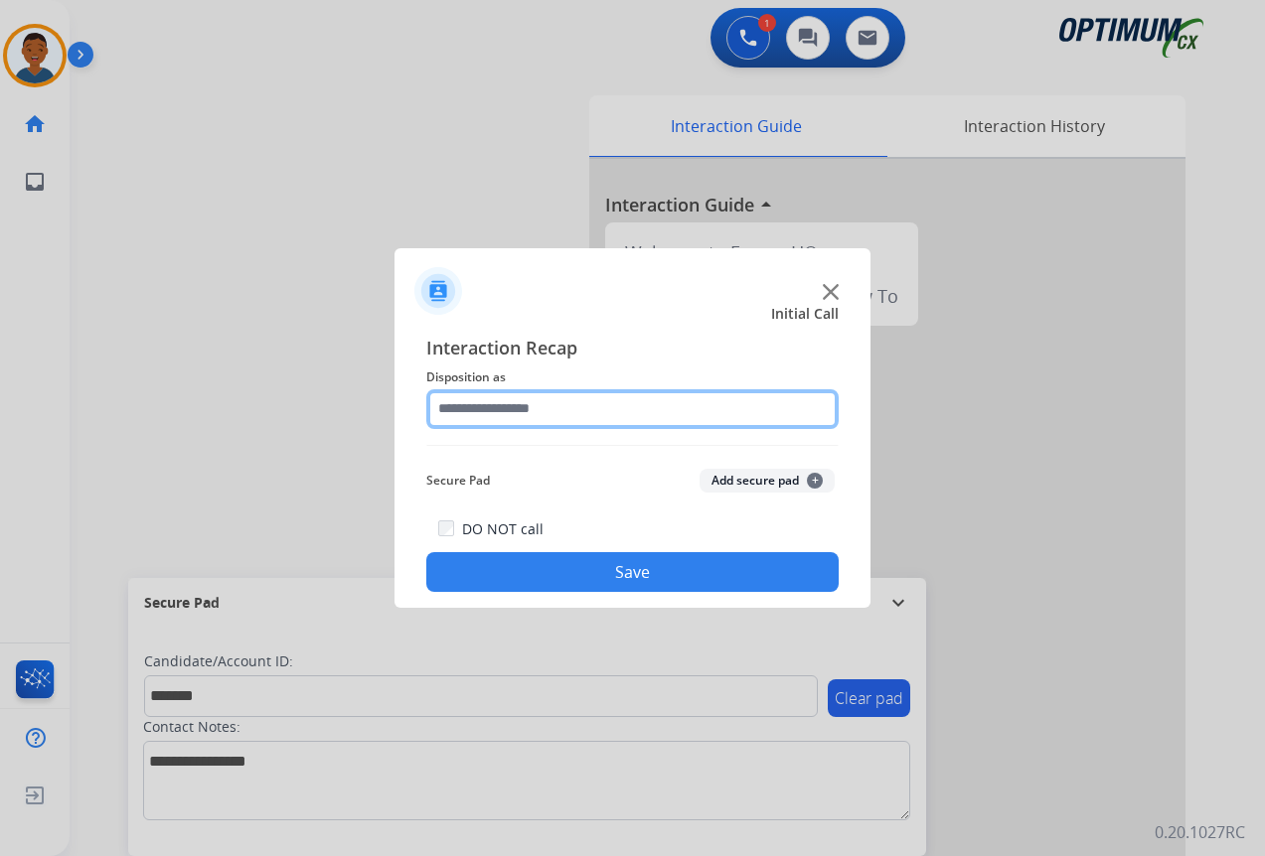
click at [467, 406] on input "text" at bounding box center [632, 409] width 412 height 40
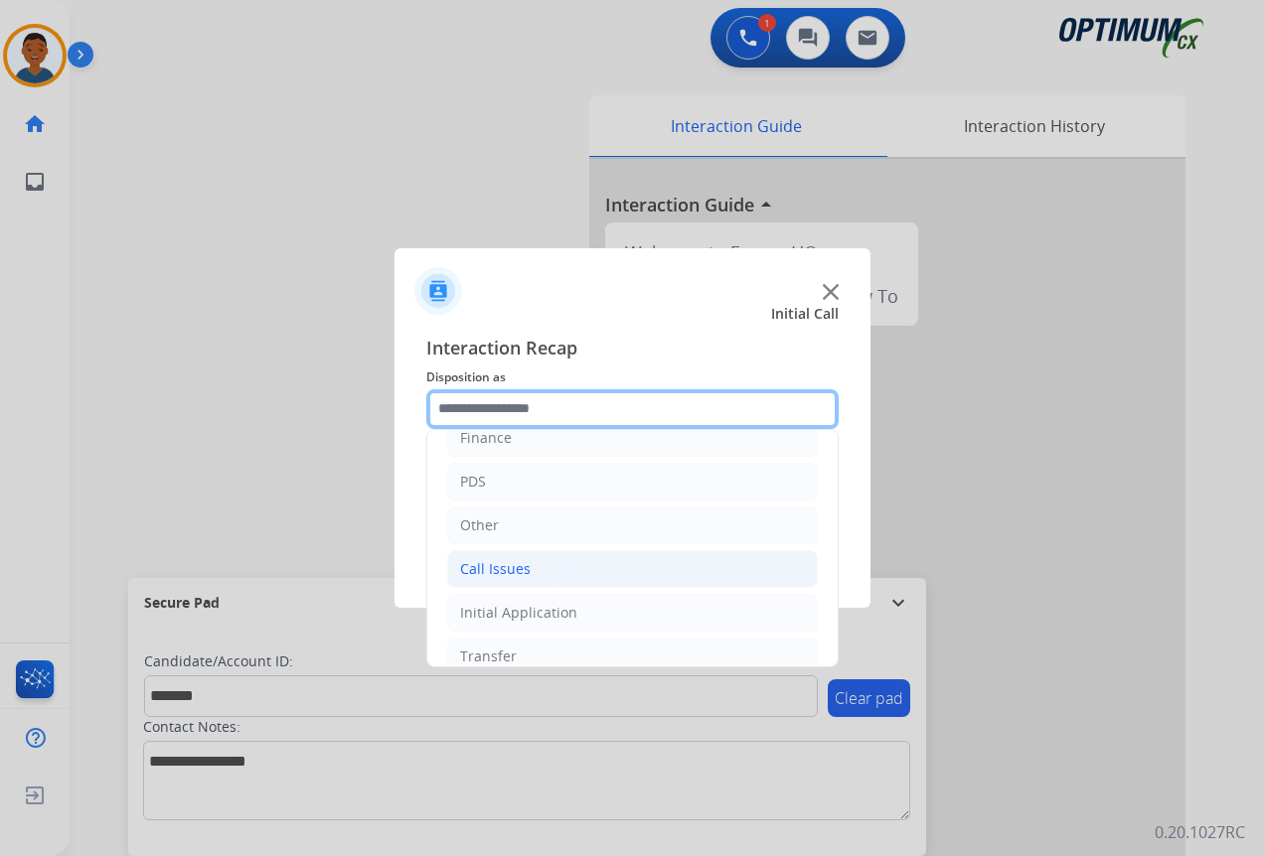
scroll to position [135, 0]
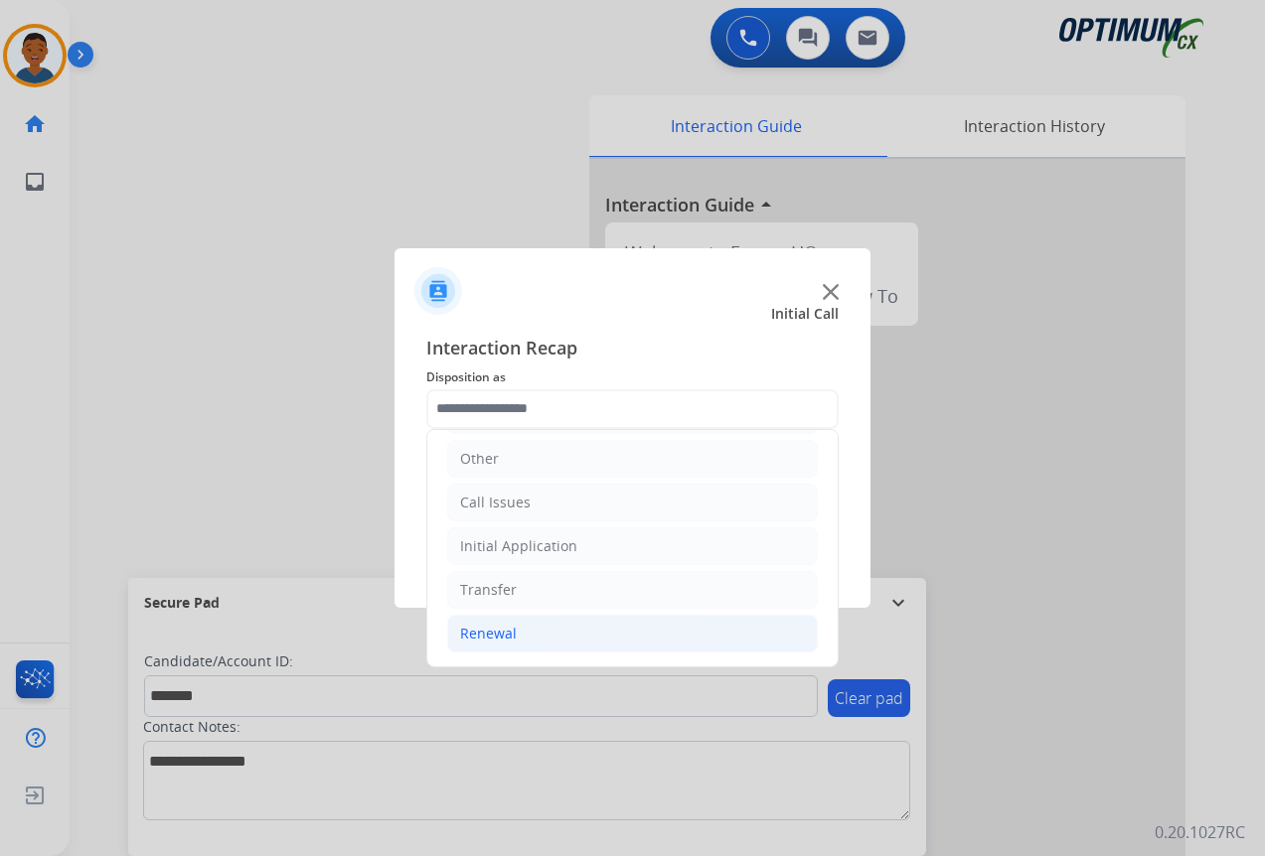
click at [501, 630] on div "Renewal" at bounding box center [488, 634] width 57 height 20
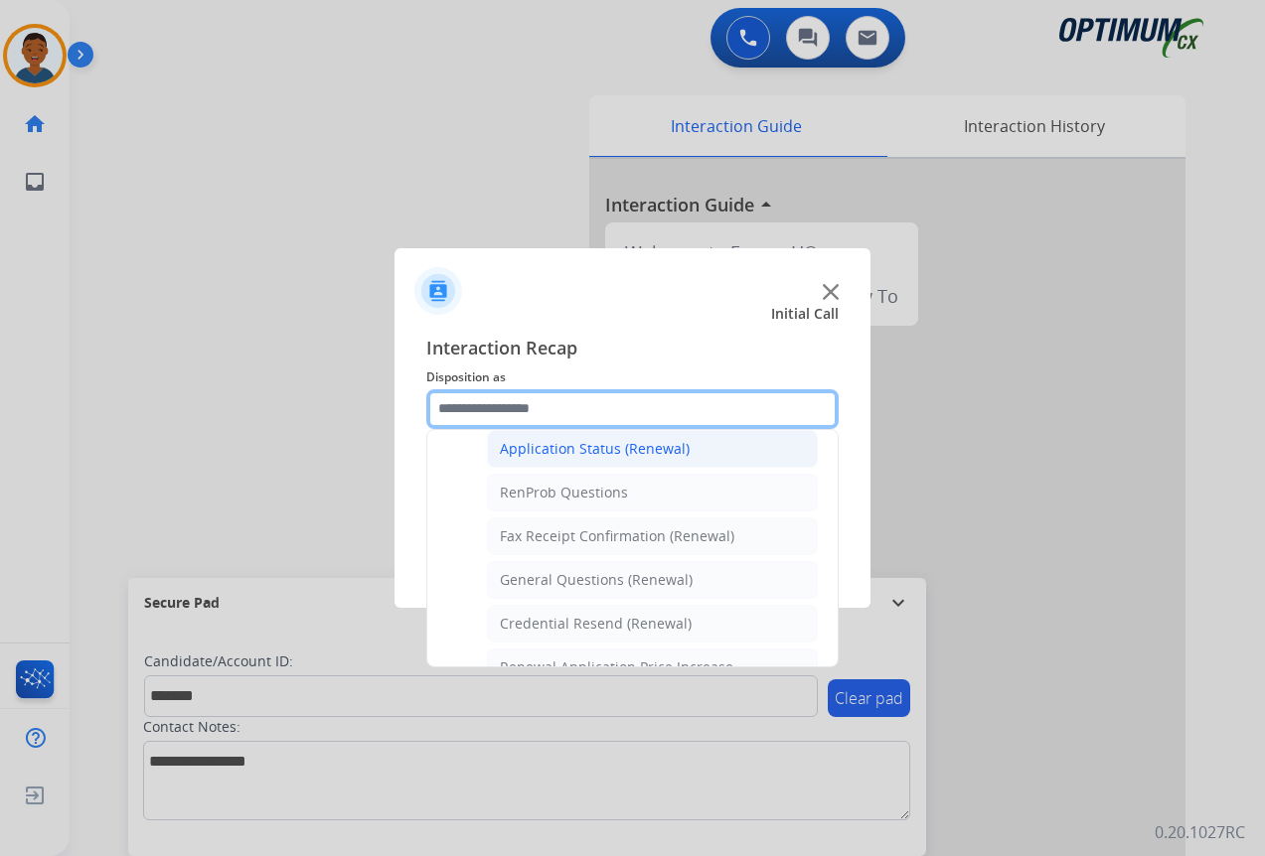
scroll to position [532, 0]
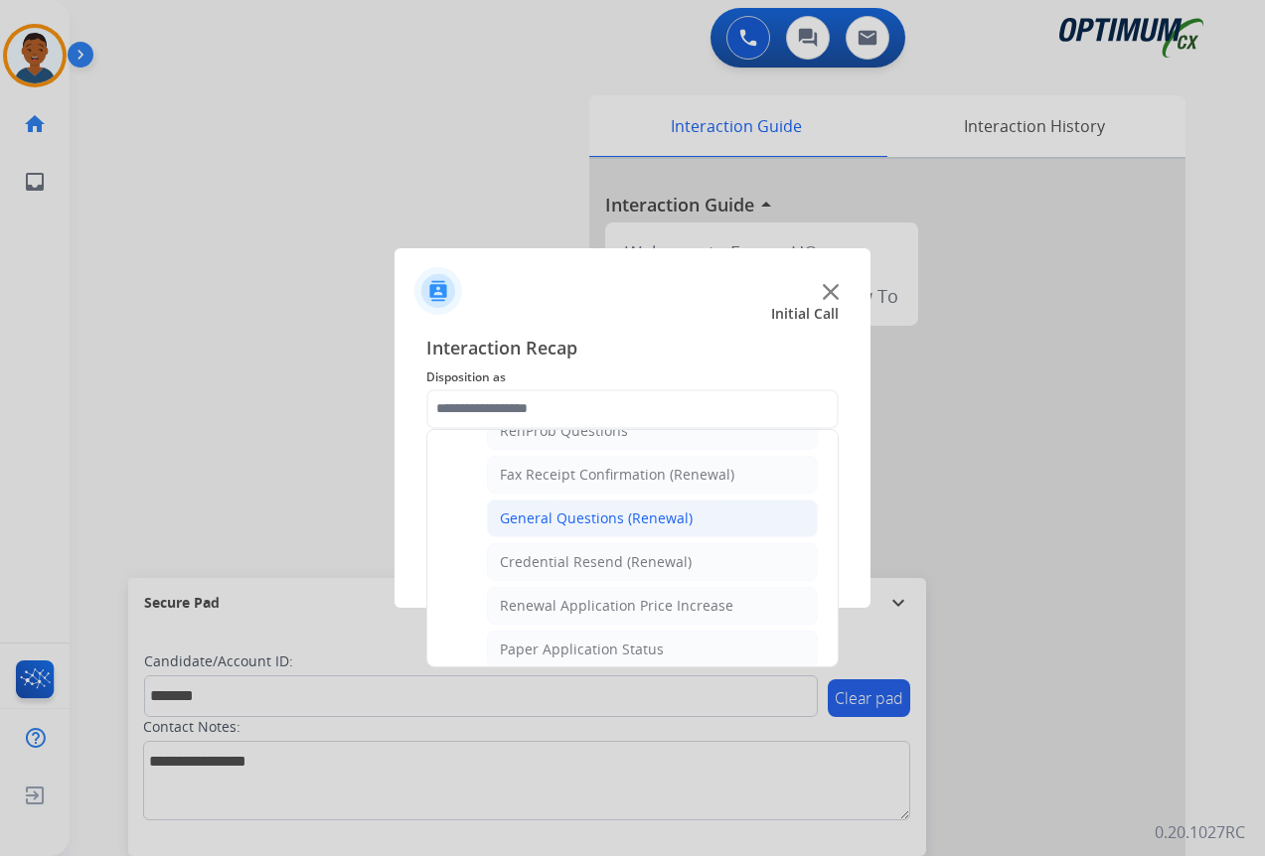
click at [554, 521] on div "General Questions (Renewal)" at bounding box center [596, 519] width 193 height 20
type input "**********"
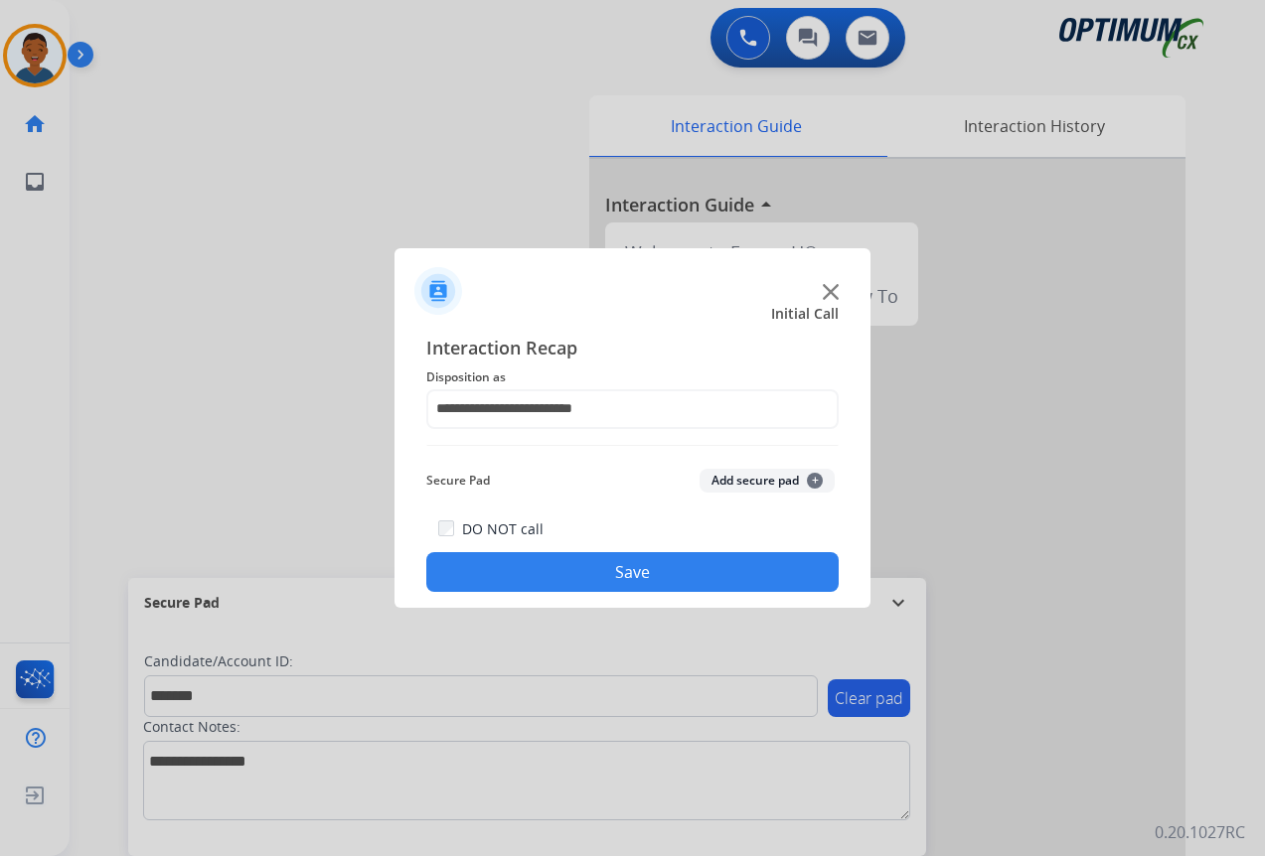
click at [726, 477] on button "Add secure pad +" at bounding box center [766, 481] width 135 height 24
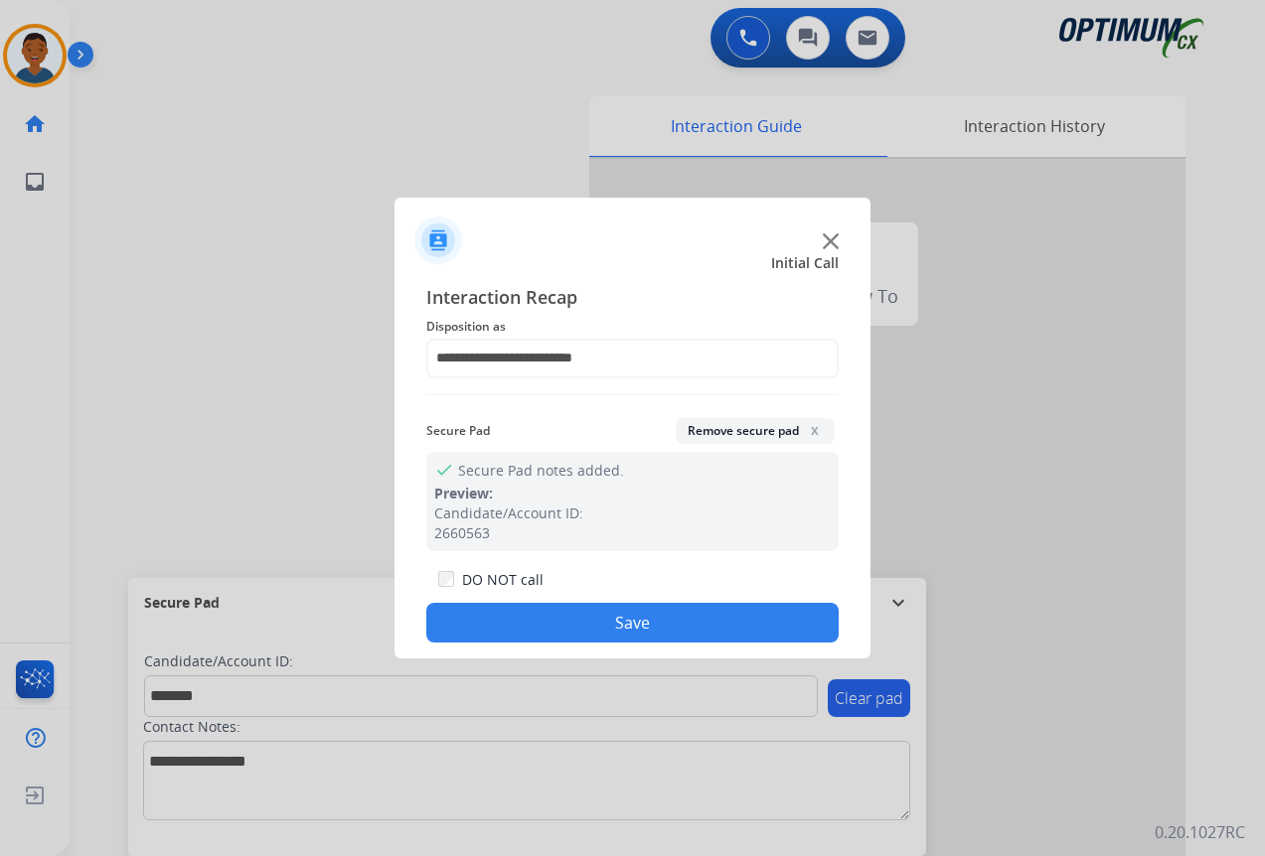
click at [698, 621] on button "Save" at bounding box center [632, 623] width 412 height 40
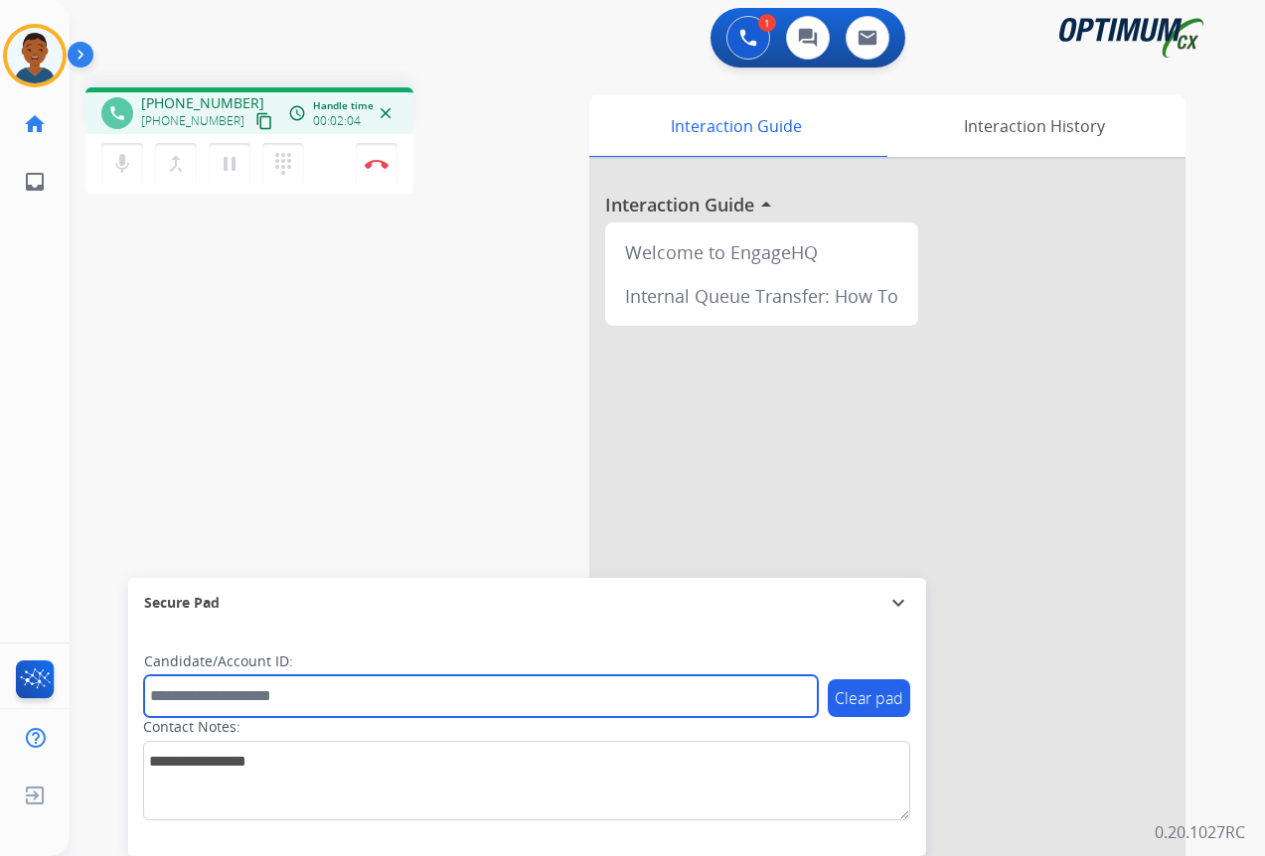
click at [196, 692] on input "text" at bounding box center [481, 697] width 674 height 42
paste input "*******"
type input "*******"
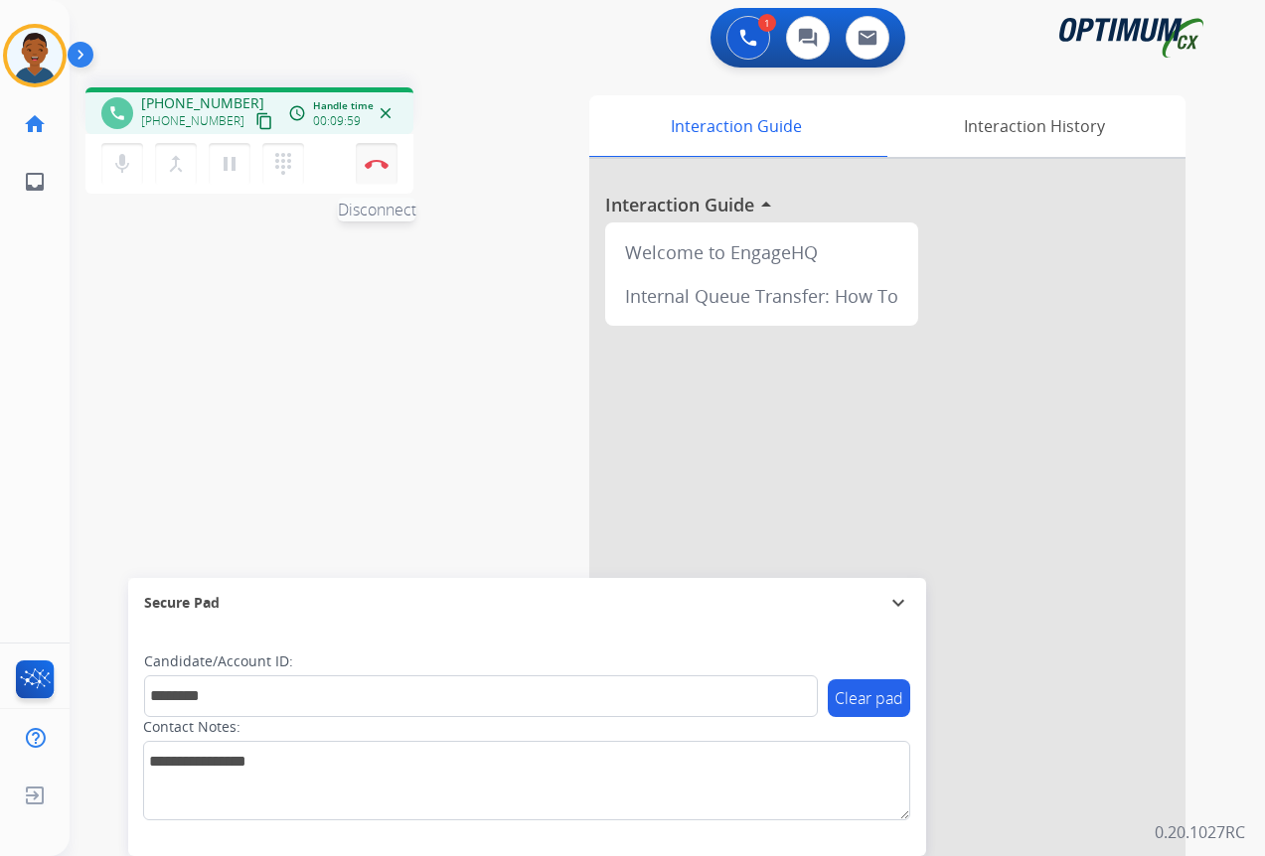
click at [374, 165] on img at bounding box center [377, 164] width 24 height 10
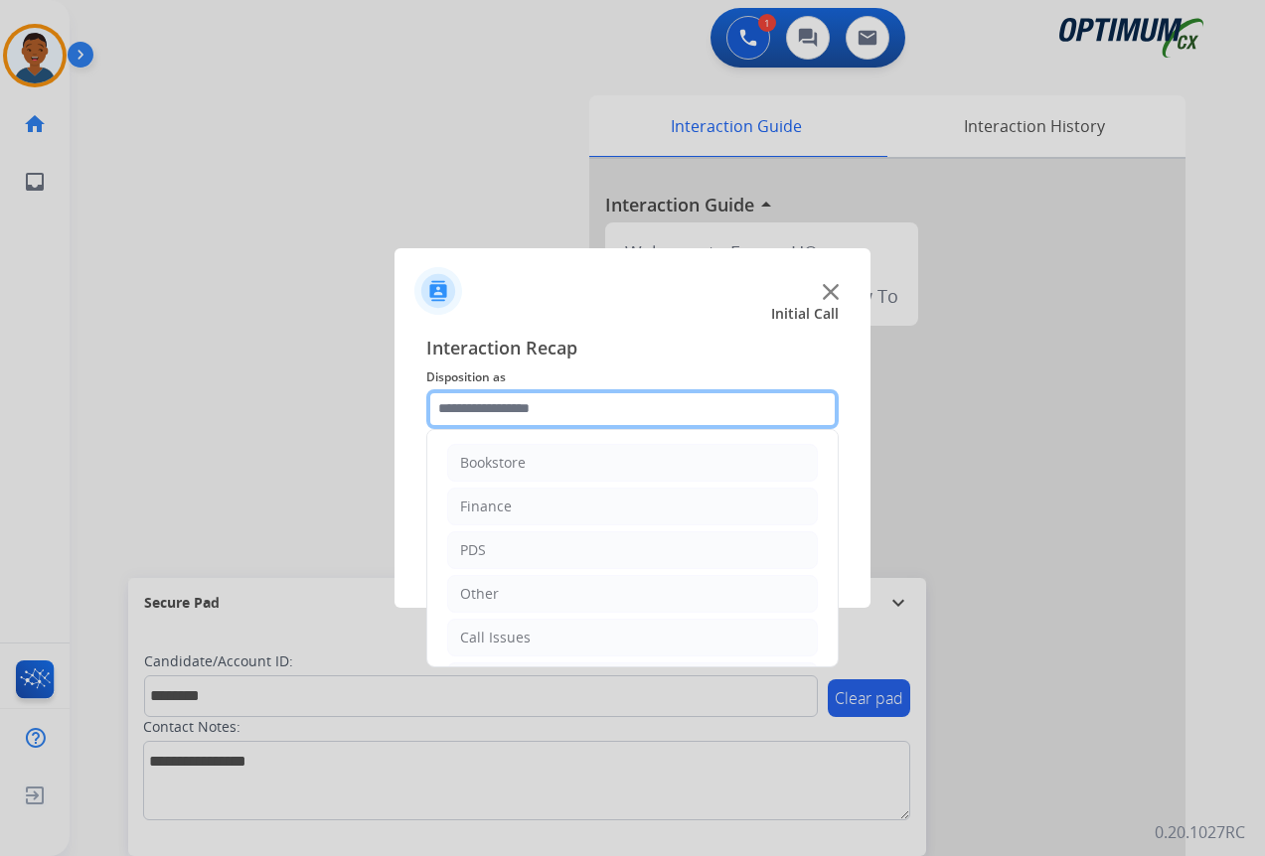
click at [446, 408] on input "text" at bounding box center [632, 409] width 412 height 40
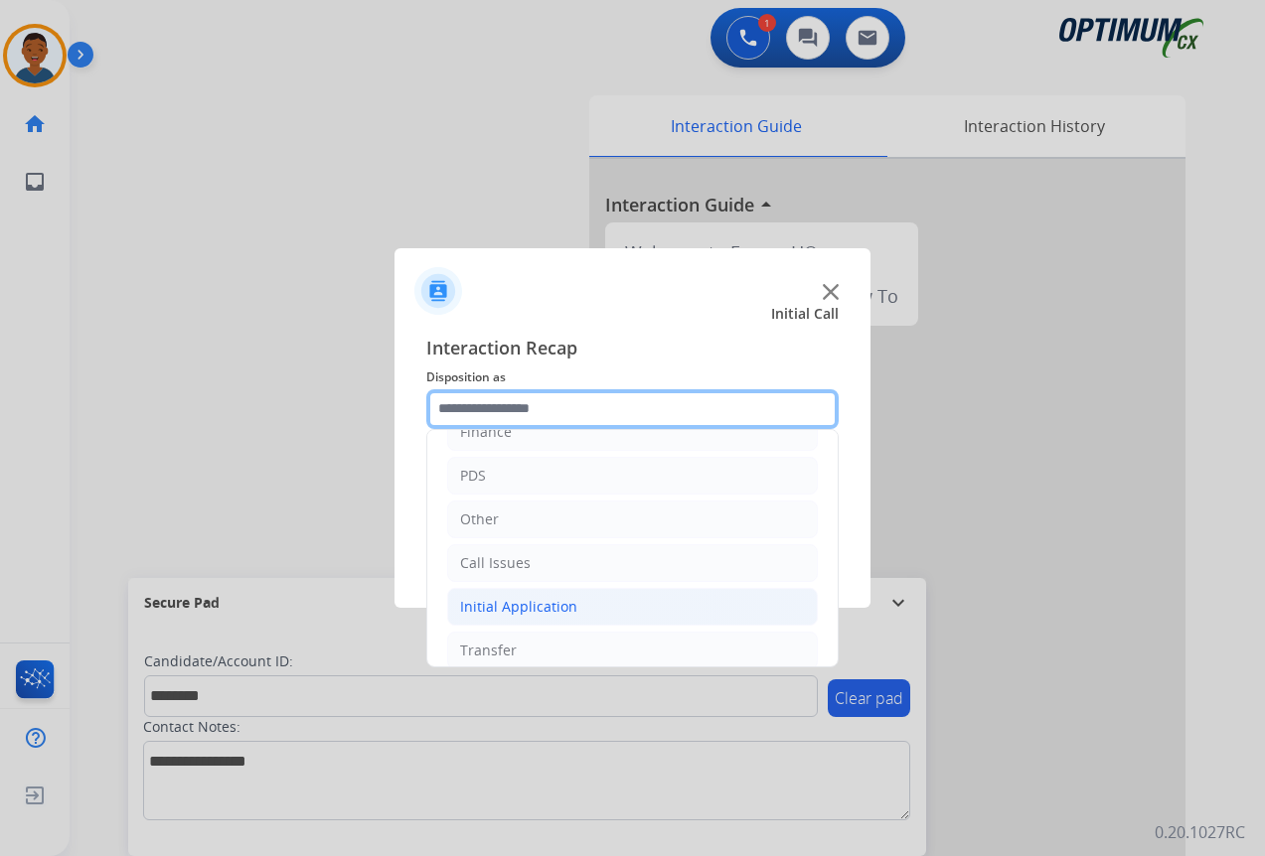
scroll to position [135, 0]
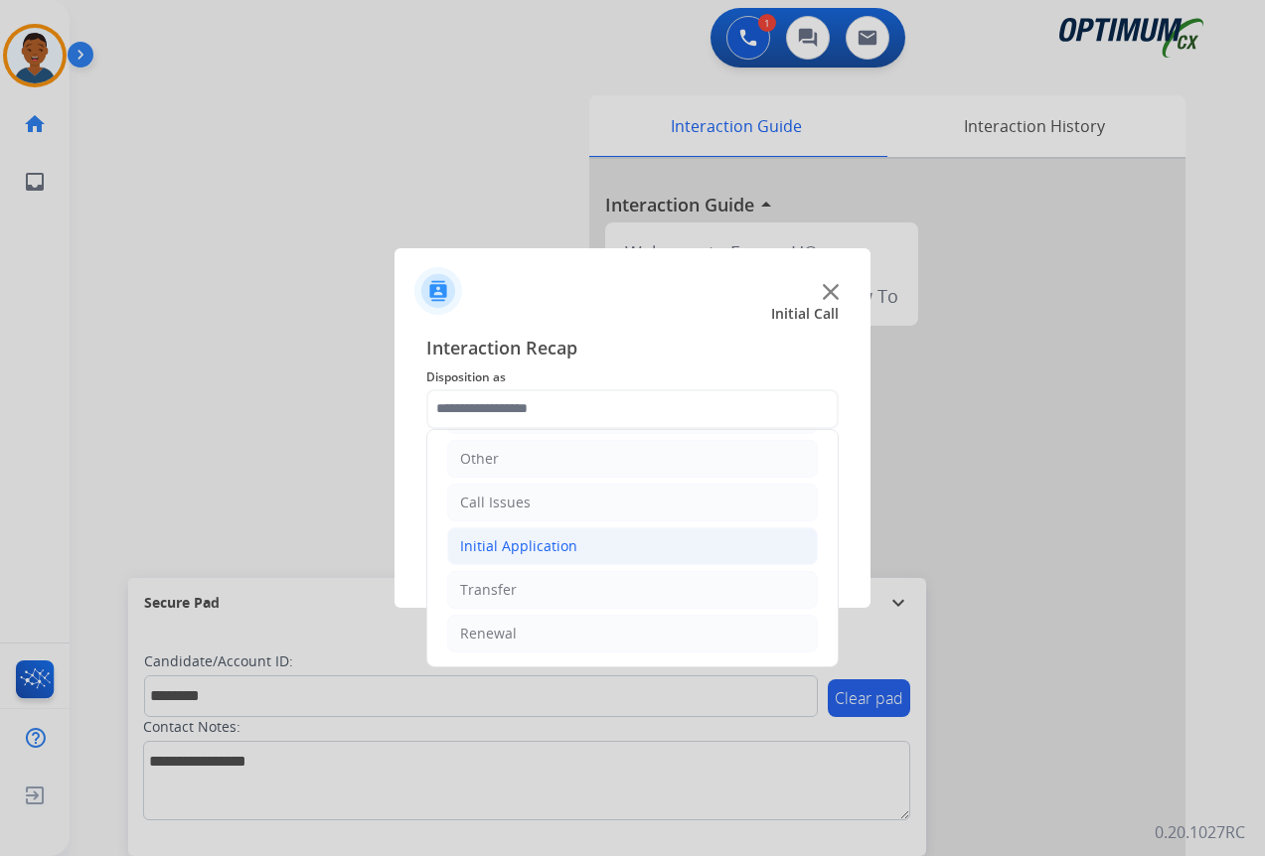
click at [507, 548] on div "Initial Application" at bounding box center [518, 546] width 117 height 20
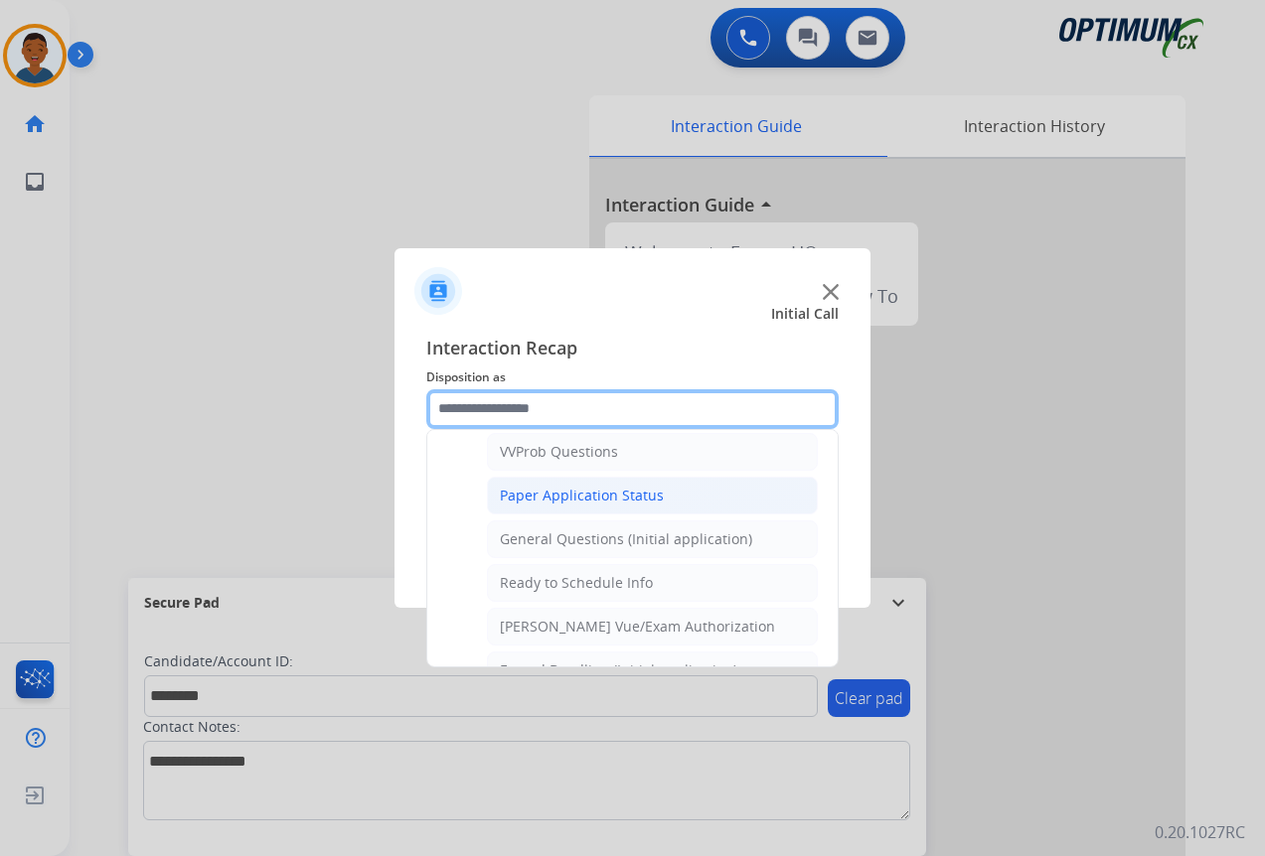
scroll to position [1128, 0]
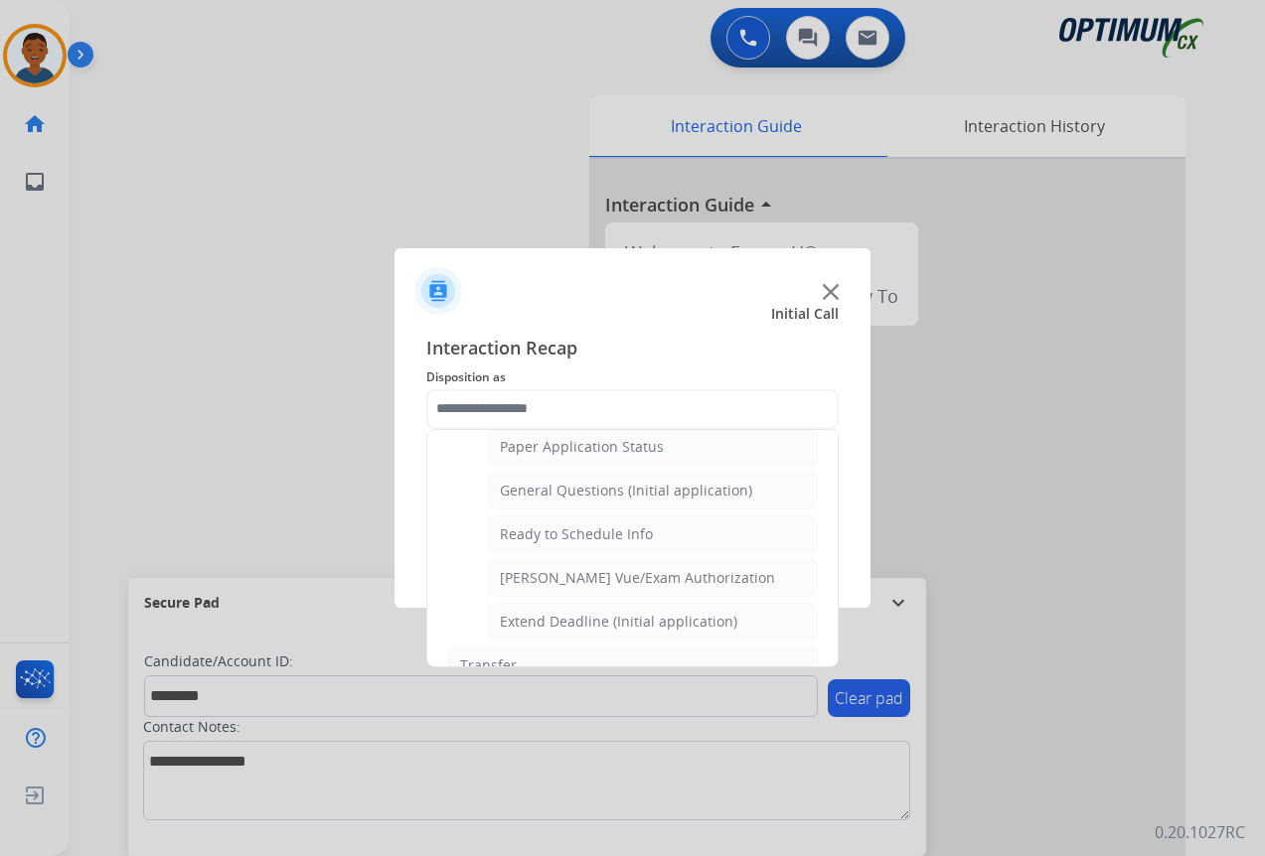
click at [525, 489] on div "General Questions (Initial application)" at bounding box center [626, 491] width 252 height 20
type input "**********"
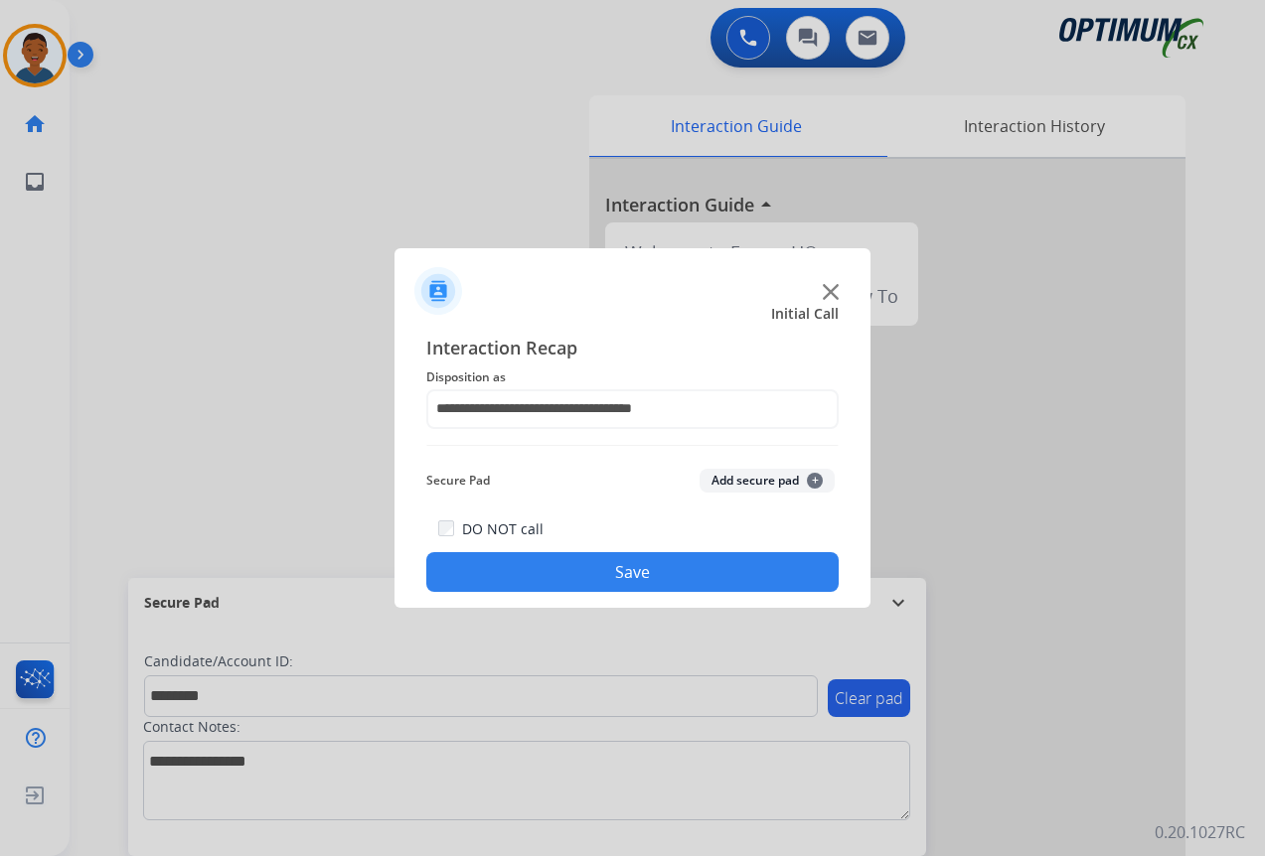
click at [745, 483] on button "Add secure pad +" at bounding box center [766, 481] width 135 height 24
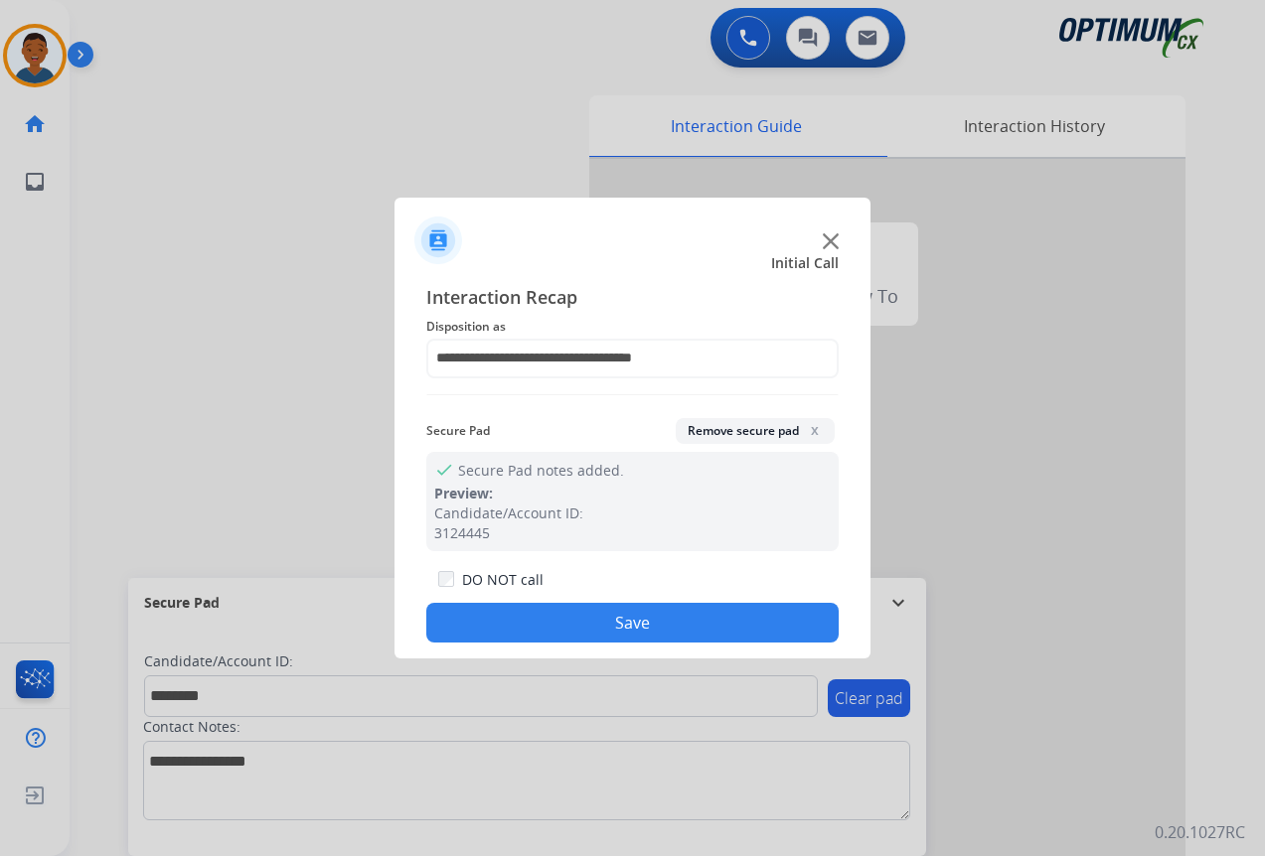
click at [671, 626] on button "Save" at bounding box center [632, 623] width 412 height 40
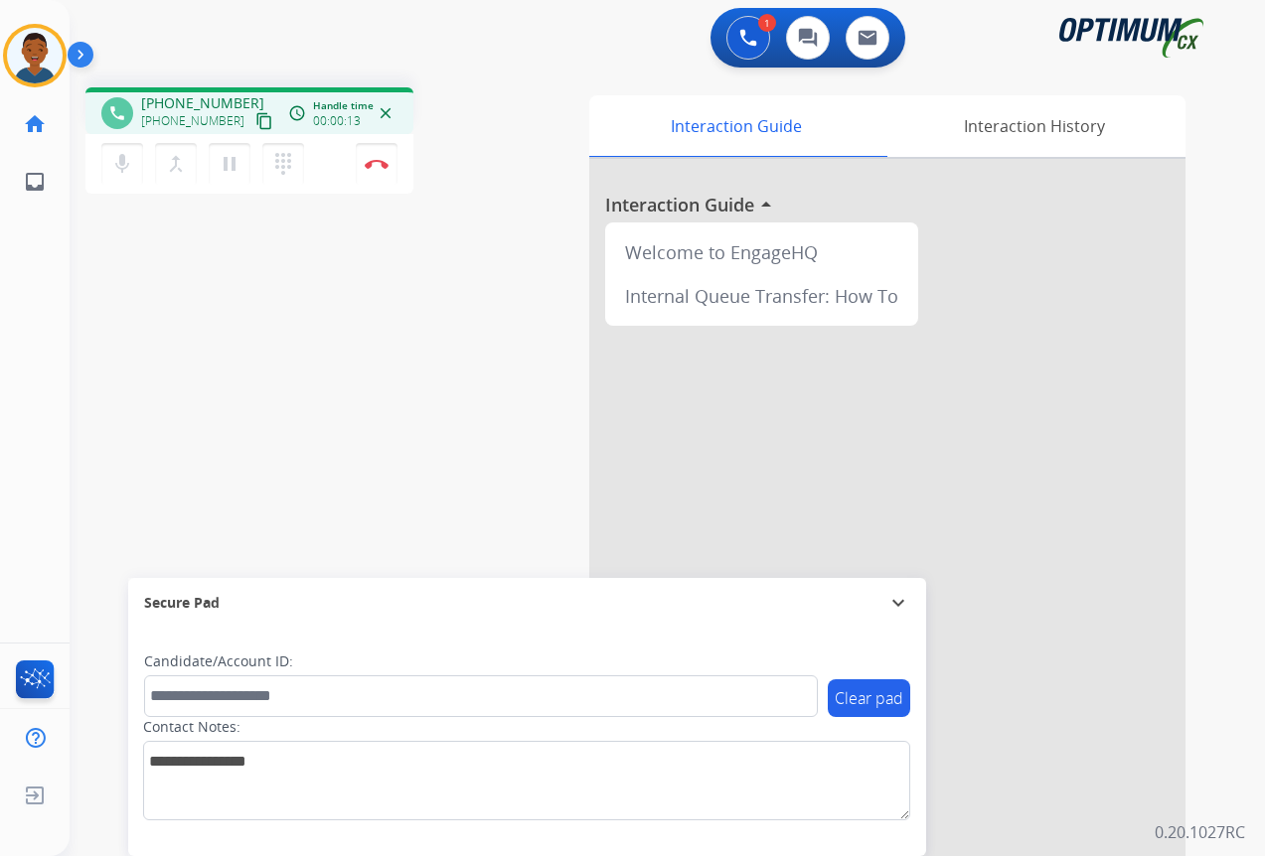
click at [255, 126] on mat-icon "content_copy" at bounding box center [264, 121] width 18 height 18
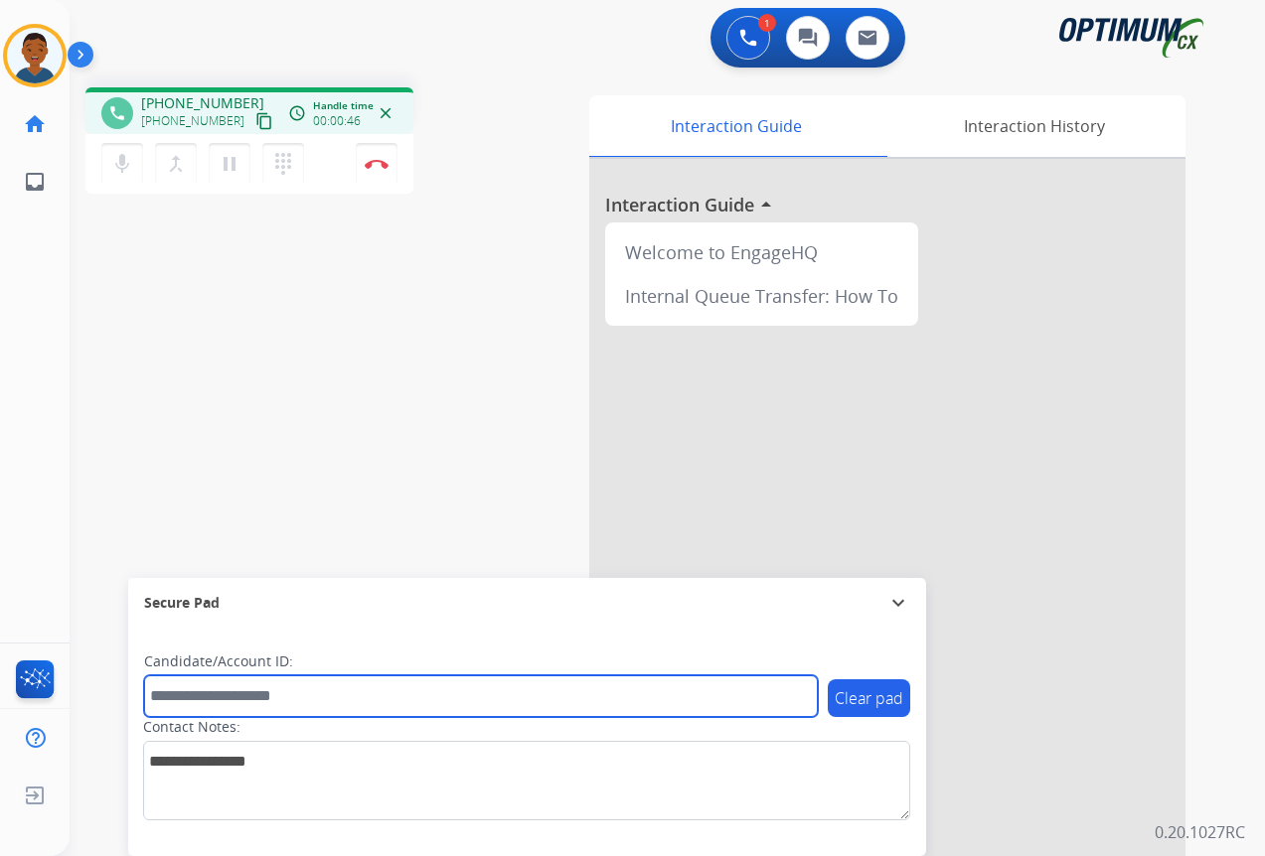
click at [253, 692] on input "text" at bounding box center [481, 697] width 674 height 42
paste input "*******"
type input "*******"
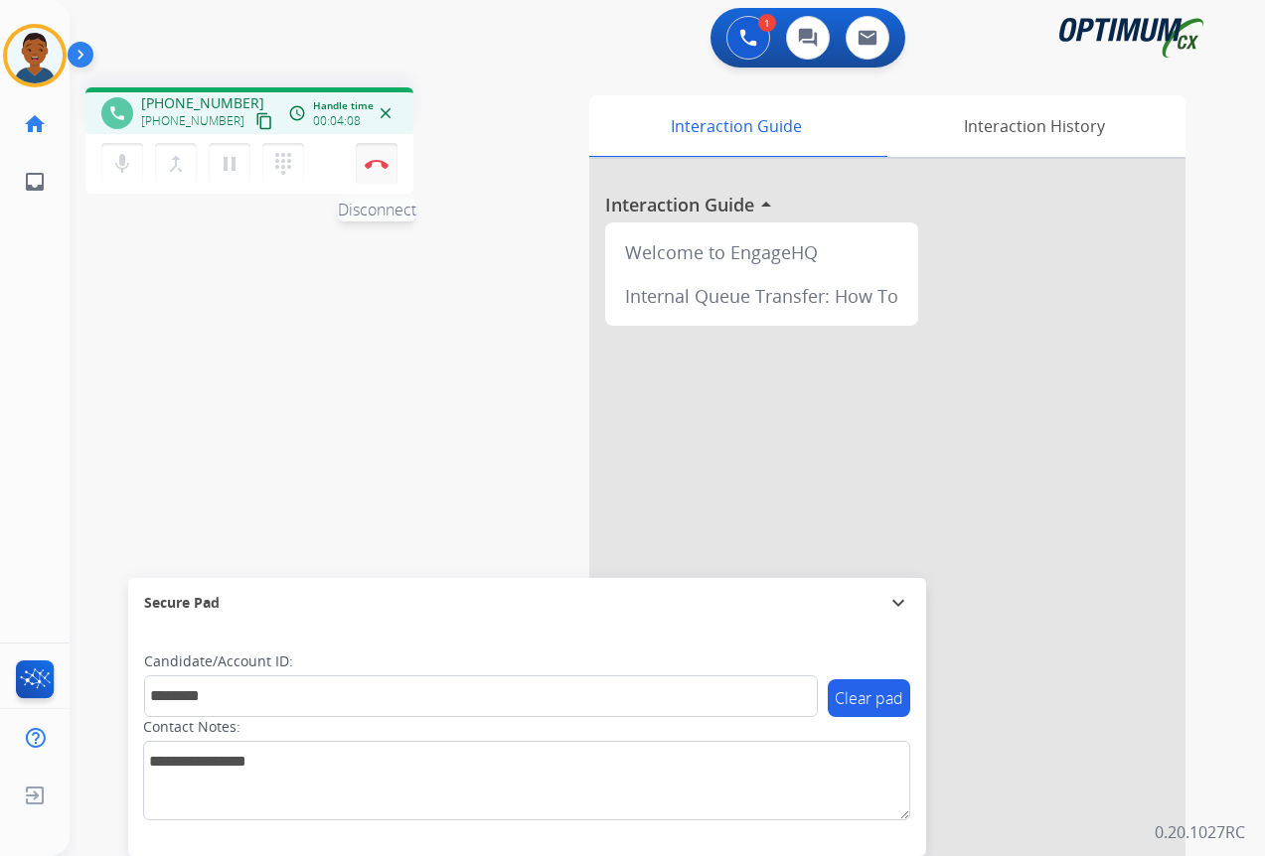
click at [375, 165] on img at bounding box center [377, 164] width 24 height 10
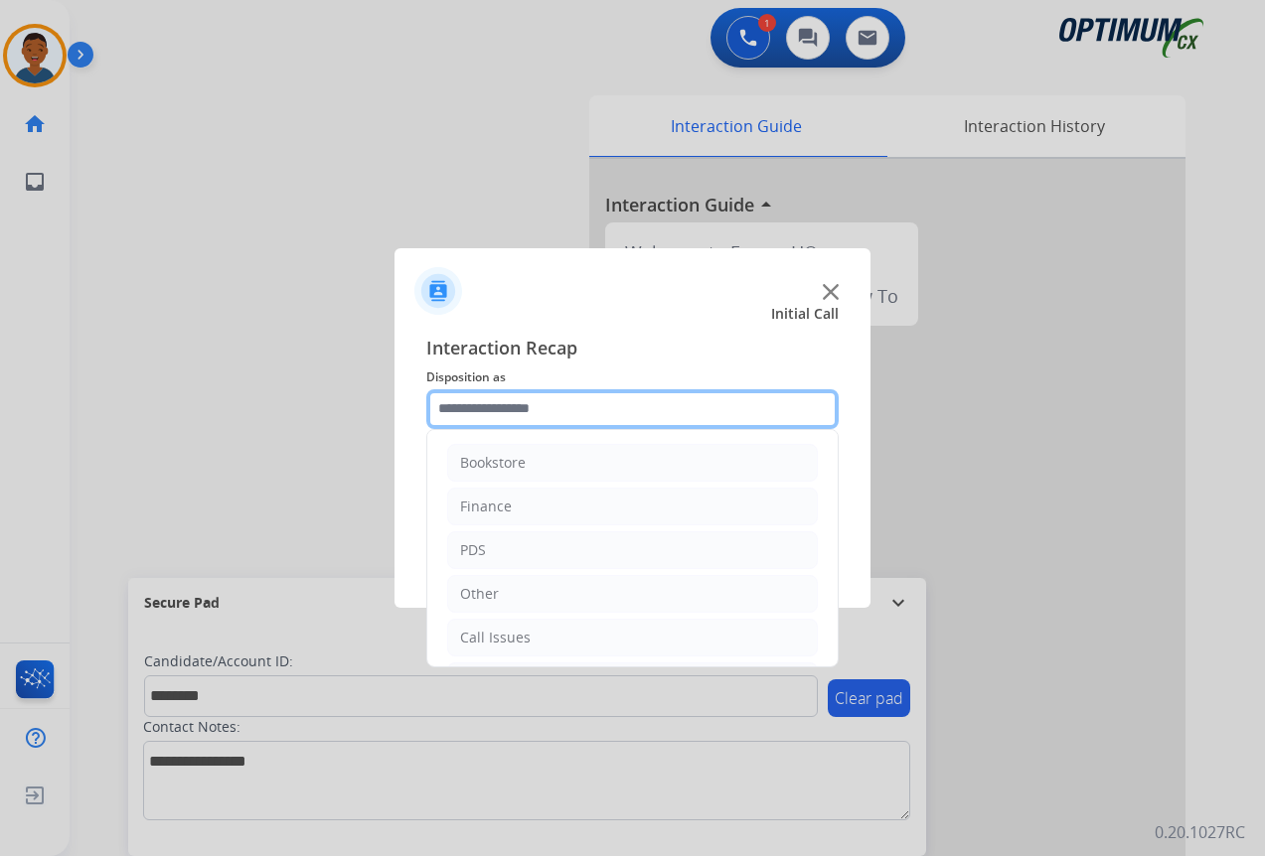
click at [455, 409] on input "text" at bounding box center [632, 409] width 412 height 40
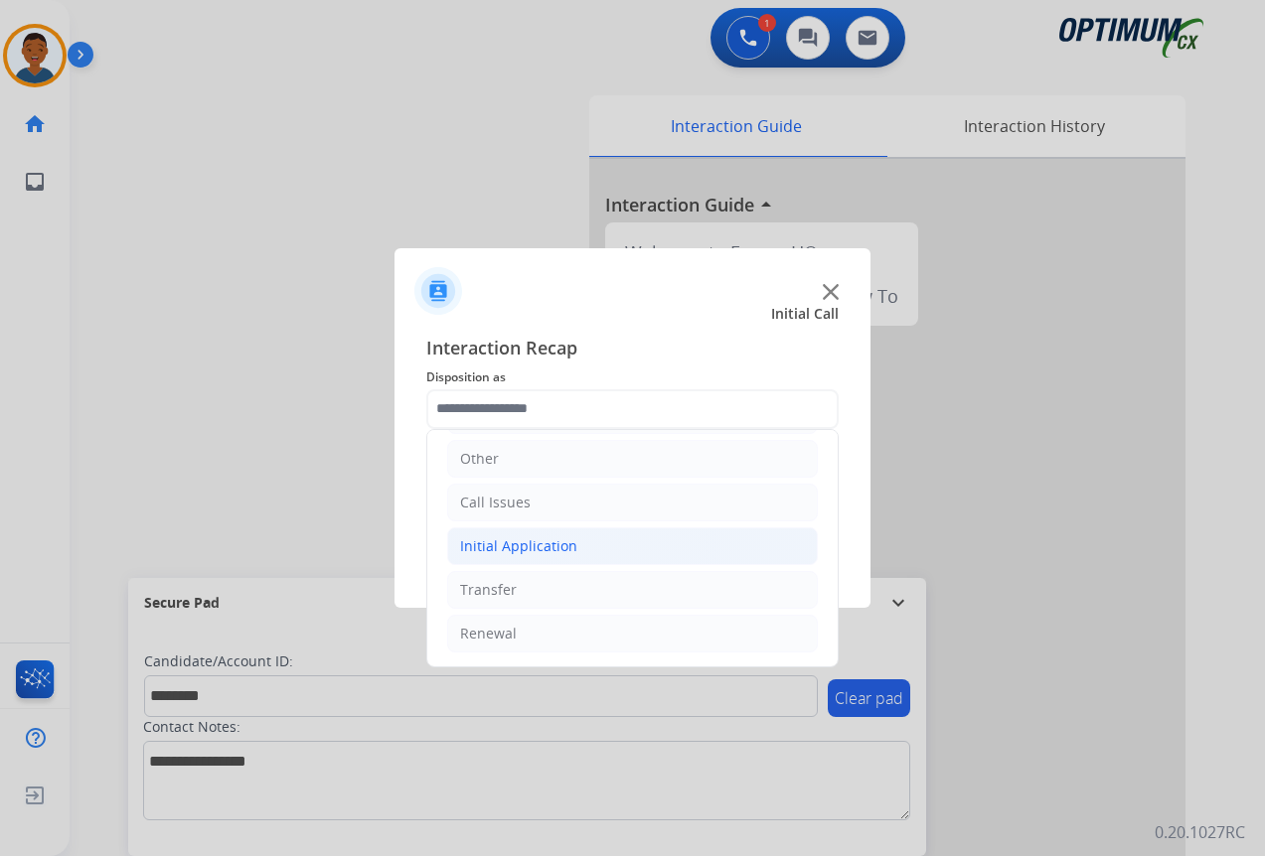
click at [487, 543] on div "Initial Application" at bounding box center [518, 546] width 117 height 20
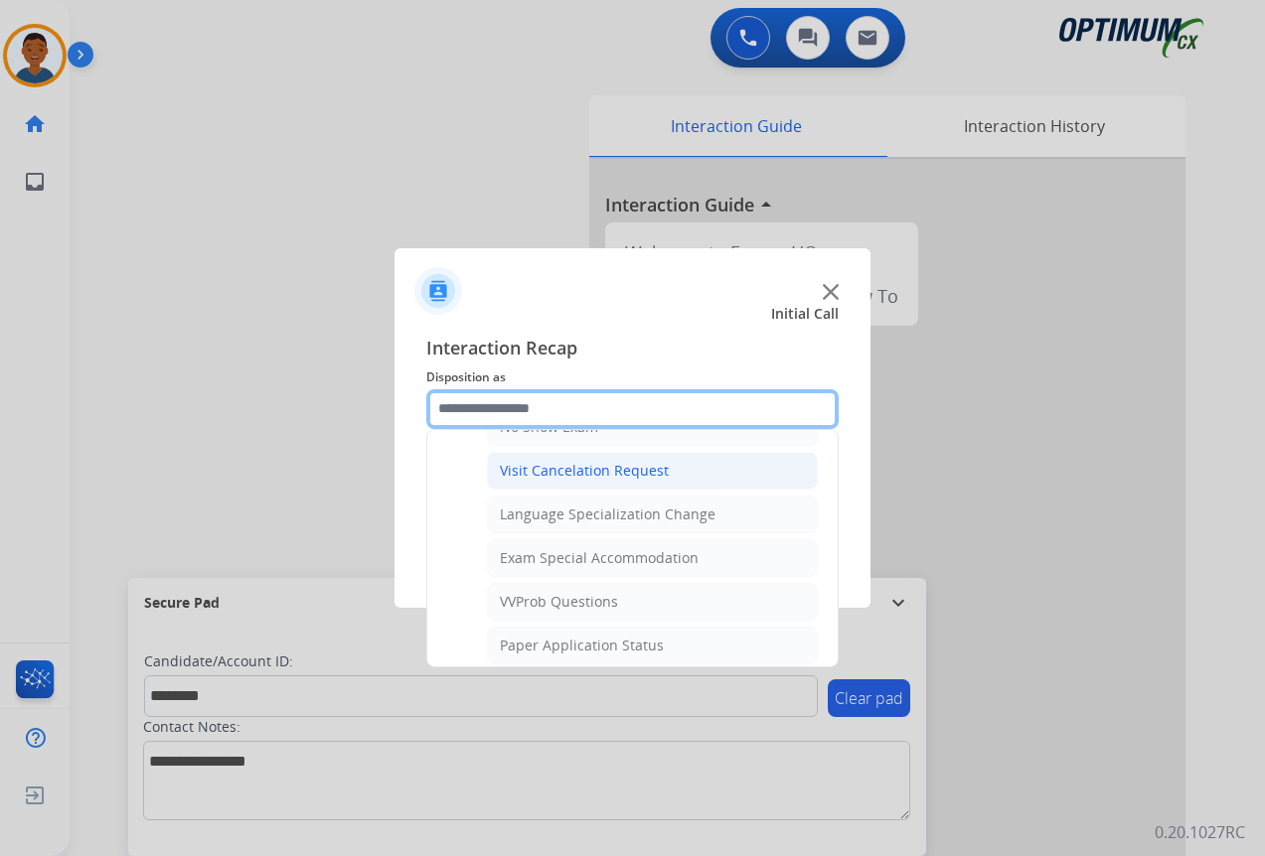
scroll to position [1029, 0]
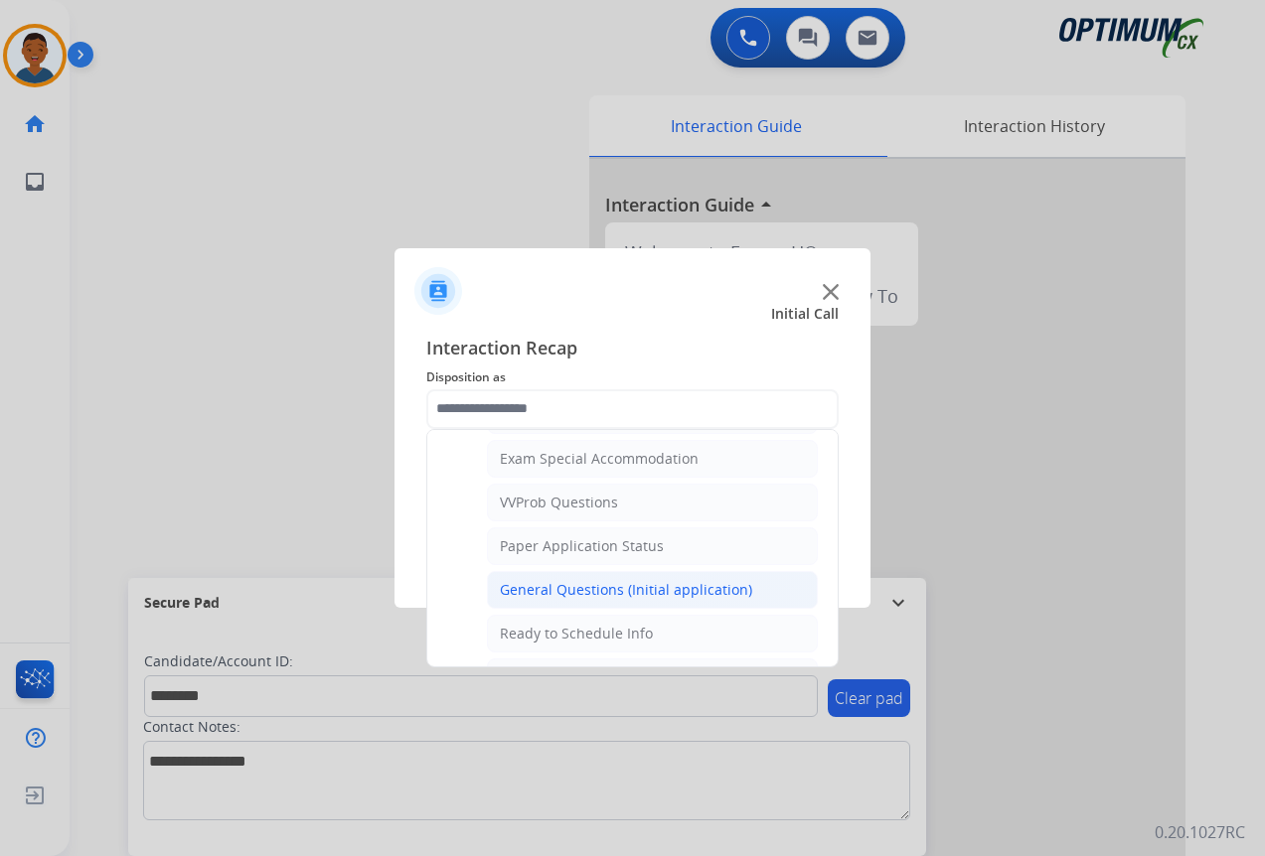
click at [524, 586] on div "General Questions (Initial application)" at bounding box center [626, 590] width 252 height 20
type input "**********"
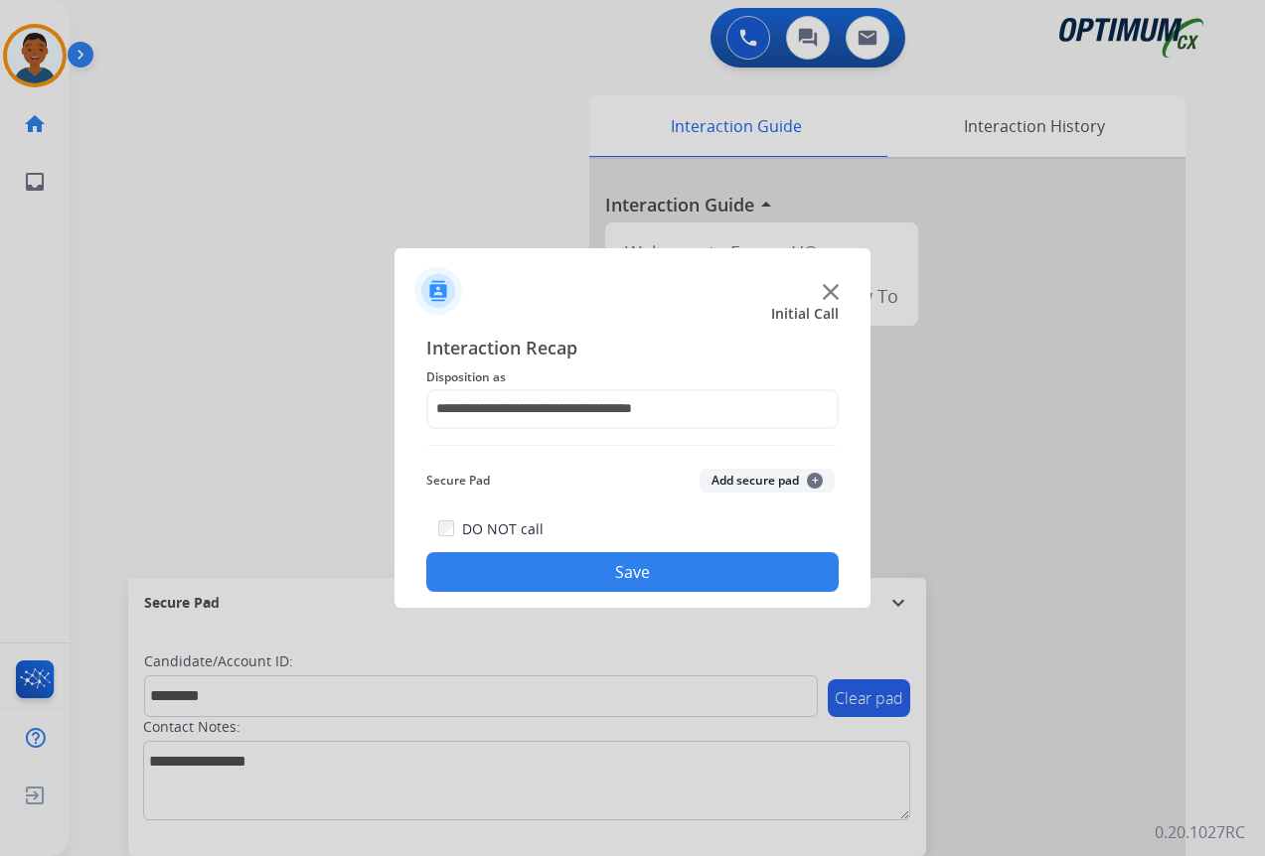
click at [757, 475] on button "Add secure pad +" at bounding box center [766, 481] width 135 height 24
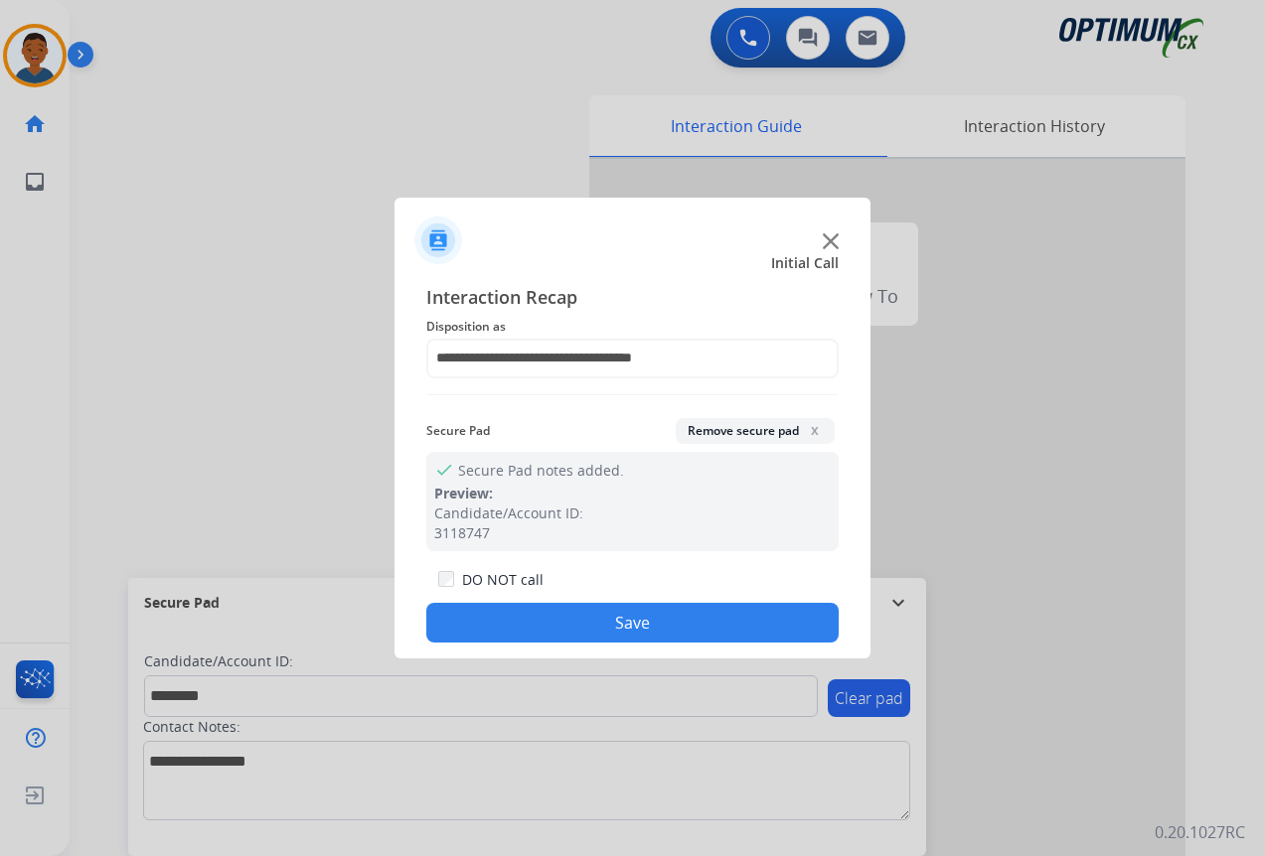
click at [669, 624] on button "Save" at bounding box center [632, 623] width 412 height 40
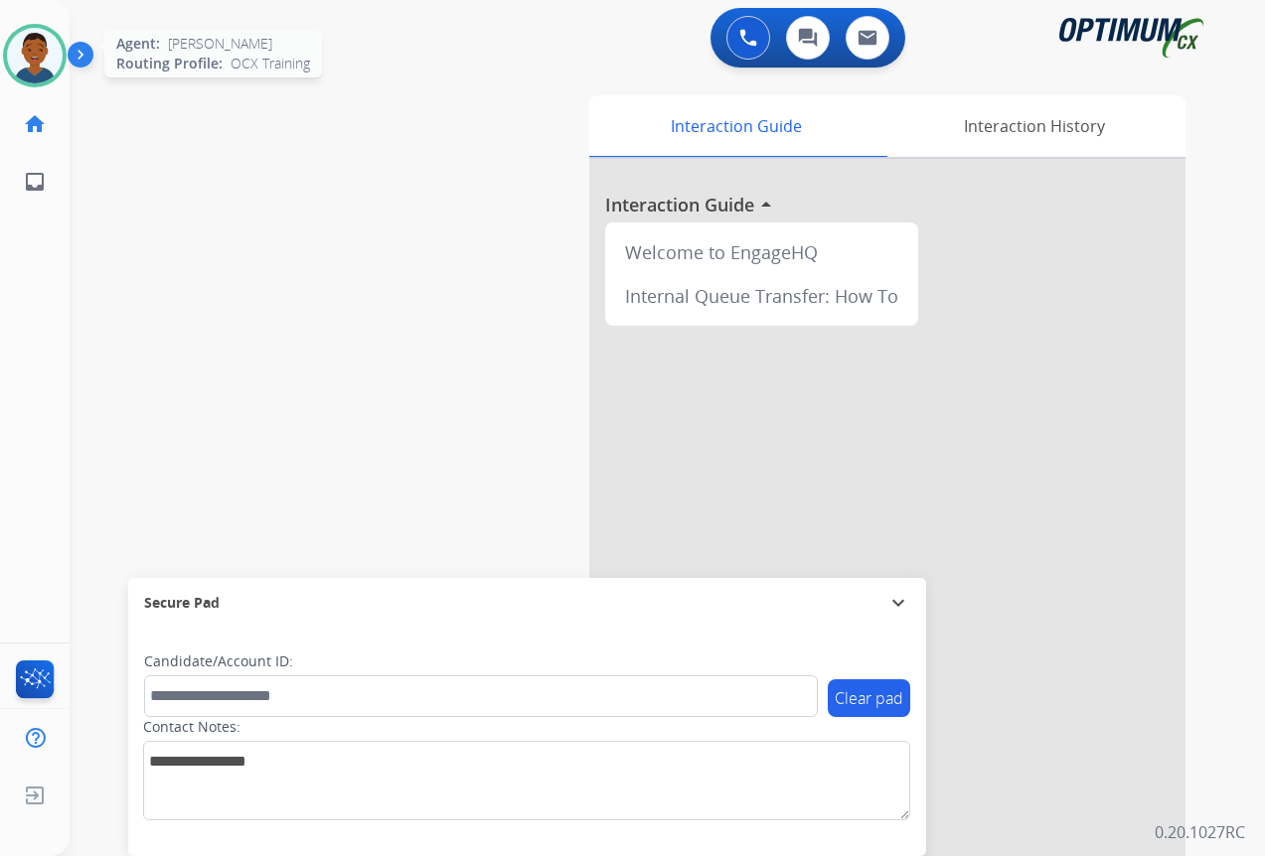
click at [59, 57] on img at bounding box center [35, 56] width 56 height 56
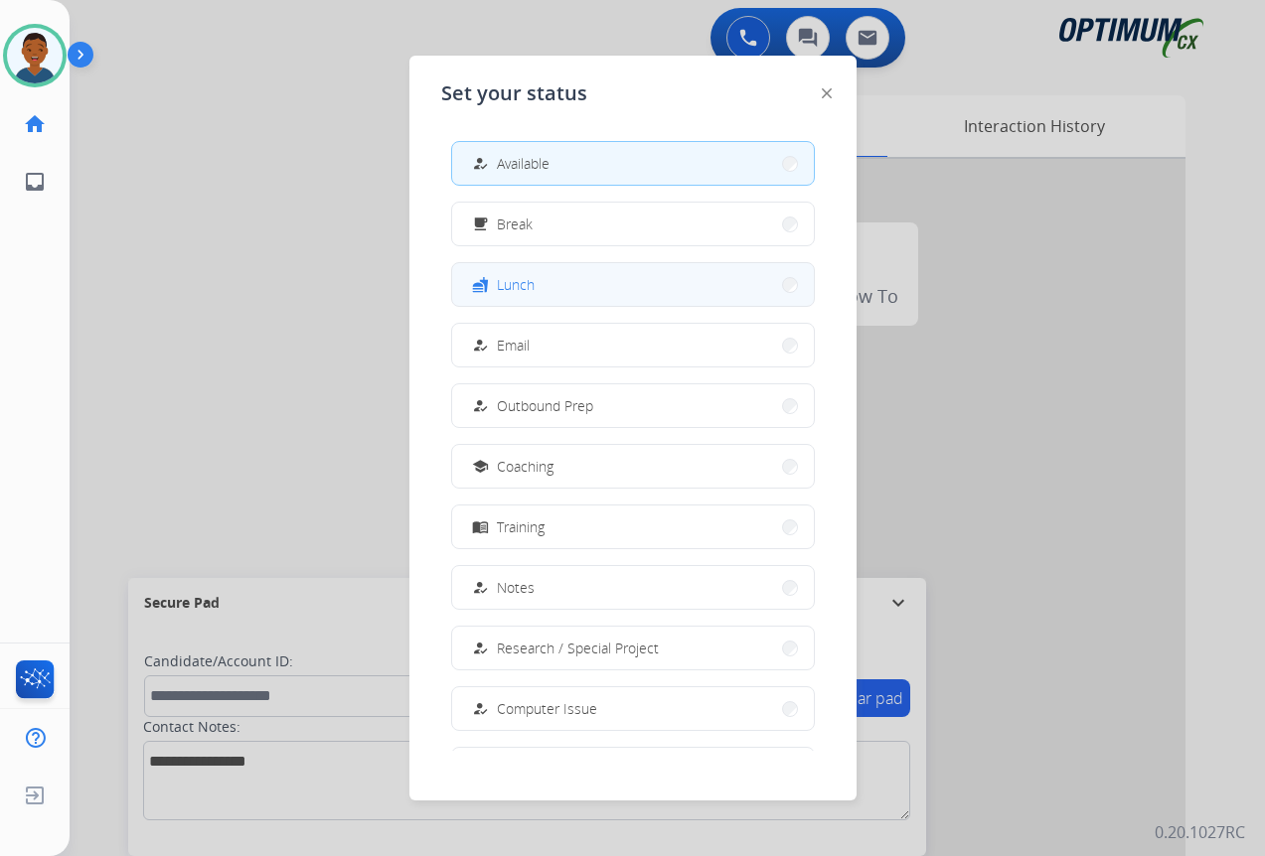
click at [539, 291] on button "fastfood Lunch" at bounding box center [633, 284] width 362 height 43
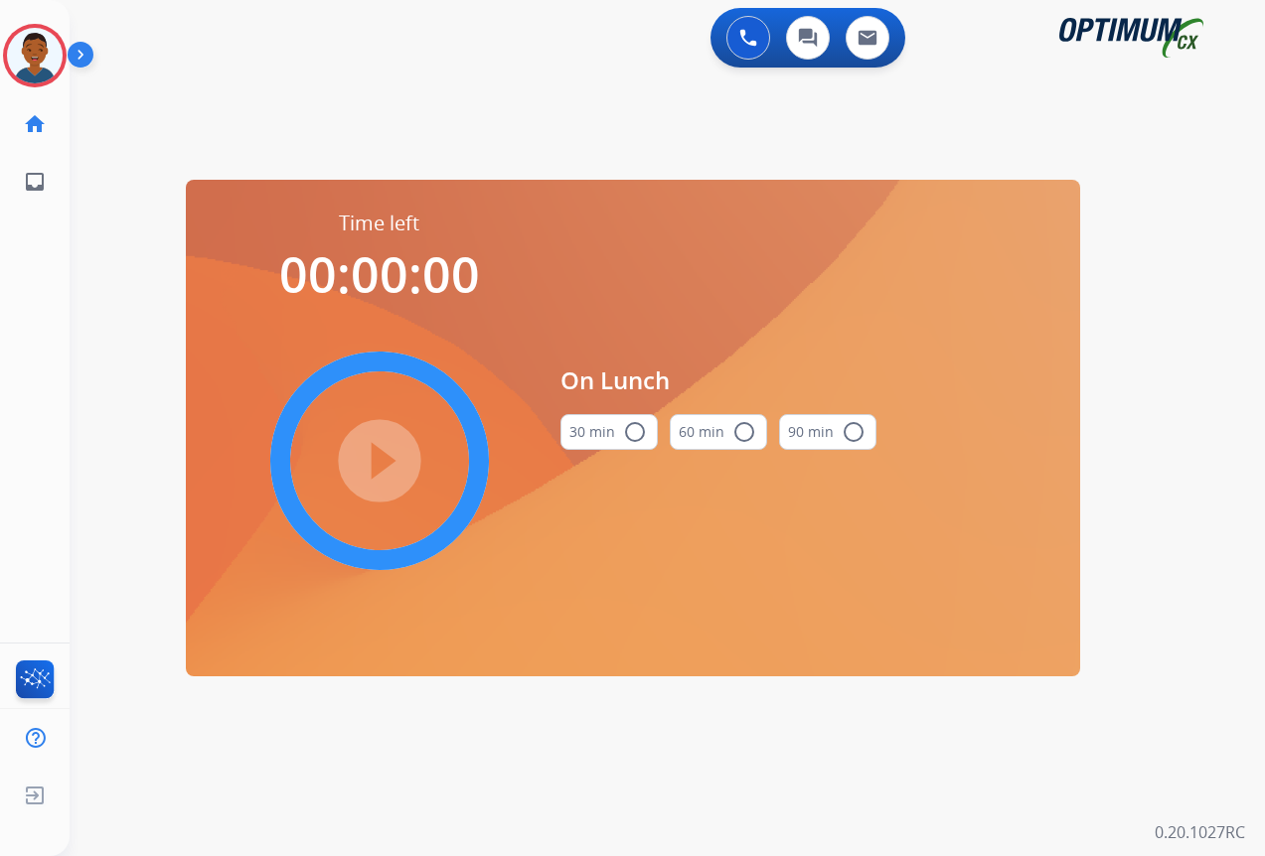
click at [634, 427] on mat-icon "radio_button_unchecked" at bounding box center [635, 432] width 24 height 24
click at [377, 456] on mat-icon "play_circle_filled" at bounding box center [380, 461] width 24 height 24
